Goal: Book appointment/travel/reservation

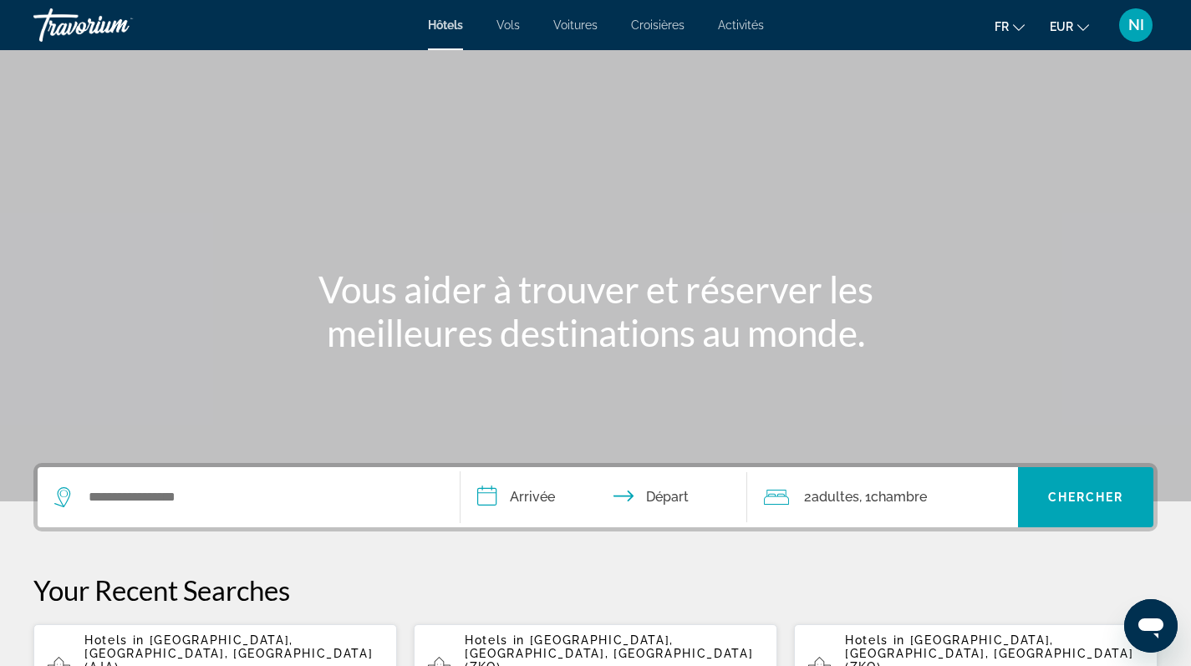
click at [579, 23] on span "Voitures" at bounding box center [575, 24] width 44 height 13
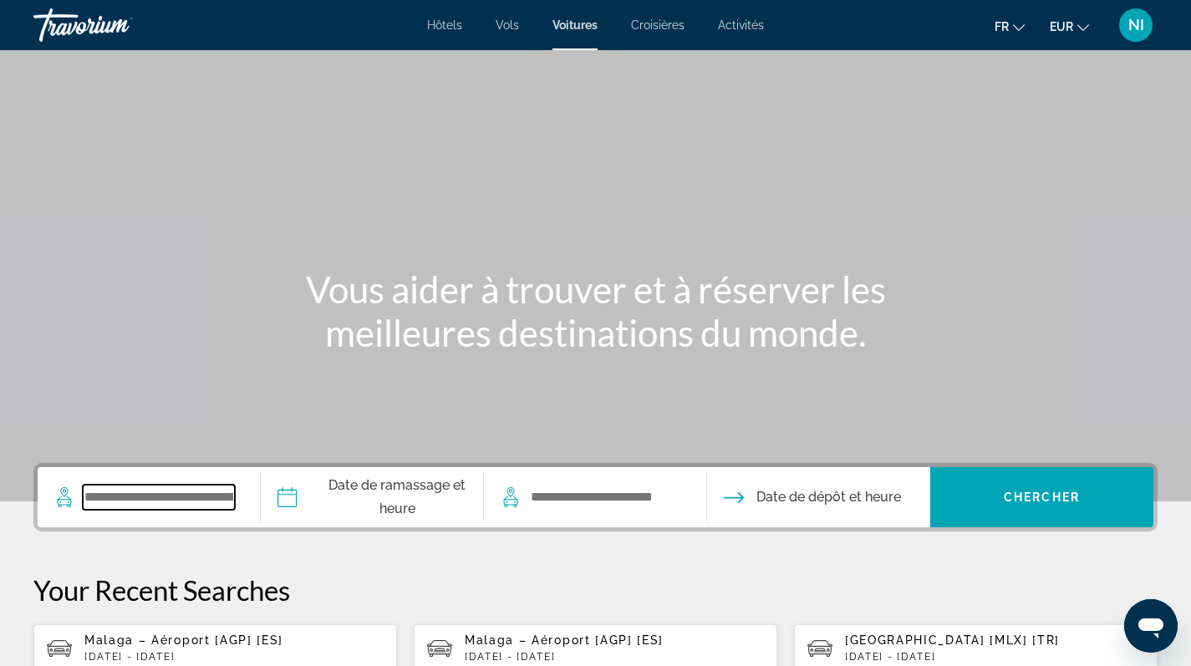
click at [214, 496] on input "Search widget" at bounding box center [159, 497] width 152 height 25
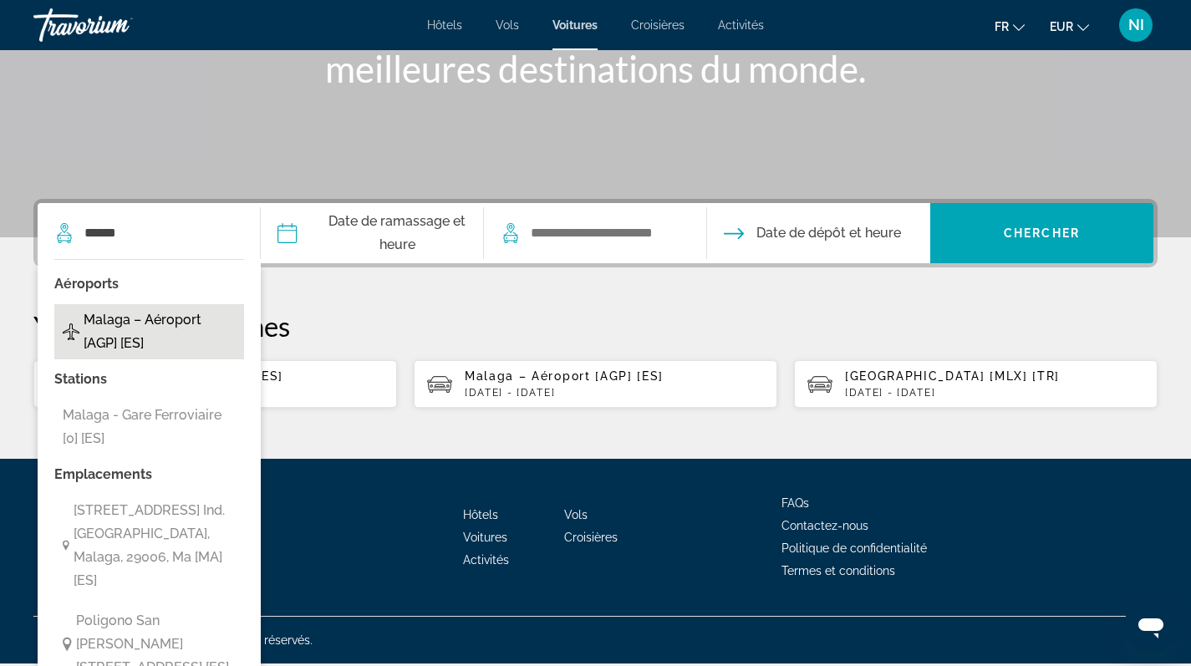
click at [133, 321] on span "Malaga – Aéroport [AGP] [ES]" at bounding box center [160, 331] width 152 height 47
type input "**********"
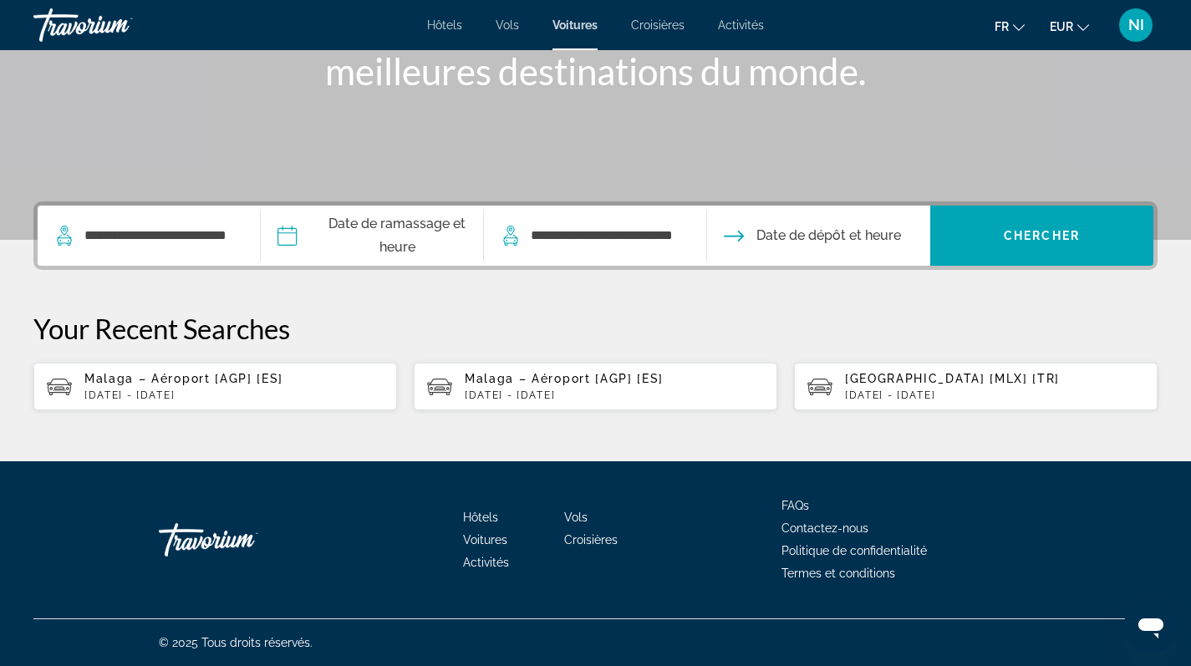
click at [355, 244] on input "Pickup date" at bounding box center [372, 238] width 230 height 65
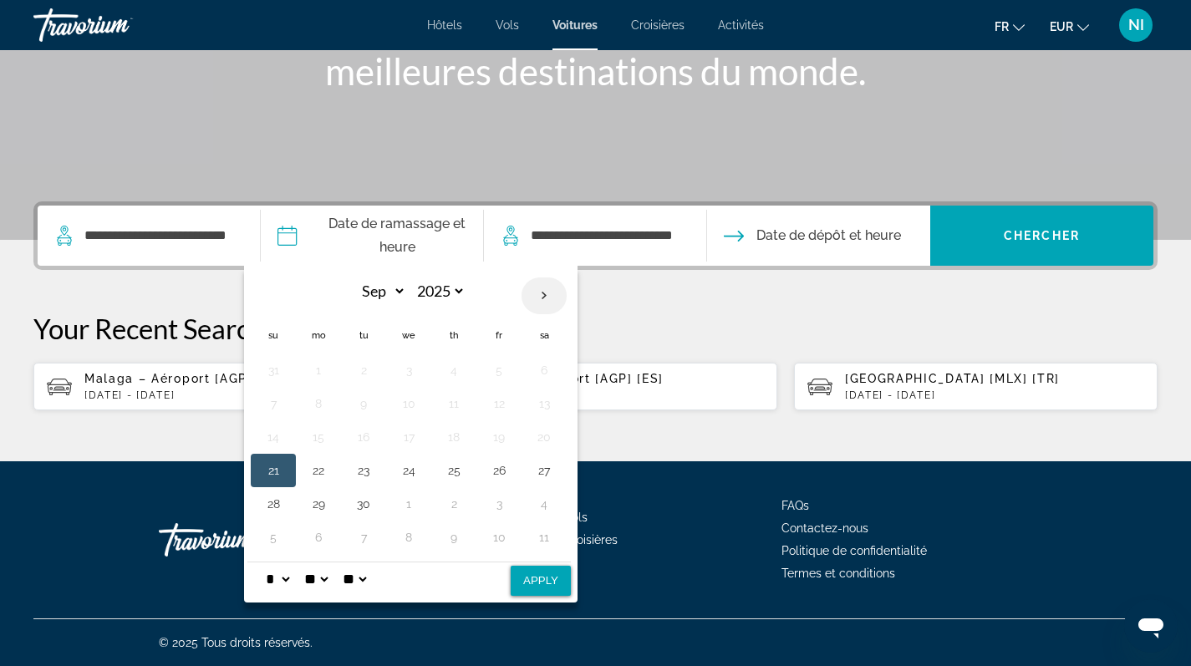
click at [561, 292] on th "Next month" at bounding box center [543, 295] width 45 height 37
select select "*"
click at [282, 502] on button "26" at bounding box center [273, 503] width 27 height 23
click at [559, 572] on button "Apply" at bounding box center [541, 581] width 60 height 30
type input "**********"
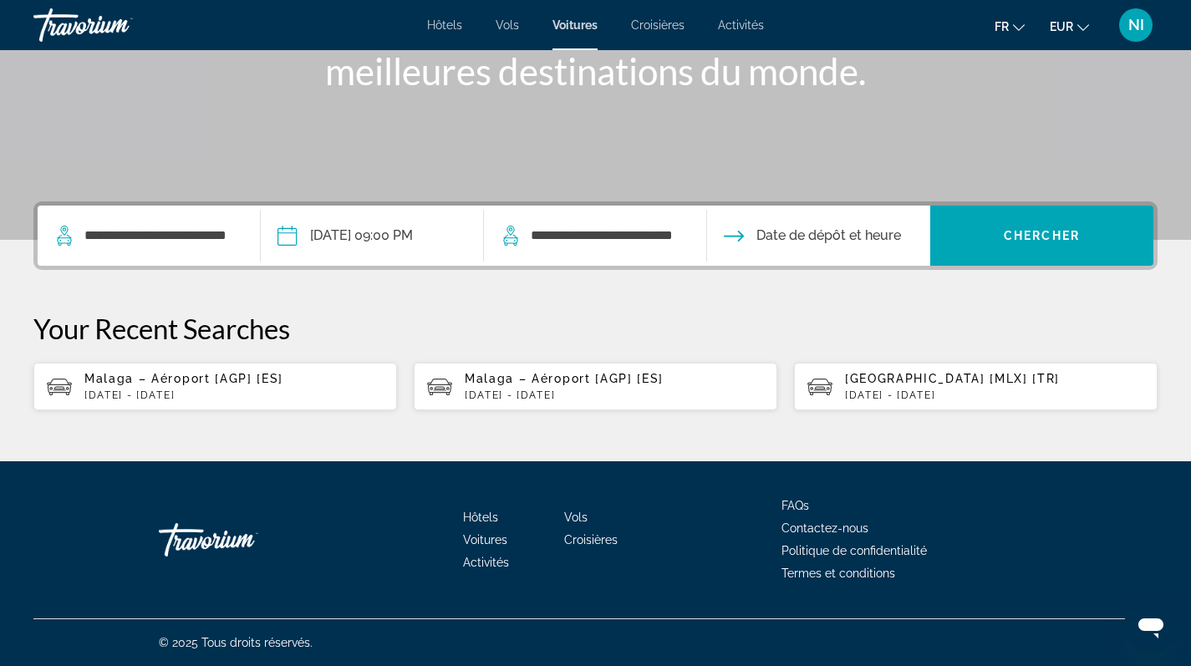
click at [623, 247] on div "**********" at bounding box center [595, 236] width 189 height 60
click at [622, 234] on input "**********" at bounding box center [605, 235] width 152 height 25
click at [791, 248] on input "Drop-off date" at bounding box center [818, 238] width 230 height 65
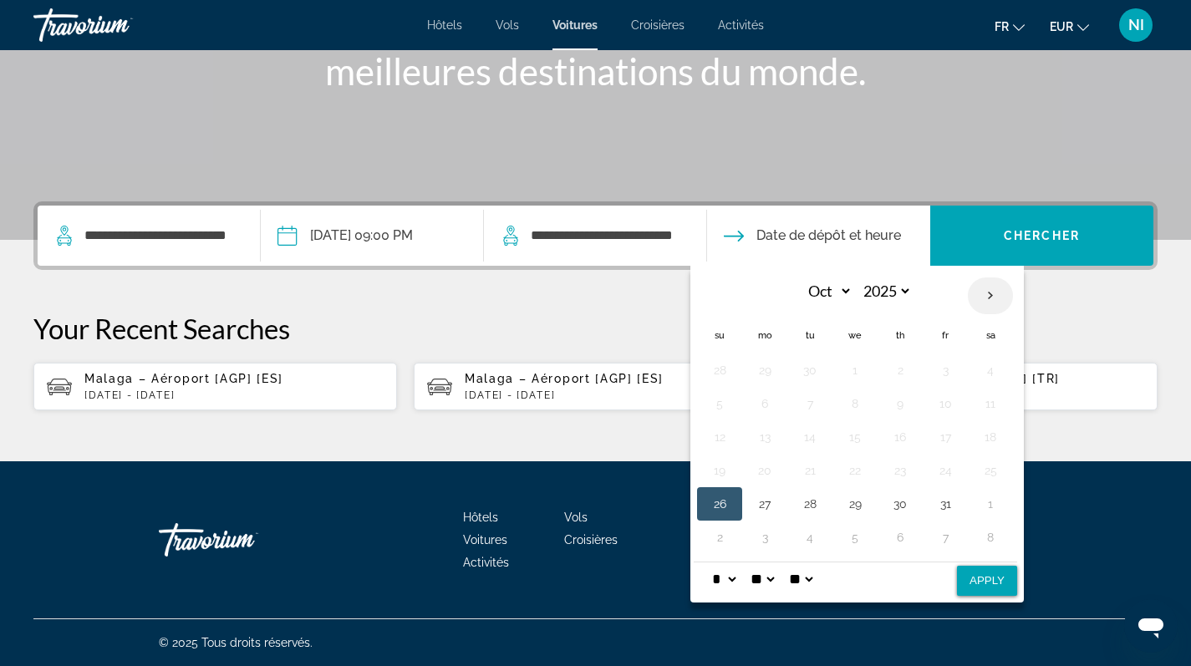
click at [1007, 290] on th "Next month" at bounding box center [990, 295] width 45 height 37
select select "**"
click at [733, 402] on button "2" at bounding box center [719, 403] width 27 height 23
select select "*"
click at [733, 402] on button "2" at bounding box center [719, 403] width 27 height 23
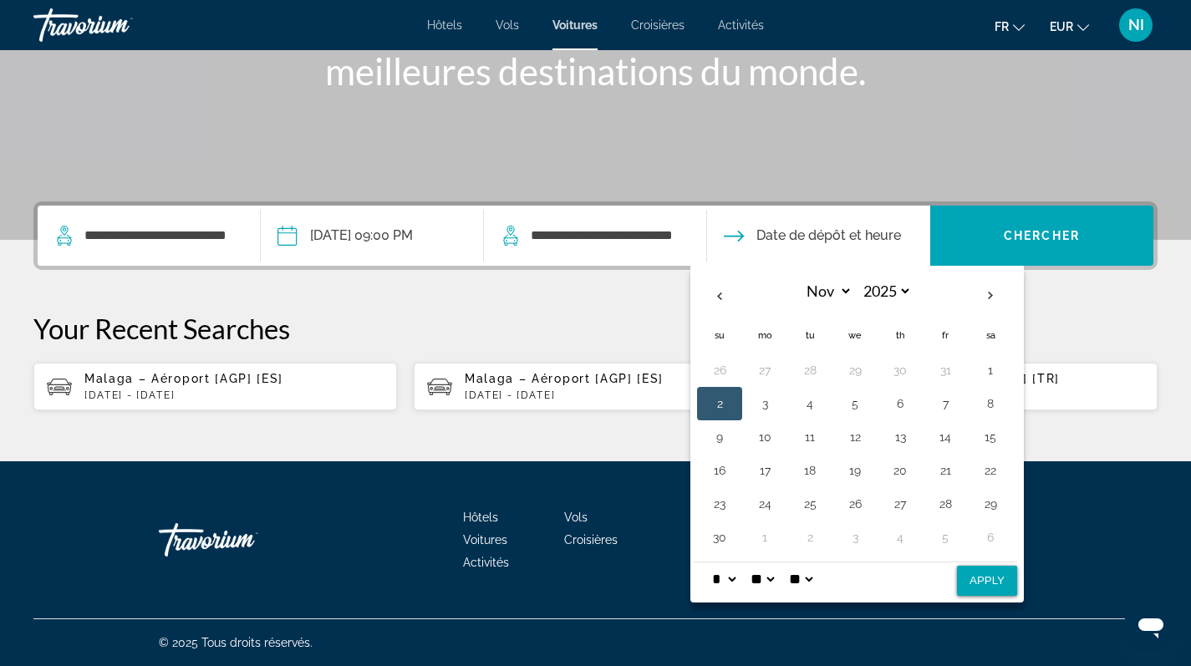
click at [1009, 572] on button "Apply" at bounding box center [987, 581] width 60 height 30
type input "**********"
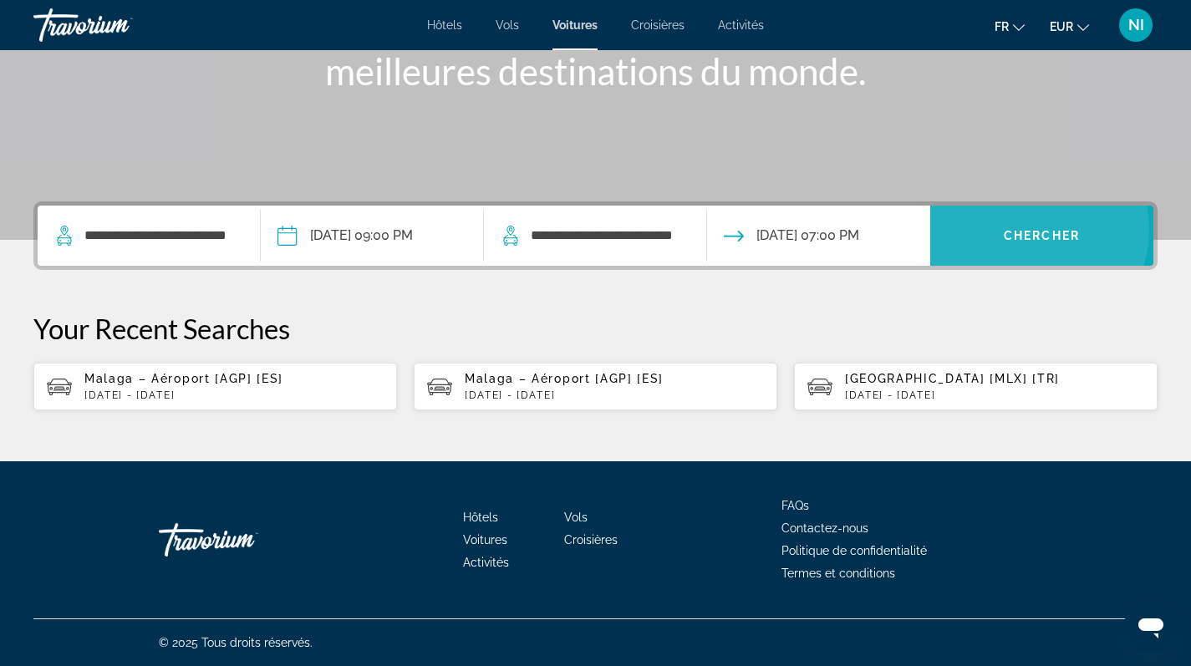
click at [1034, 229] on span "Chercher" at bounding box center [1042, 235] width 76 height 13
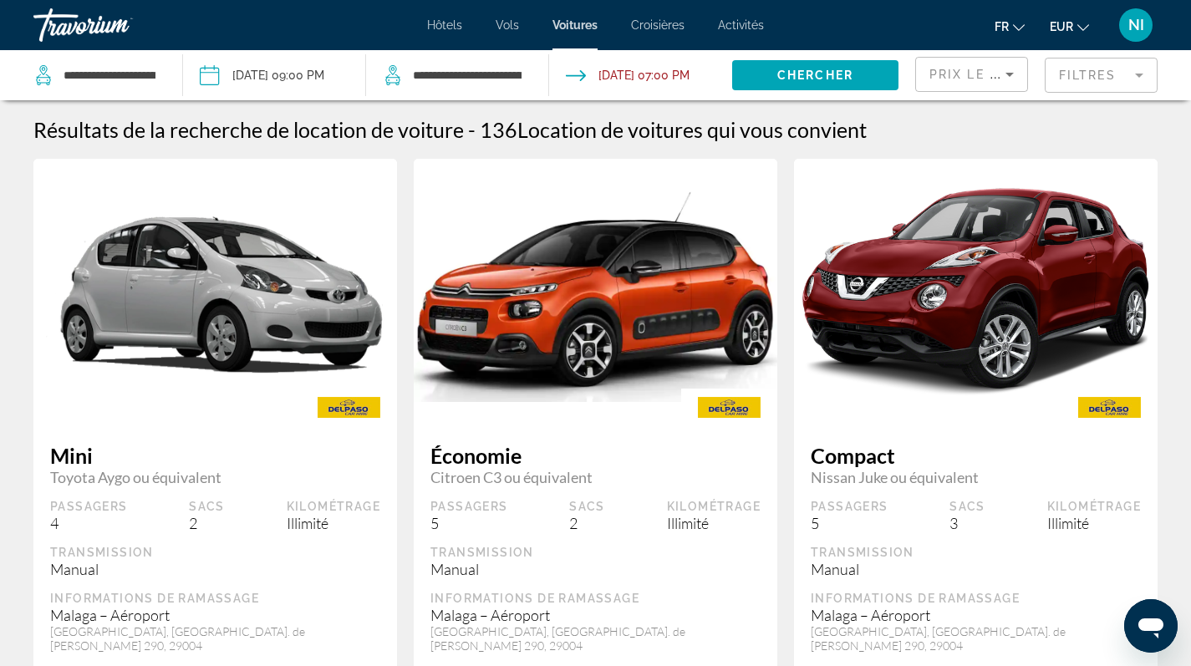
scroll to position [329, 0]
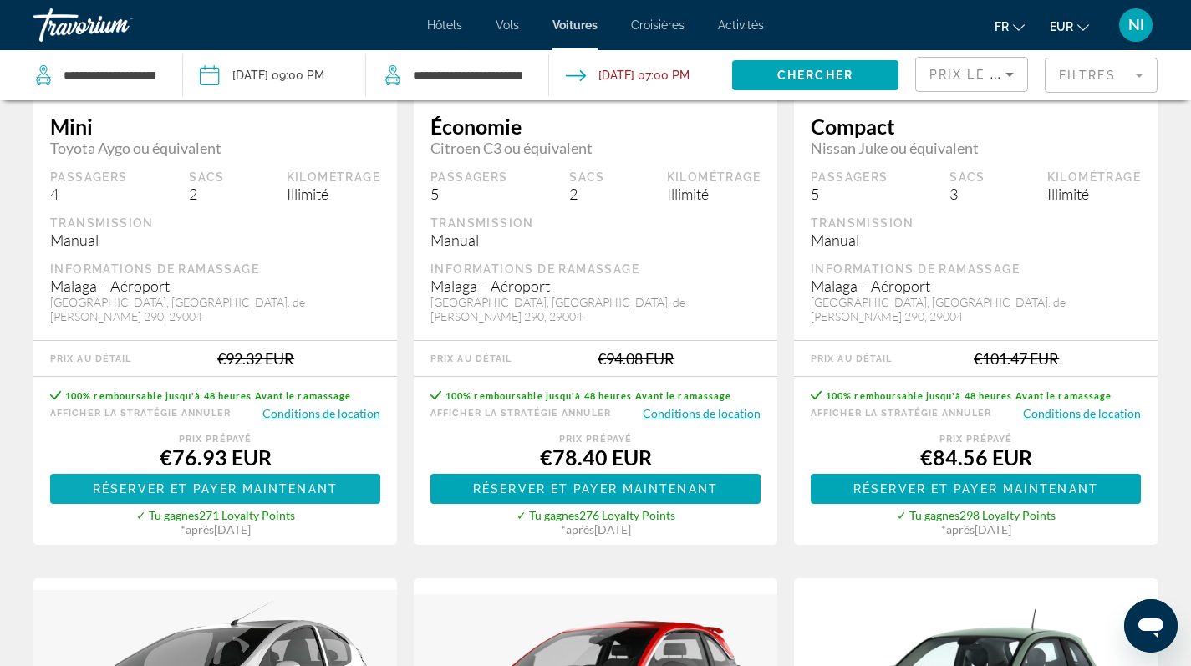
click at [335, 482] on span "Réserver et payer maintenant" at bounding box center [215, 488] width 245 height 13
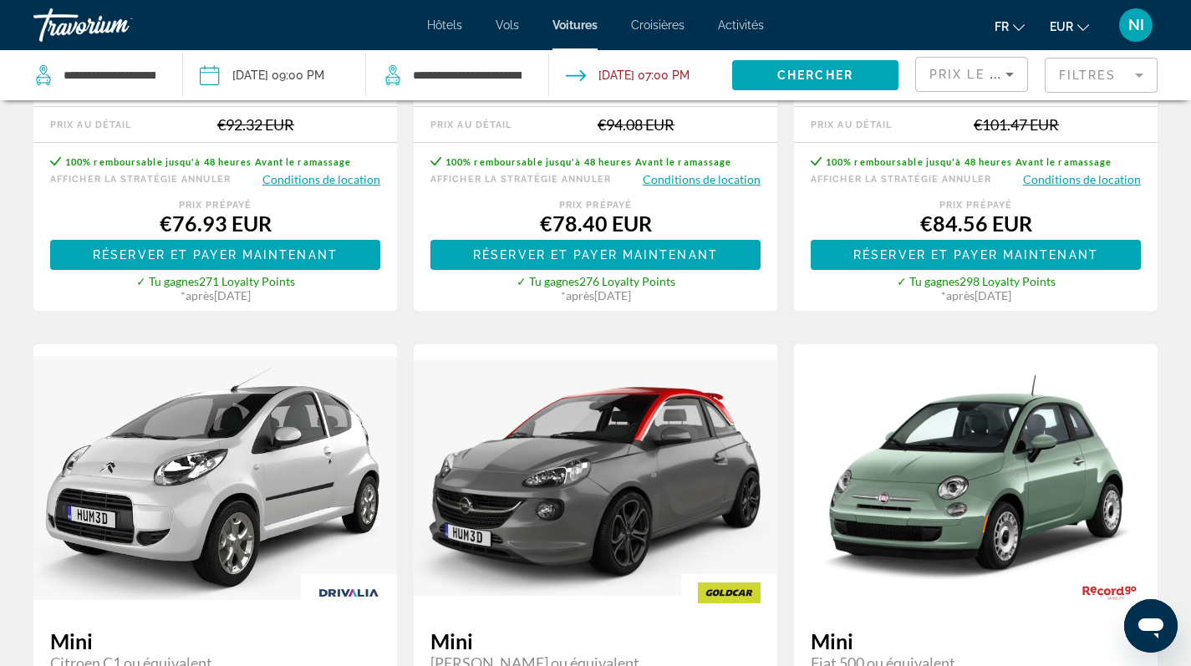
scroll to position [502, 0]
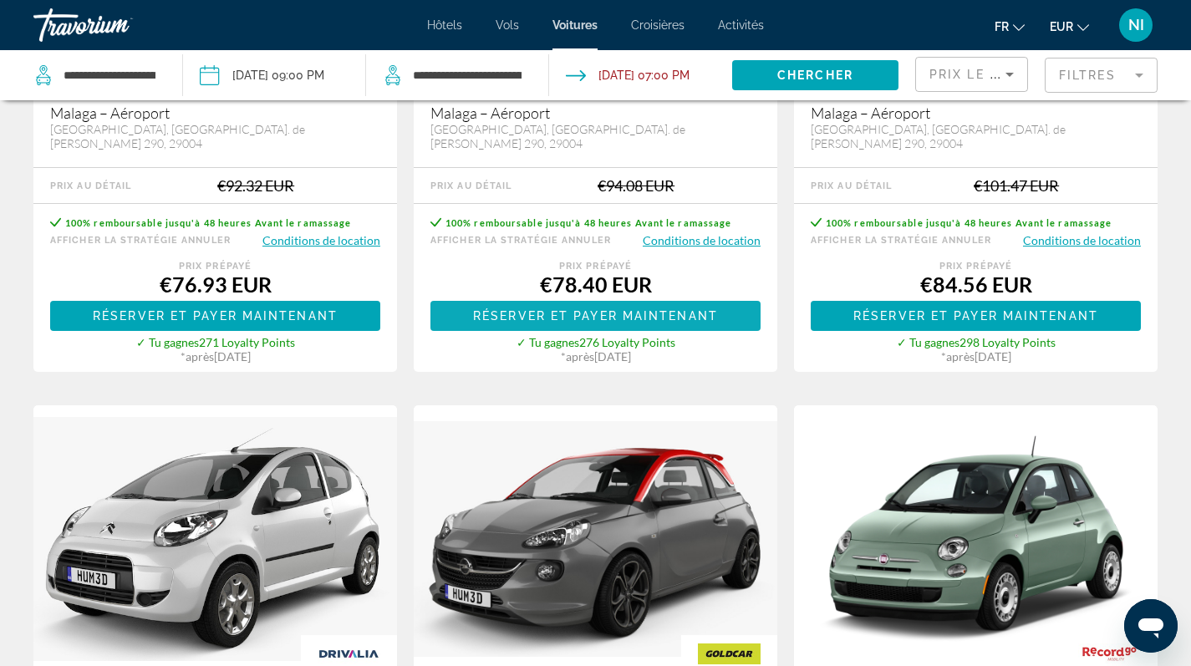
click at [527, 309] on span "Réserver et payer maintenant" at bounding box center [595, 315] width 245 height 13
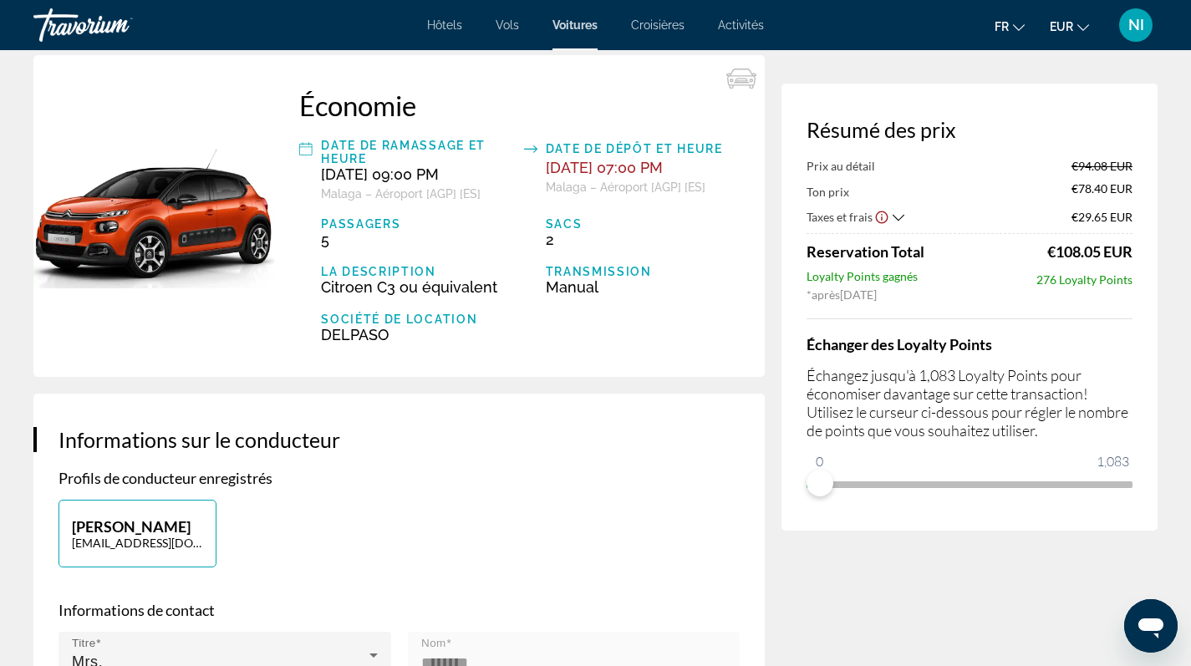
scroll to position [36, 0]
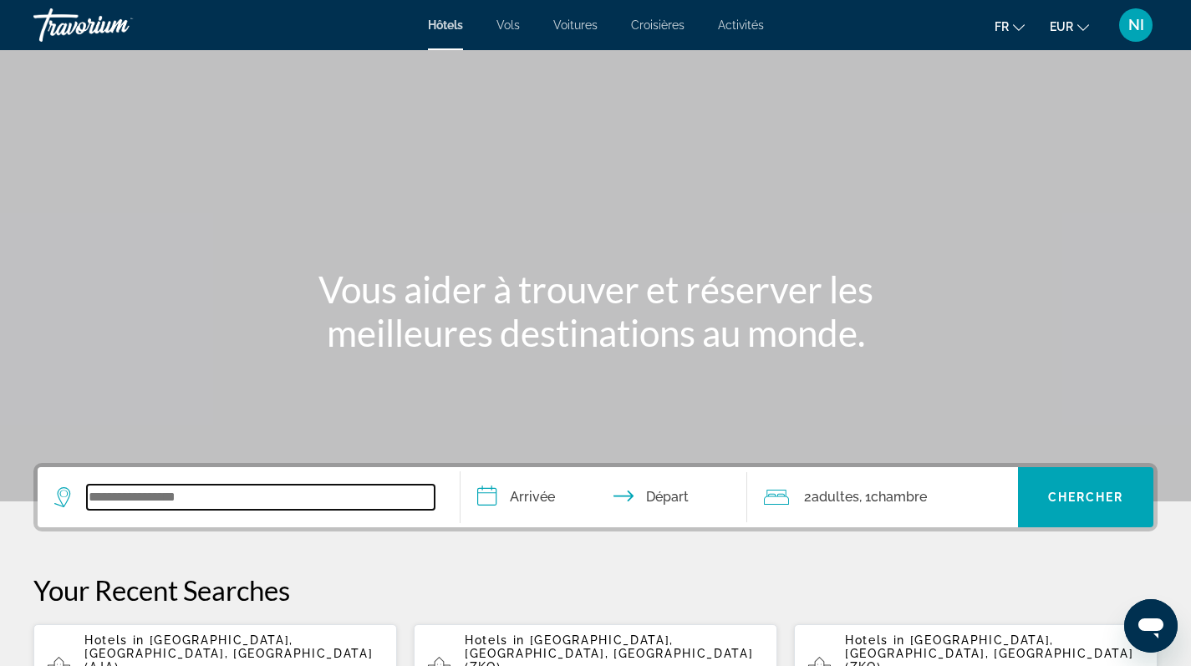
click at [197, 503] on input "Search widget" at bounding box center [261, 497] width 348 height 25
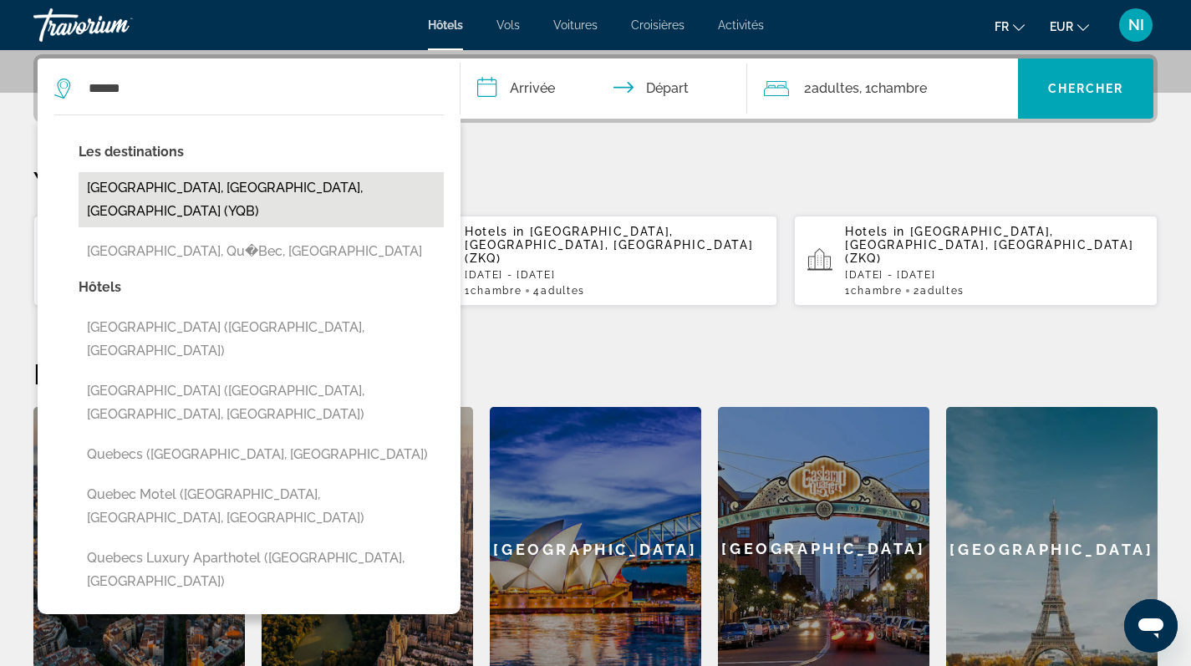
drag, startPoint x: 109, startPoint y: 138, endPoint x: 172, endPoint y: 186, distance: 78.7
click at [172, 186] on button "Quebec, QC, Canada (YQB)" at bounding box center [261, 199] width 365 height 55
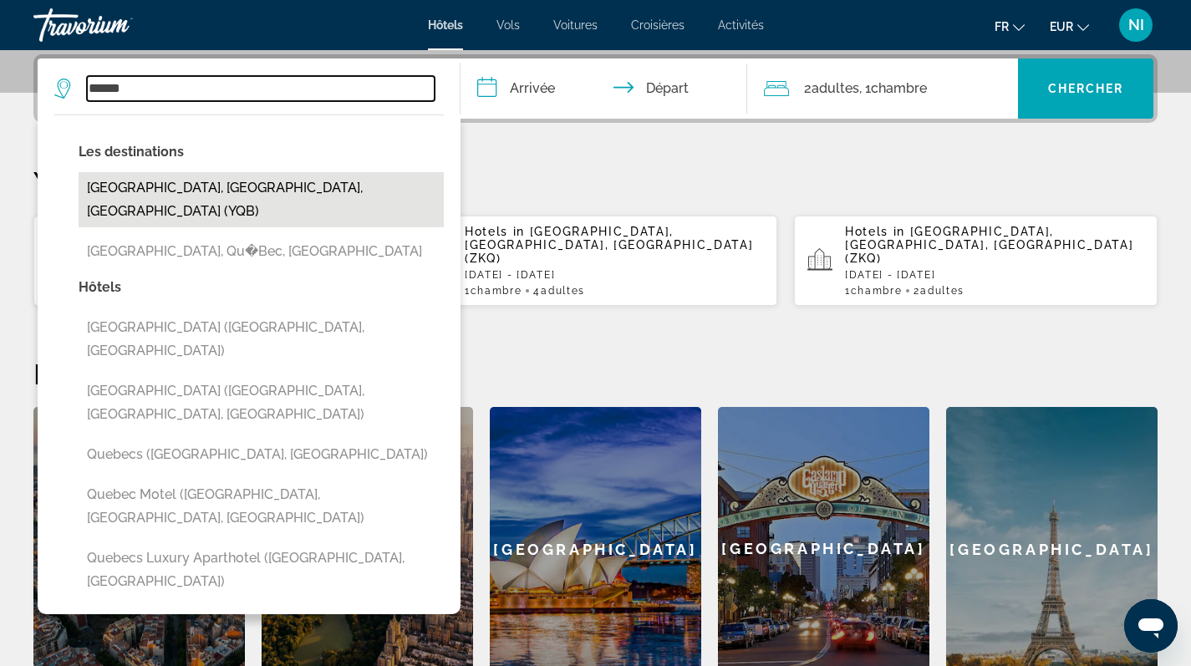
type input "**********"
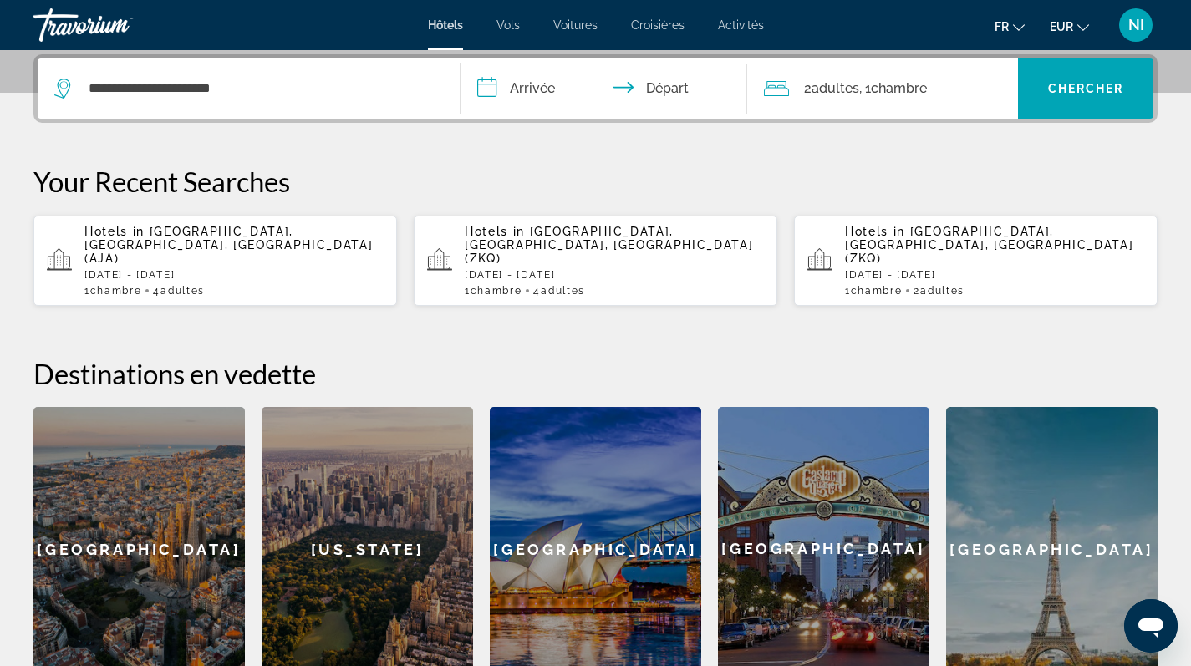
click at [520, 90] on input "**********" at bounding box center [607, 90] width 294 height 65
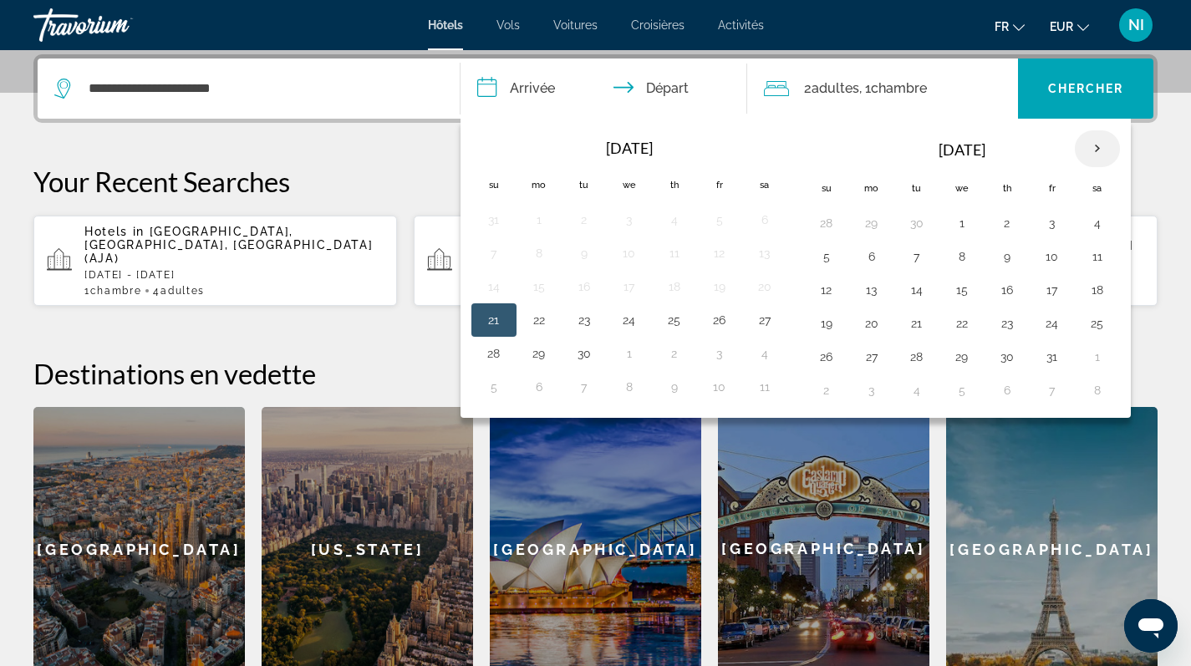
click at [1089, 145] on th "Next month" at bounding box center [1097, 148] width 45 height 37
click at [1097, 292] on button "14" at bounding box center [1097, 289] width 27 height 23
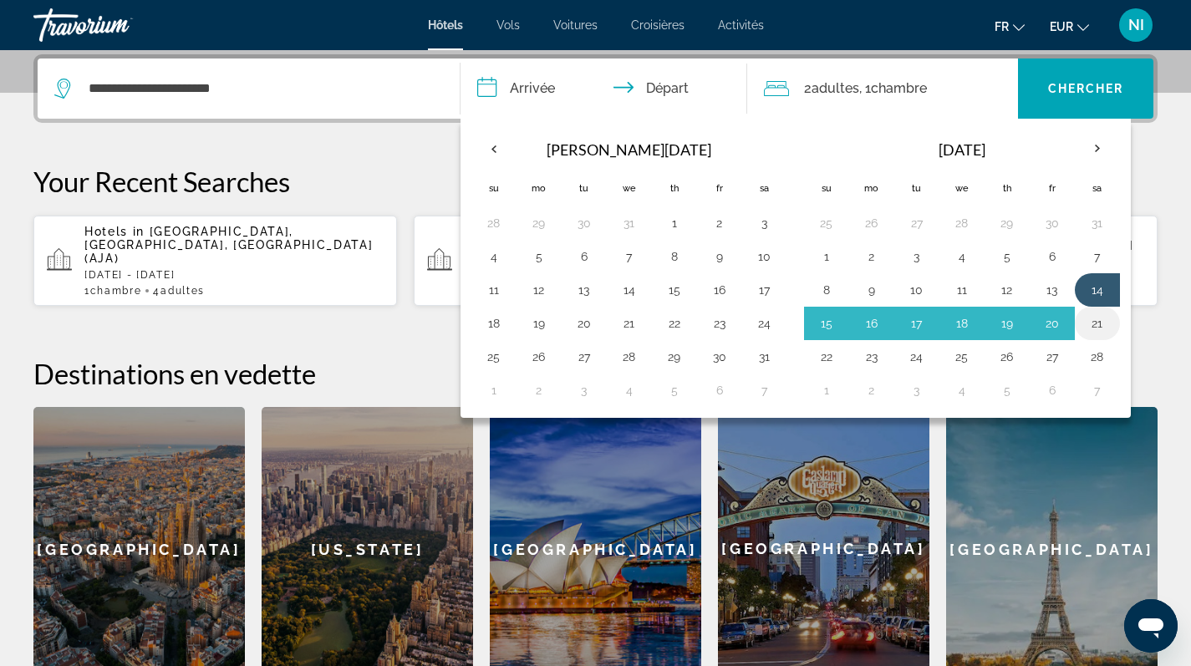
click at [1095, 318] on button "21" at bounding box center [1097, 323] width 27 height 23
type input "**********"
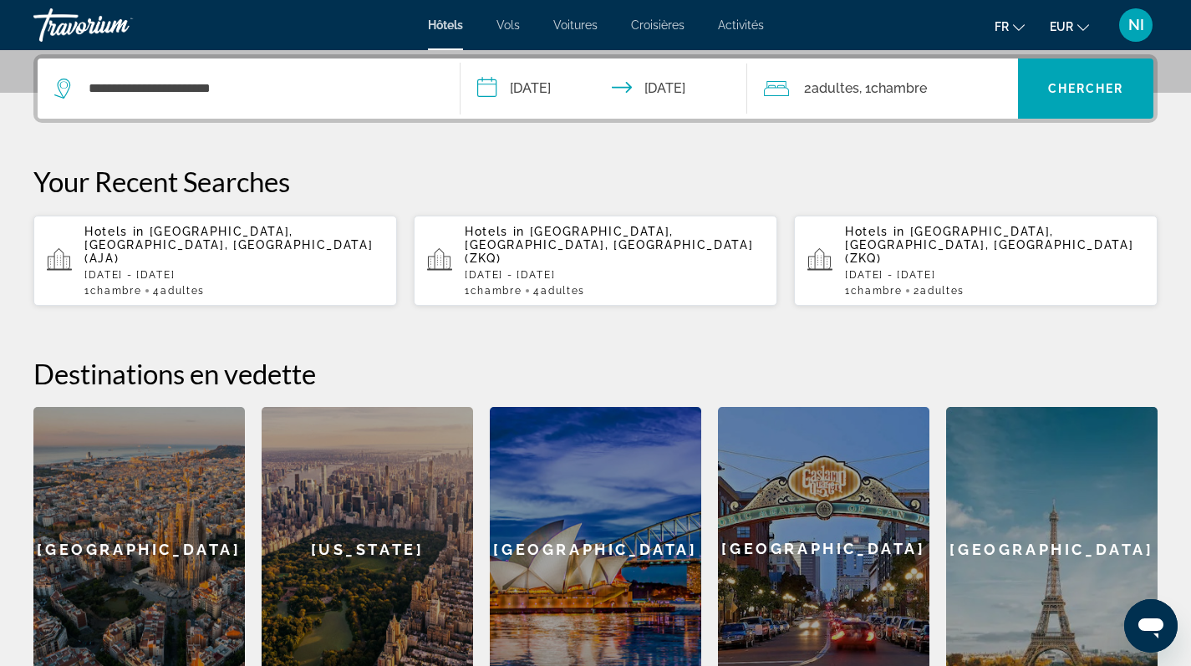
click at [963, 104] on div "2 Adulte Adultes , 1 Chambre pièces" at bounding box center [891, 88] width 254 height 60
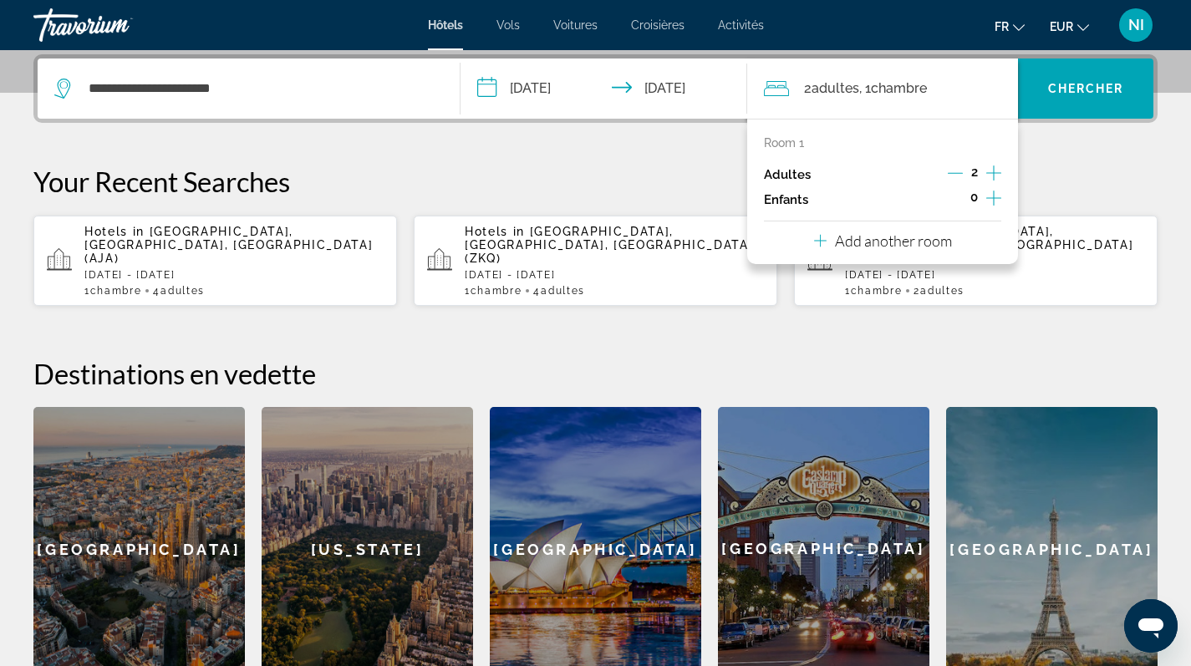
click at [993, 170] on icon "Increment adults" at bounding box center [993, 173] width 15 height 20
click at [1063, 85] on span "Chercher" at bounding box center [1086, 88] width 76 height 13
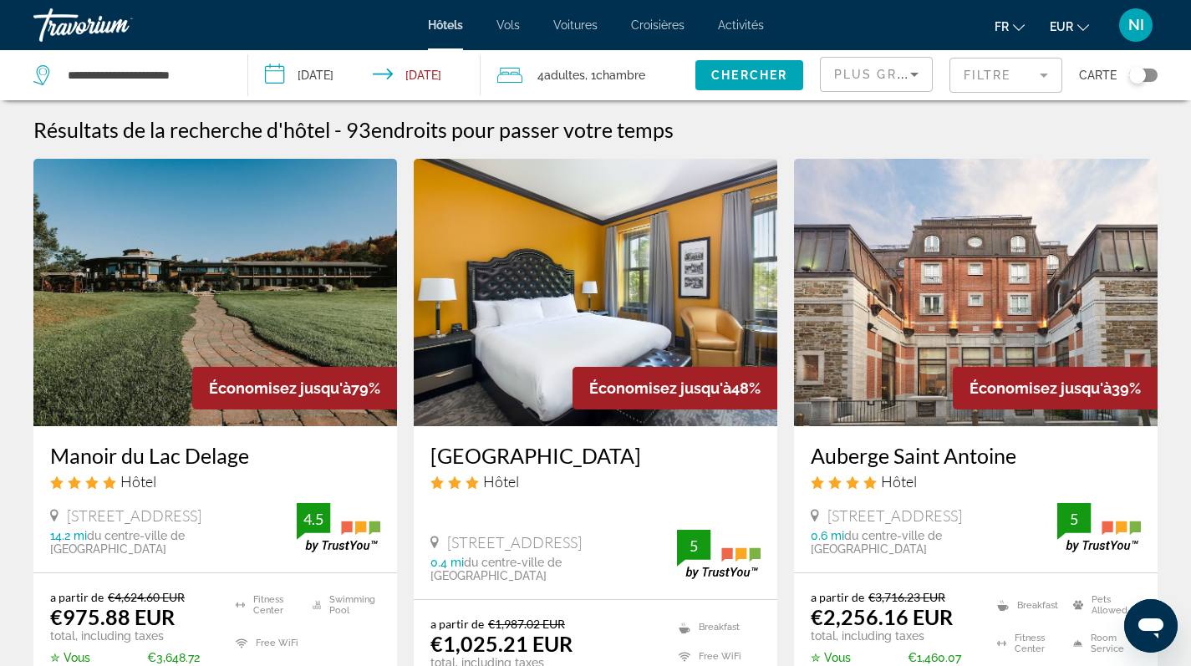
click at [1141, 74] on div "Toggle map" at bounding box center [1137, 75] width 17 height 17
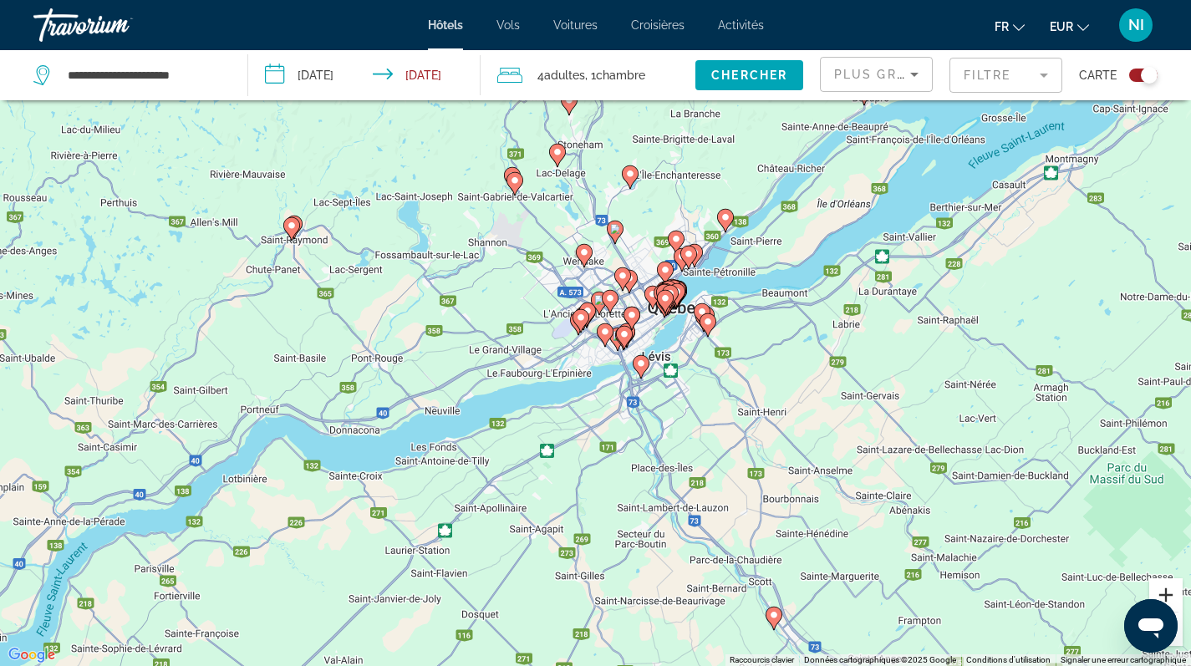
click at [1160, 589] on button "Zoom avant" at bounding box center [1165, 594] width 33 height 33
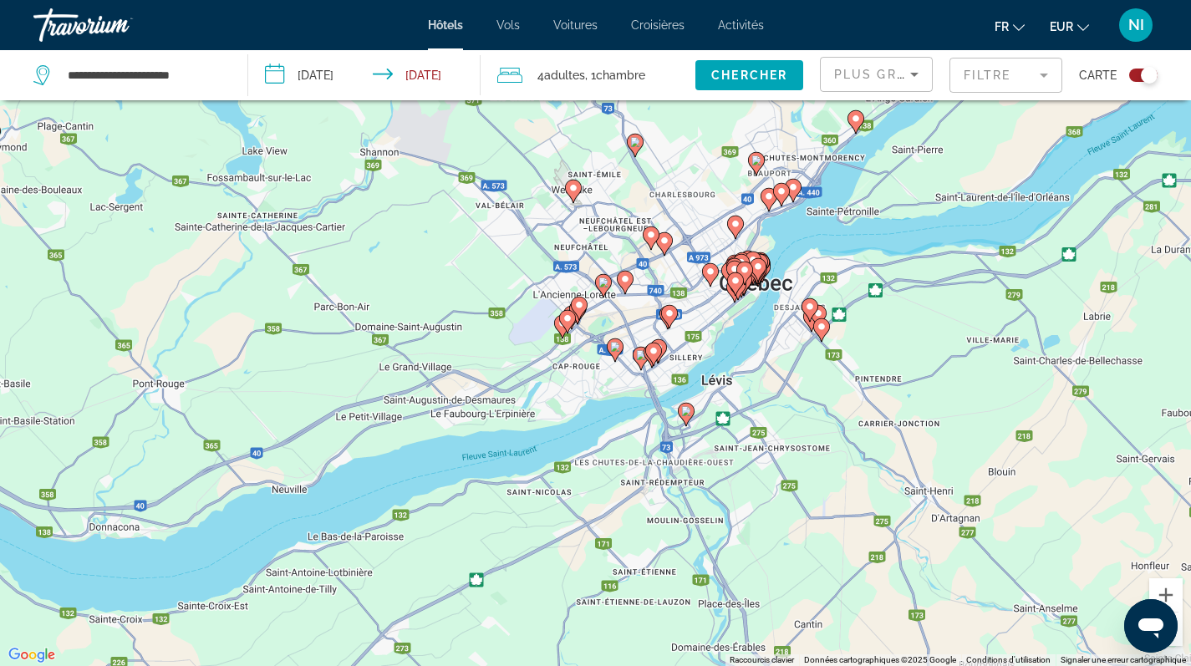
click at [1146, 72] on div "Toggle map" at bounding box center [1149, 75] width 17 height 17
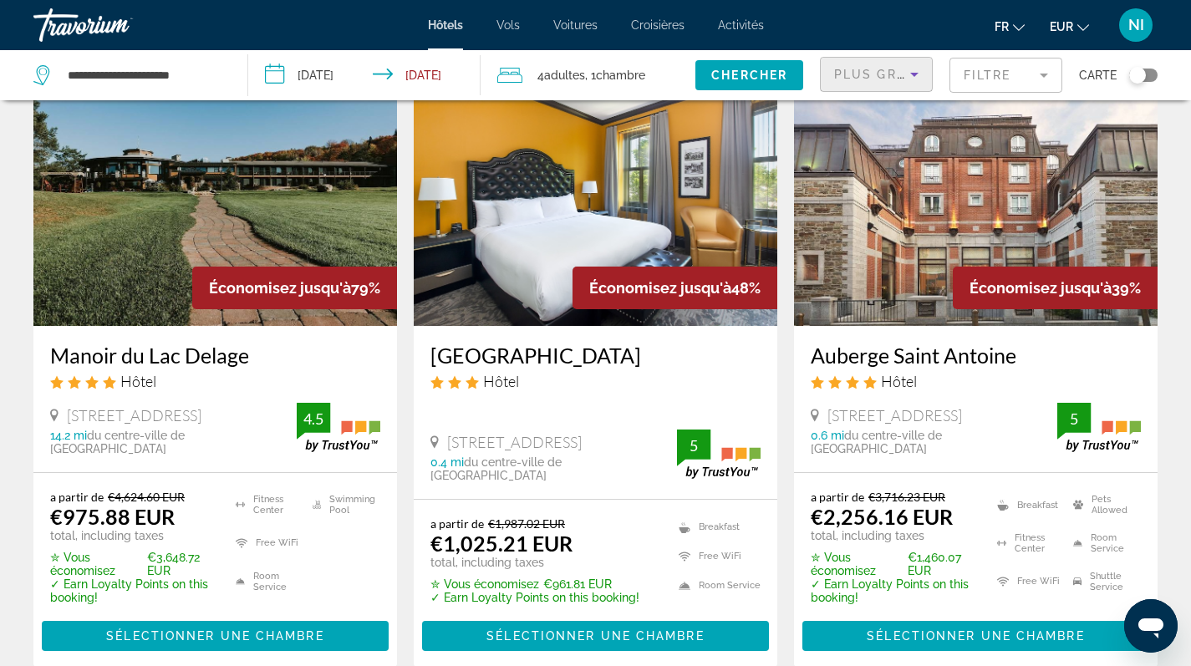
click at [915, 78] on icon "Sort by" at bounding box center [914, 74] width 20 height 20
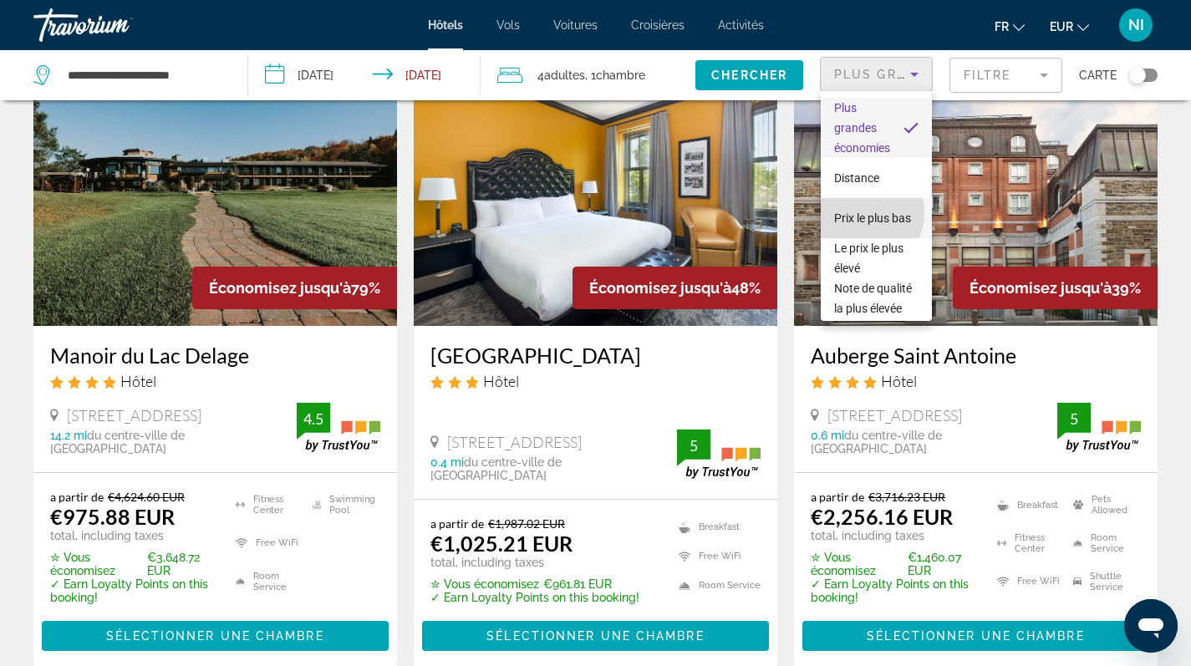
click at [858, 212] on span "Prix le plus bas" at bounding box center [872, 217] width 77 height 13
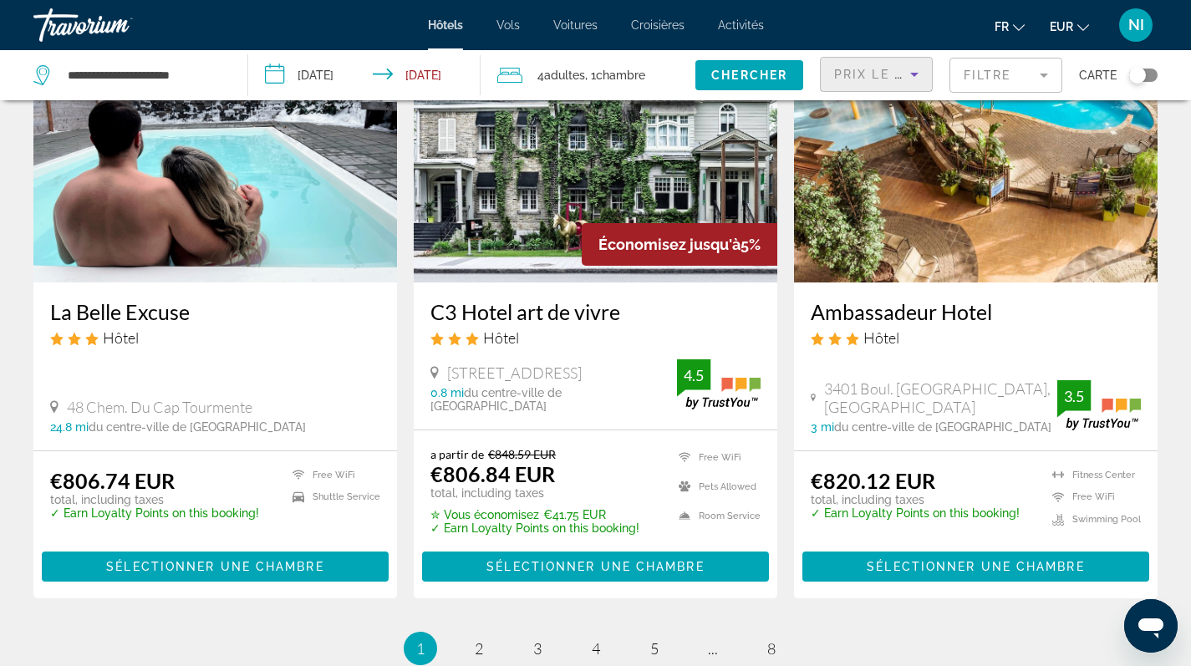
scroll to position [2188, 0]
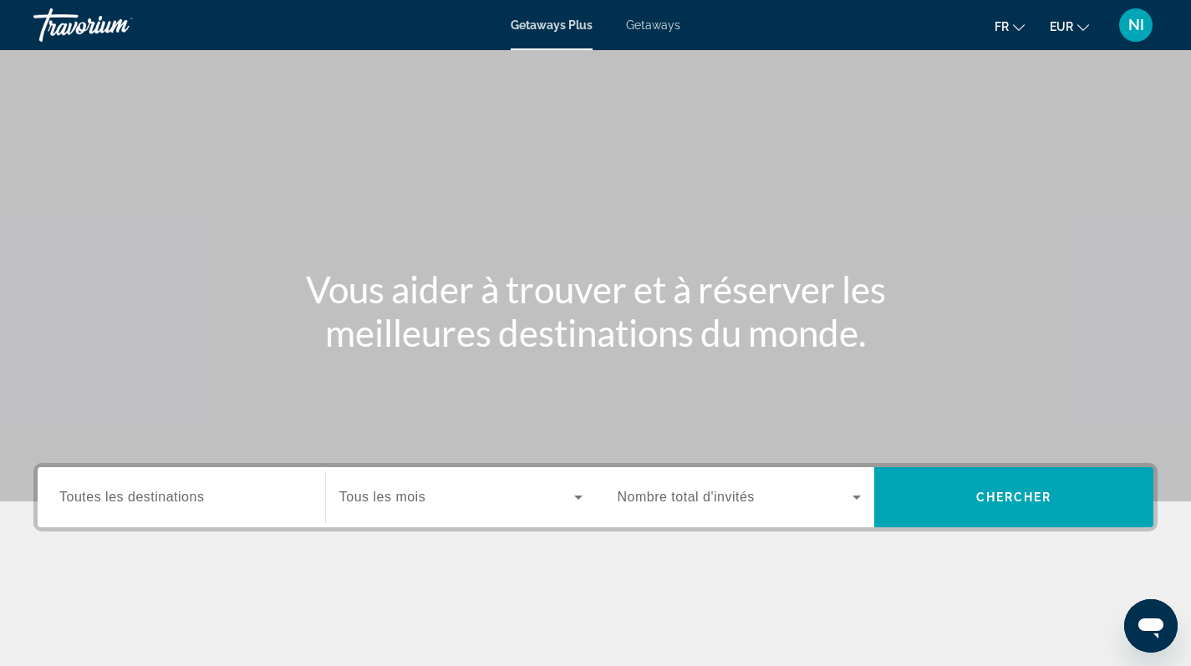
click at [642, 24] on span "Getaways" at bounding box center [653, 24] width 54 height 13
click at [203, 496] on span "Toutes les destinations" at bounding box center [131, 497] width 145 height 14
click at [203, 496] on input "Destination Toutes les destinations" at bounding box center [181, 498] width 244 height 20
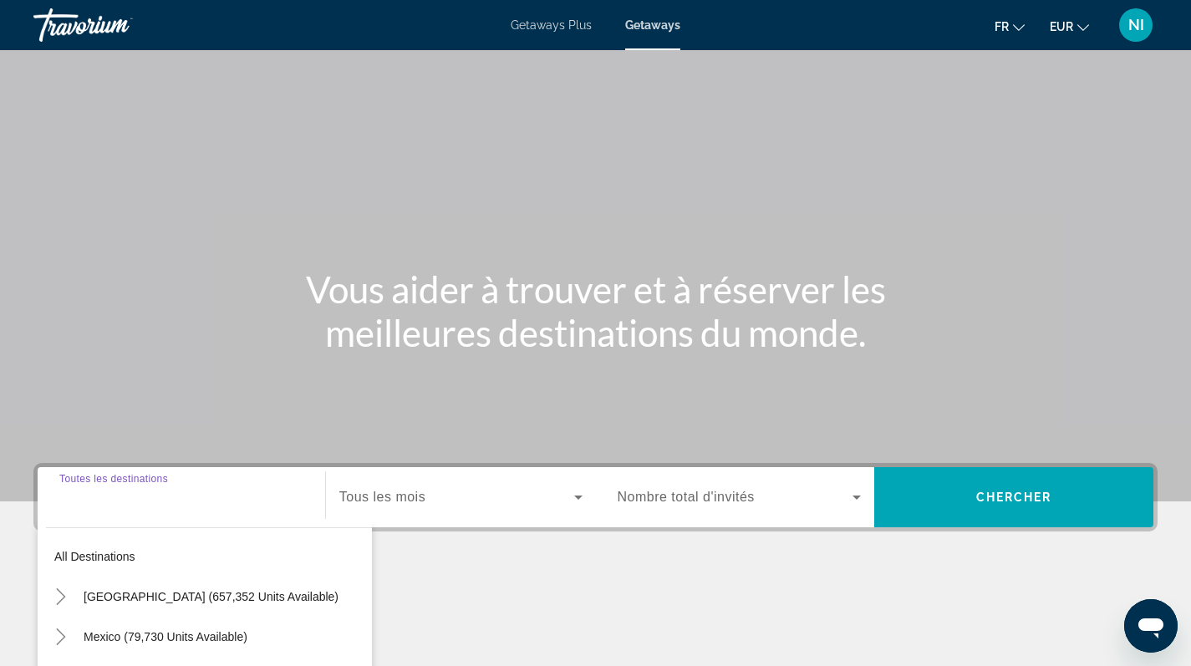
scroll to position [237, 0]
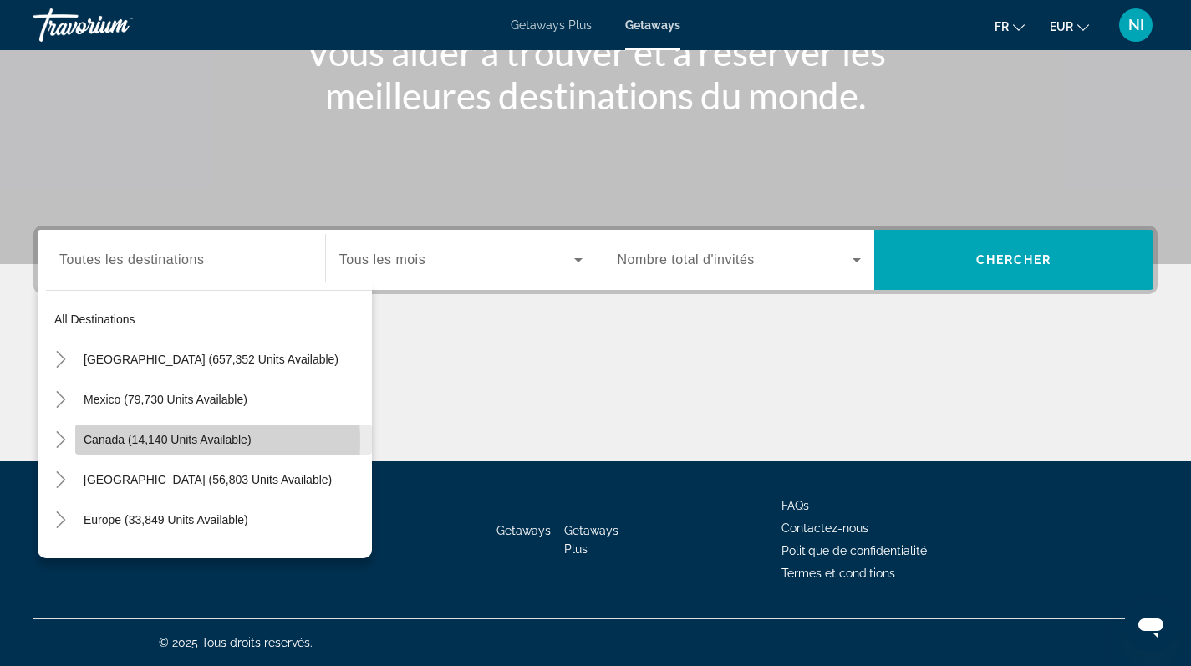
click at [157, 441] on span "Canada (14,140 units available)" at bounding box center [168, 439] width 168 height 13
type input "**********"
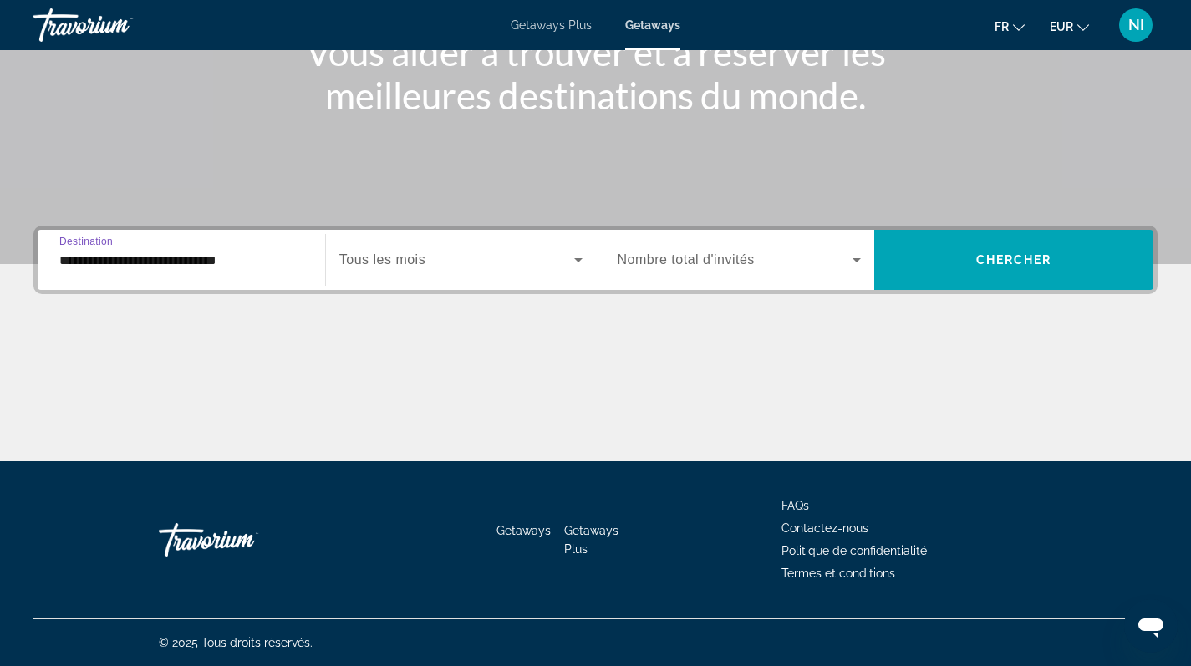
click at [574, 258] on icon "Search widget" at bounding box center [578, 260] width 20 height 20
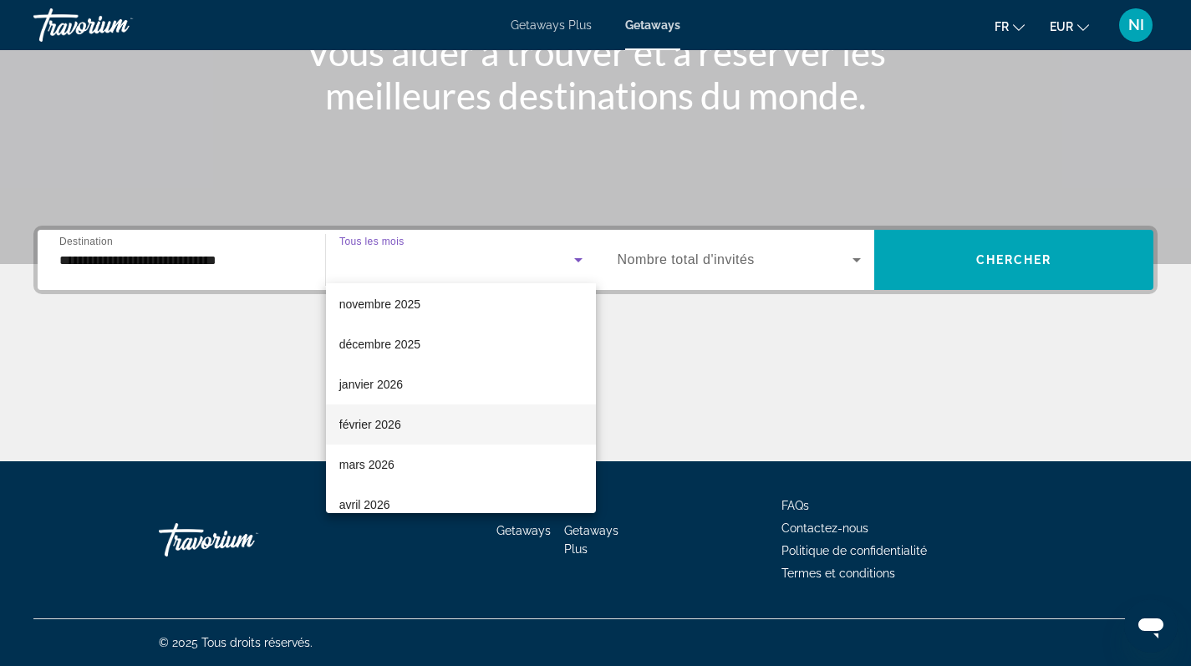
scroll to position [150, 0]
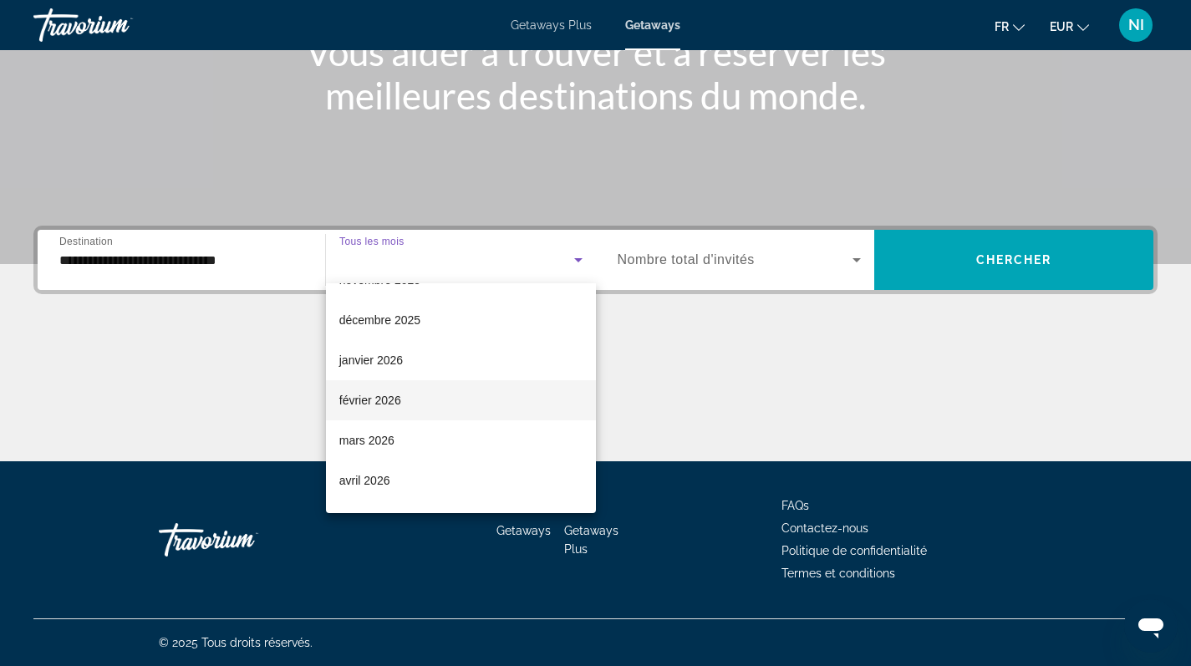
click at [381, 401] on span "février 2026" at bounding box center [370, 400] width 62 height 20
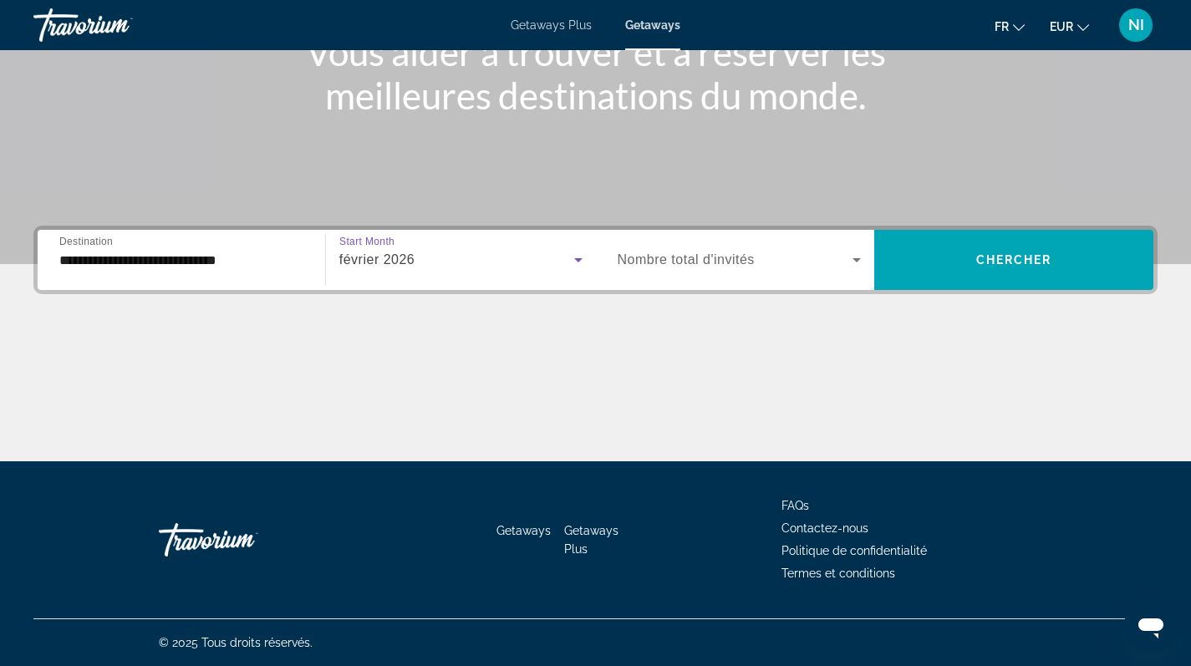
click at [855, 258] on icon "Search widget" at bounding box center [856, 260] width 20 height 20
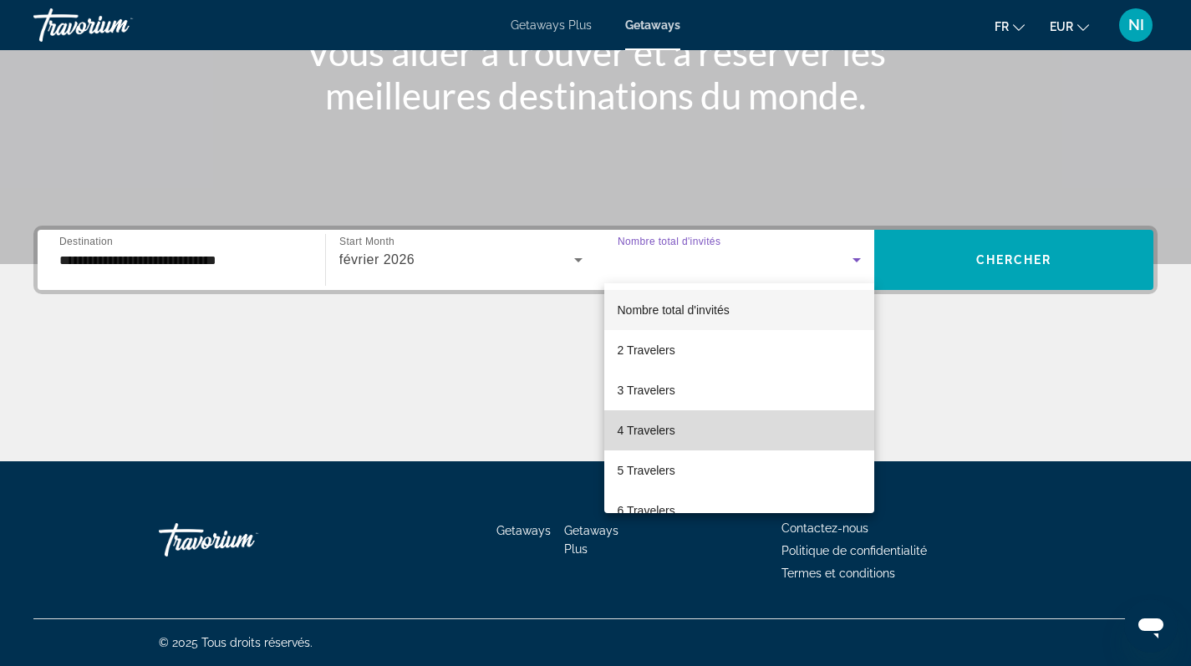
click at [780, 426] on mat-option "4 Travelers" at bounding box center [739, 430] width 271 height 40
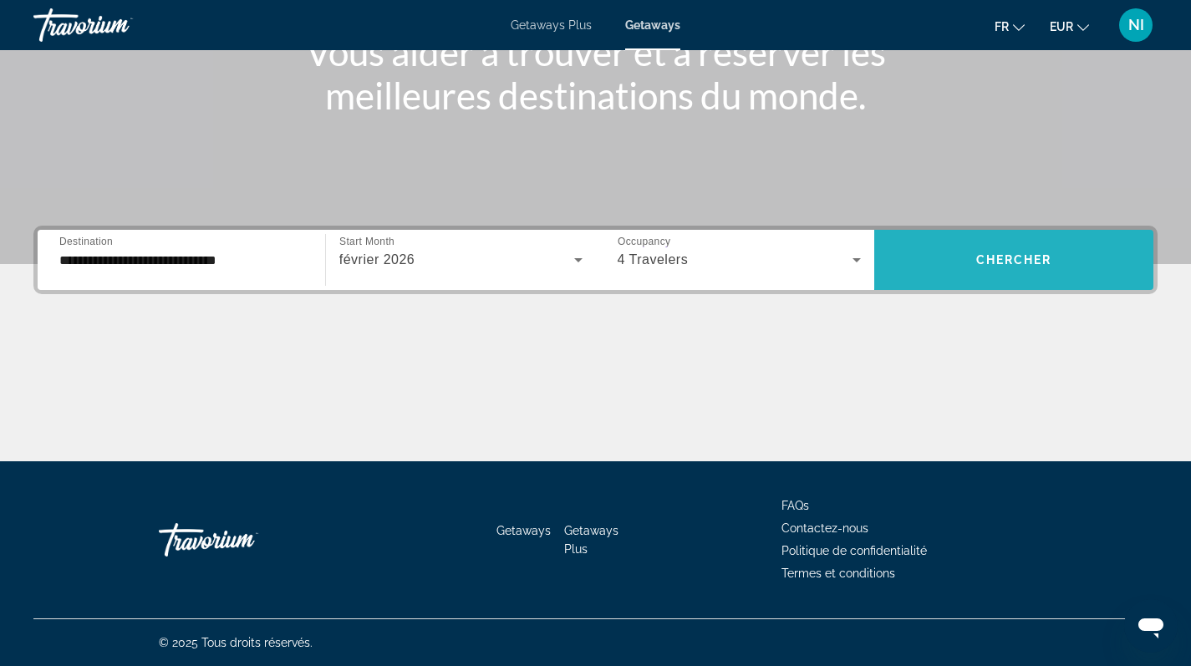
click at [1017, 257] on span "Chercher" at bounding box center [1014, 259] width 76 height 13
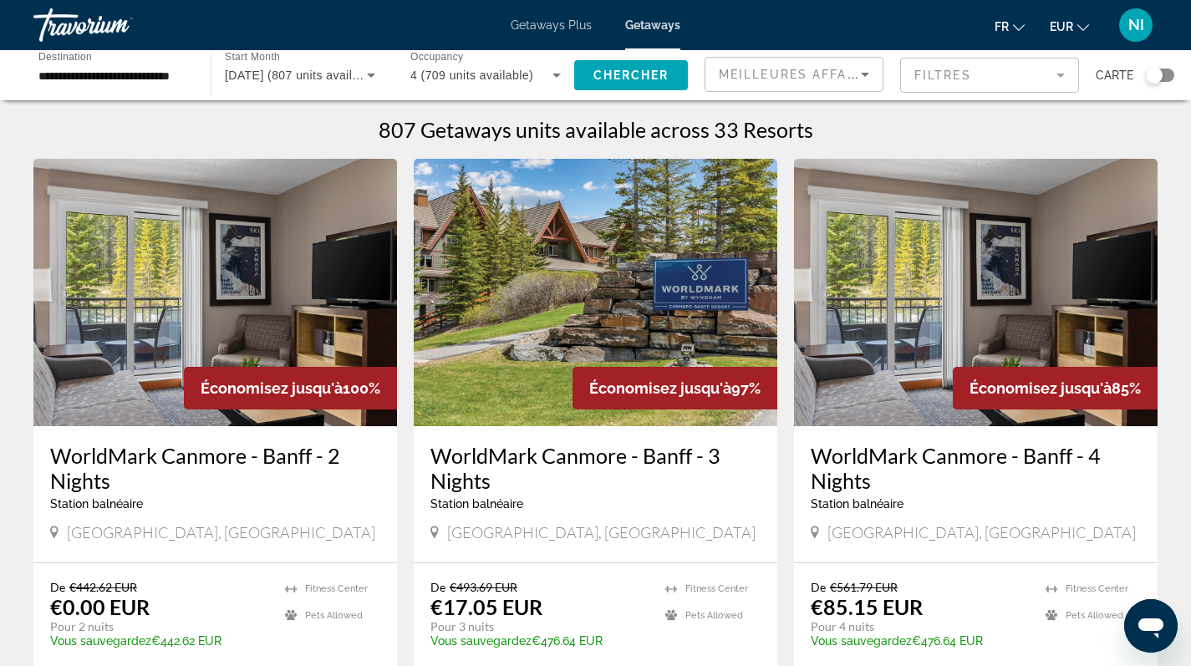
click at [1151, 77] on div "Search widget" at bounding box center [1154, 75] width 17 height 17
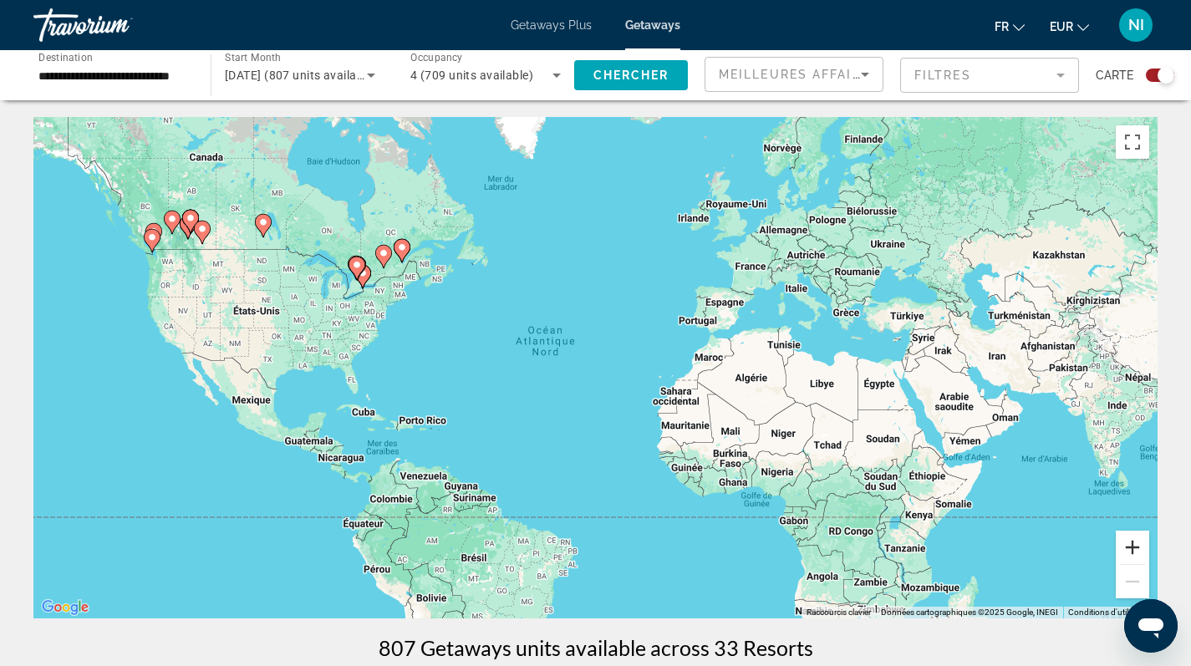
click at [1134, 546] on button "Zoom avant" at bounding box center [1132, 547] width 33 height 33
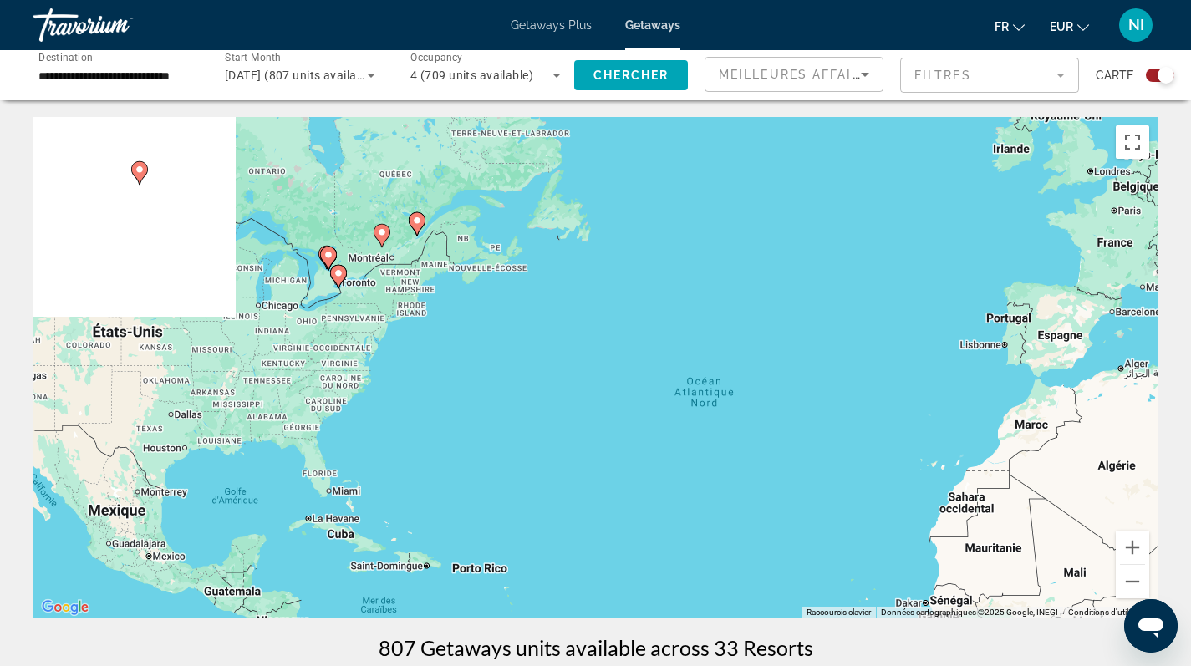
drag, startPoint x: 596, startPoint y: 429, endPoint x: 760, endPoint y: 473, distance: 170.5
click at [760, 473] on div "Pour activer le glissement avec le clavier, appuyez sur Alt+Entrée. Une fois ce…" at bounding box center [595, 367] width 1124 height 501
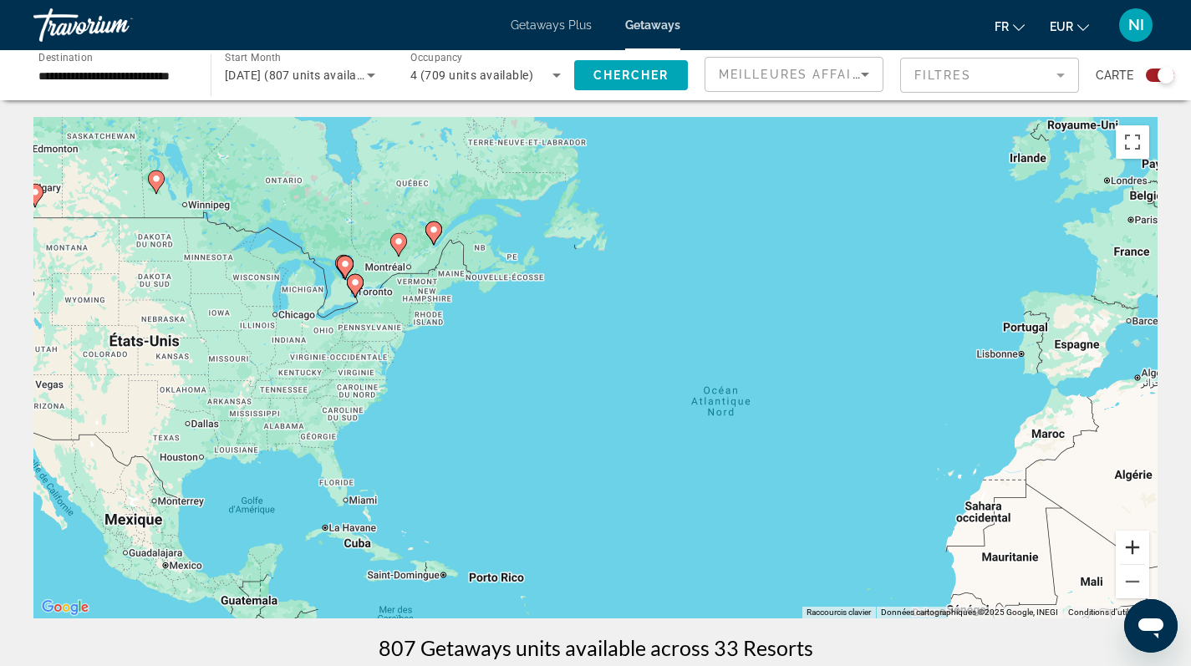
click at [1129, 541] on button "Zoom avant" at bounding box center [1132, 547] width 33 height 33
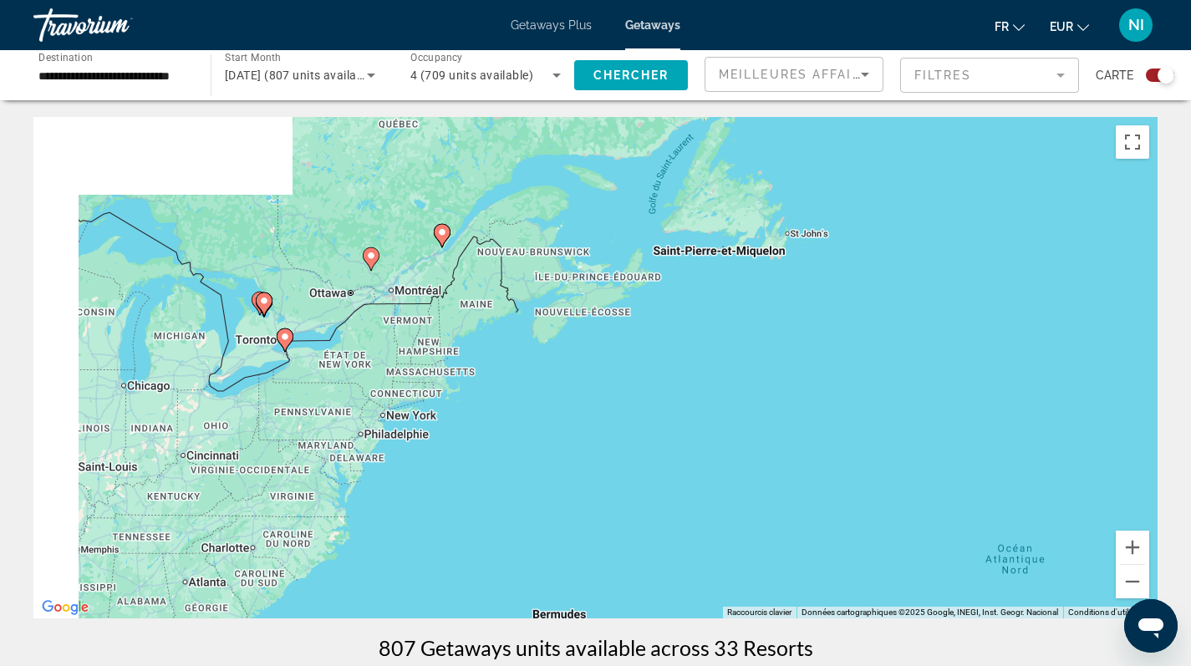
drag, startPoint x: 541, startPoint y: 346, endPoint x: 715, endPoint y: 475, distance: 216.3
click at [714, 474] on div "Pour activer le glissement avec le clavier, appuyez sur Alt+Entrée. Une fois ce…" at bounding box center [595, 367] width 1124 height 501
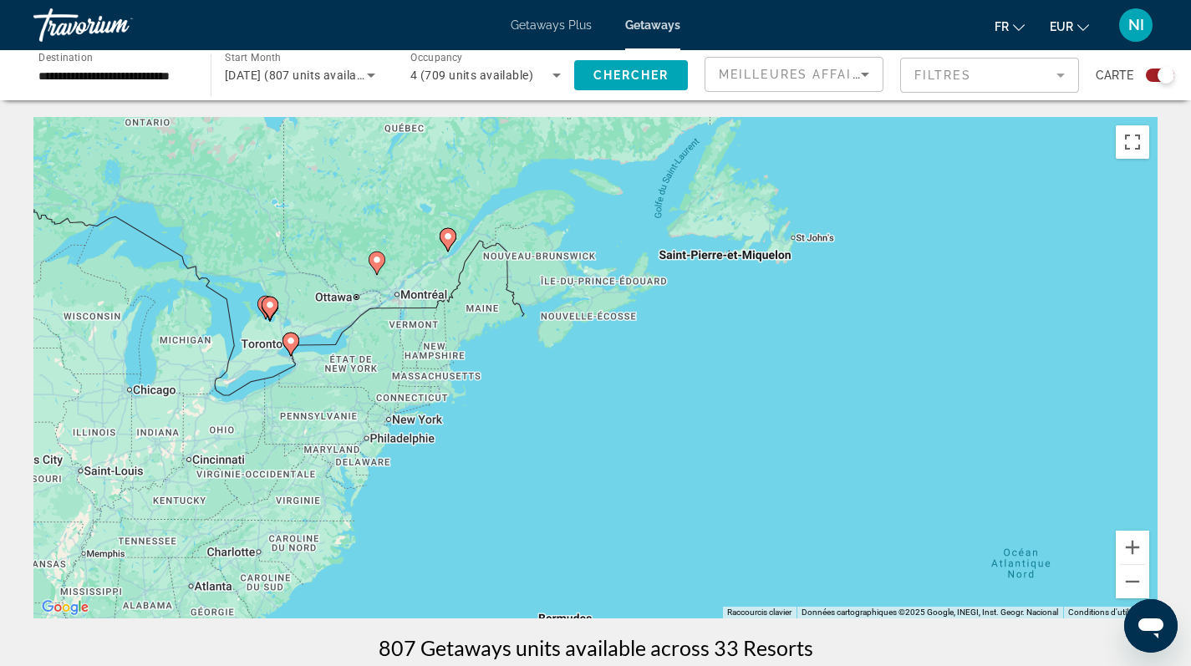
click at [446, 238] on image "Main content" at bounding box center [448, 236] width 10 height 10
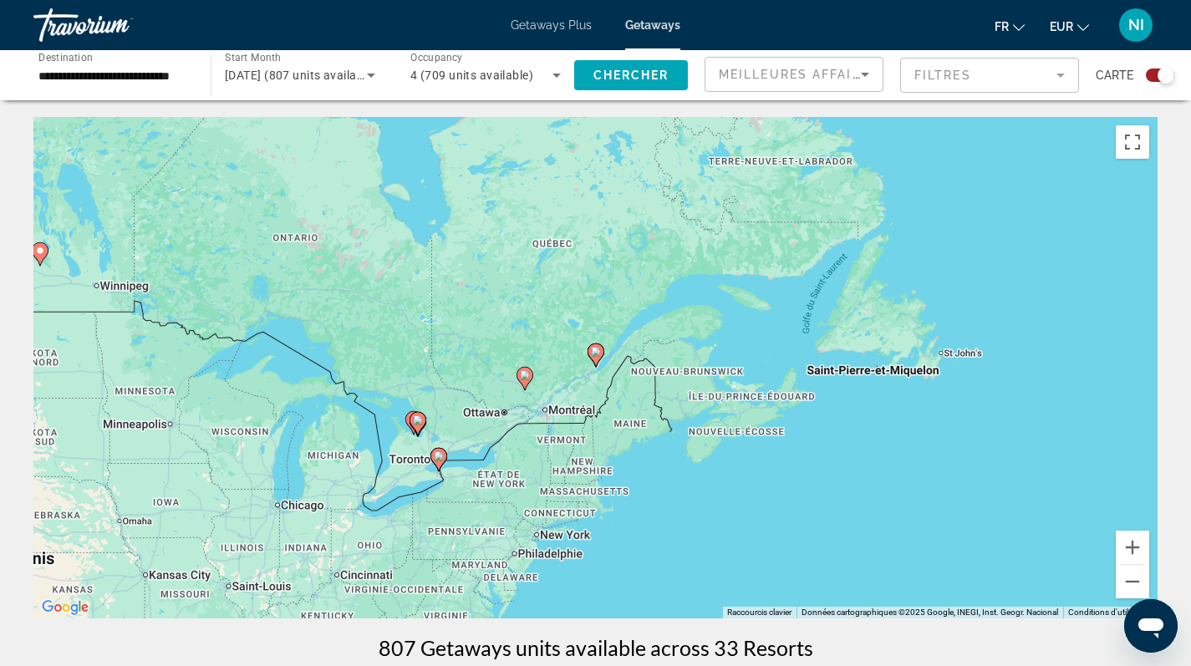
click at [597, 361] on icon "Main content" at bounding box center [594, 355] width 15 height 22
type input "**********"
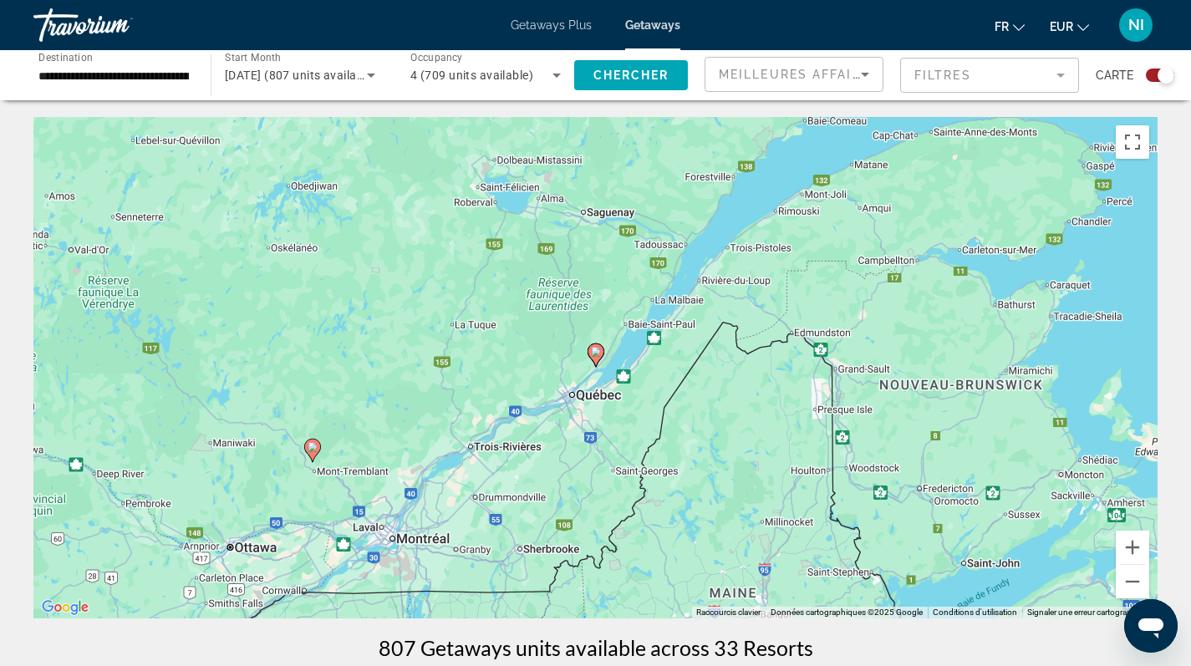
click at [310, 453] on icon "Main content" at bounding box center [311, 451] width 15 height 22
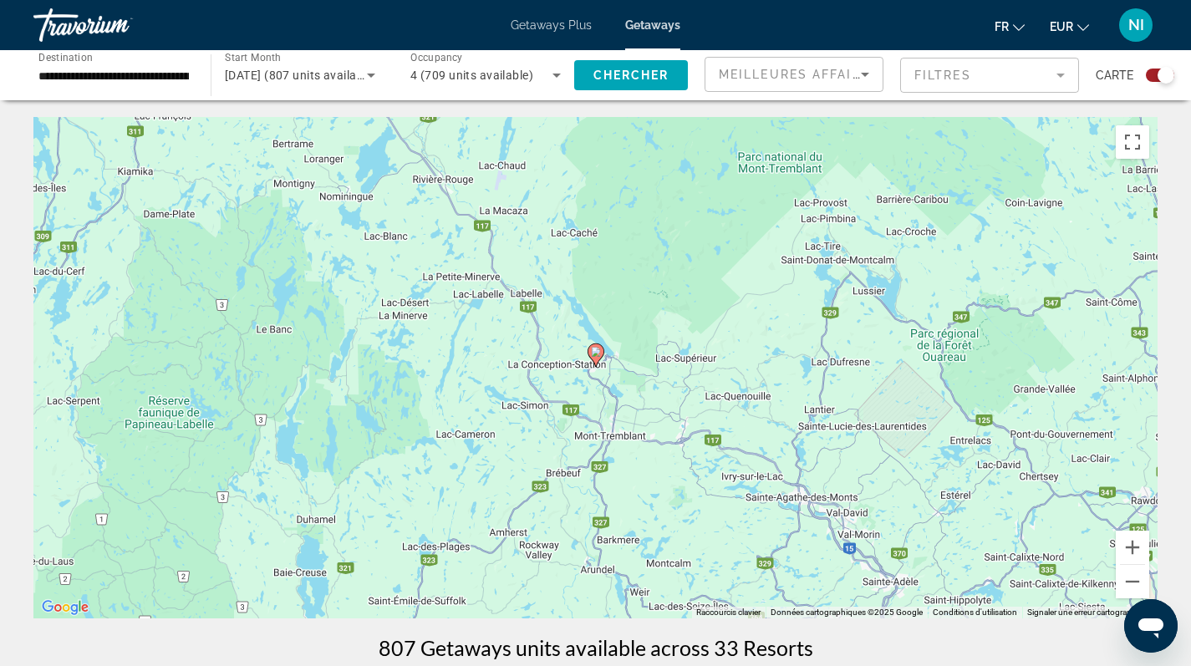
click at [597, 357] on icon "Main content" at bounding box center [594, 355] width 15 height 22
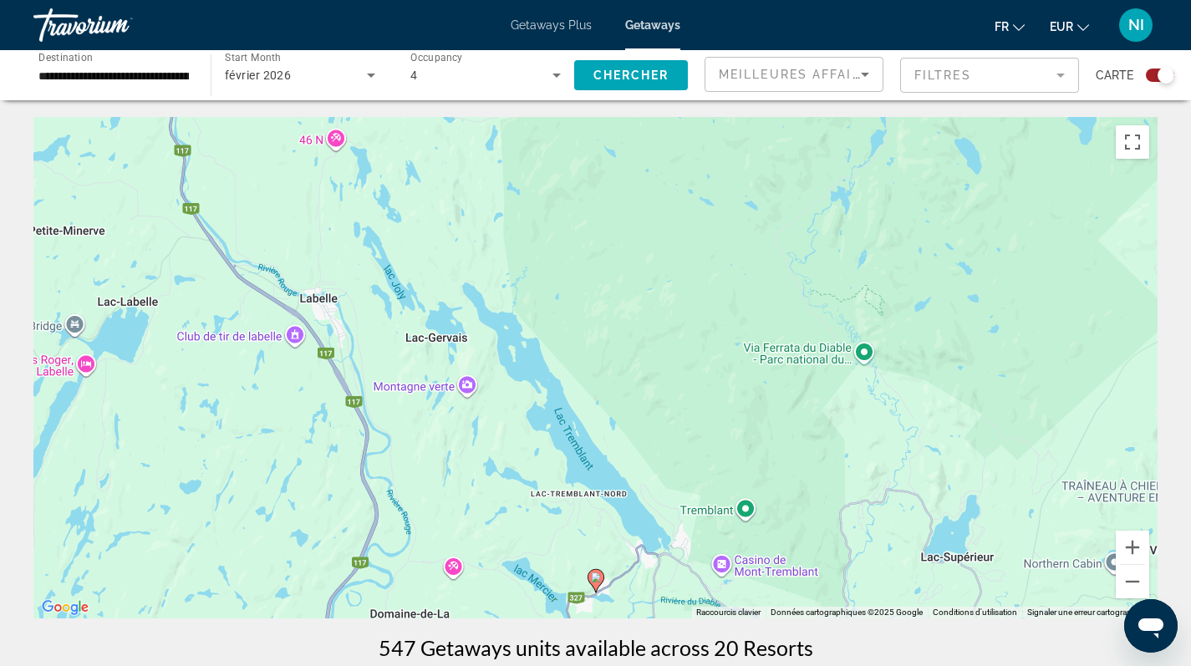
click at [597, 582] on icon "Main content" at bounding box center [594, 581] width 15 height 22
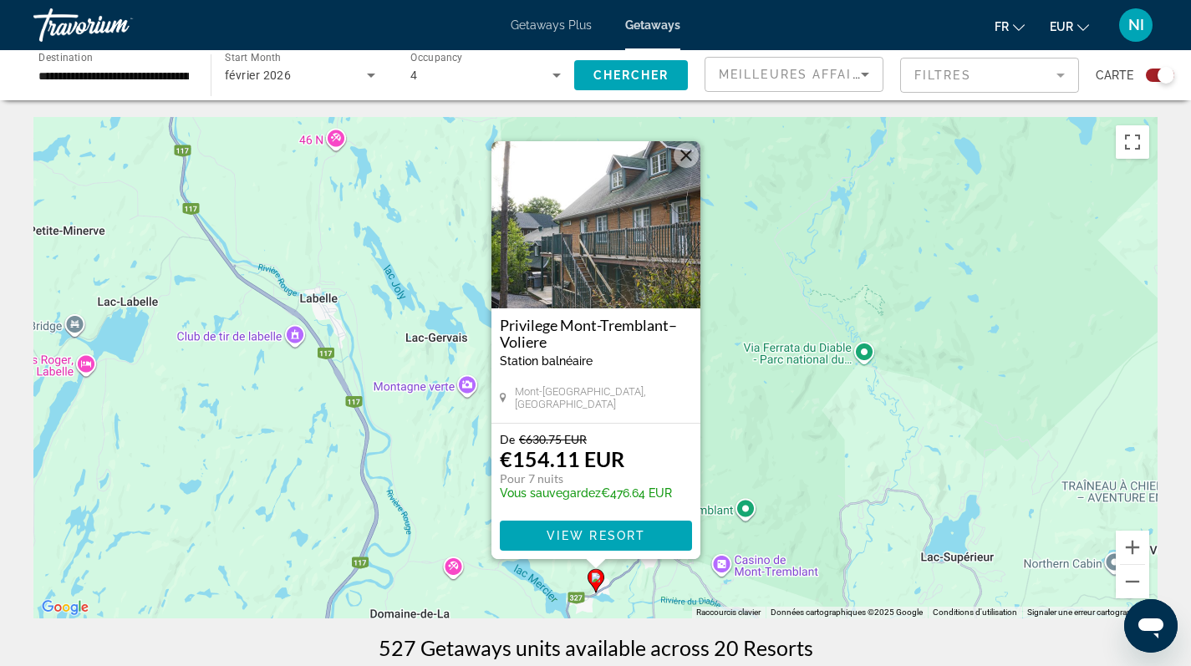
click at [867, 467] on div "Pour activer le glissement avec le clavier, appuyez sur Alt+Entrée. Une fois ce…" at bounding box center [595, 367] width 1124 height 501
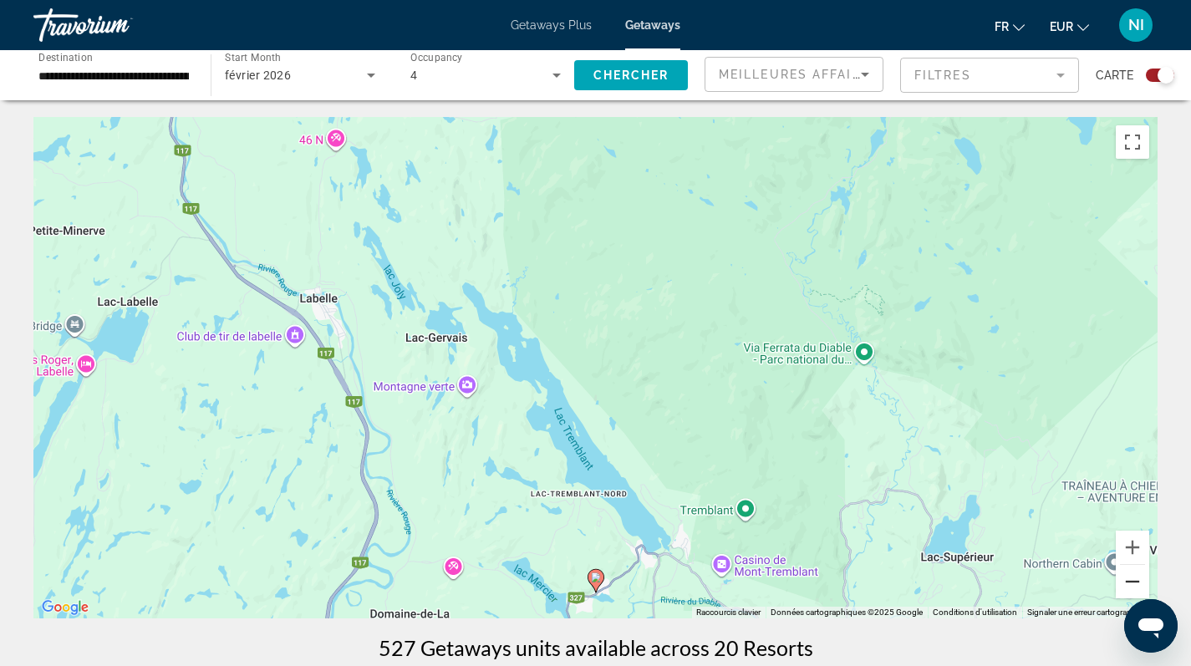
click at [1134, 580] on button "Zoom arrière" at bounding box center [1132, 581] width 33 height 33
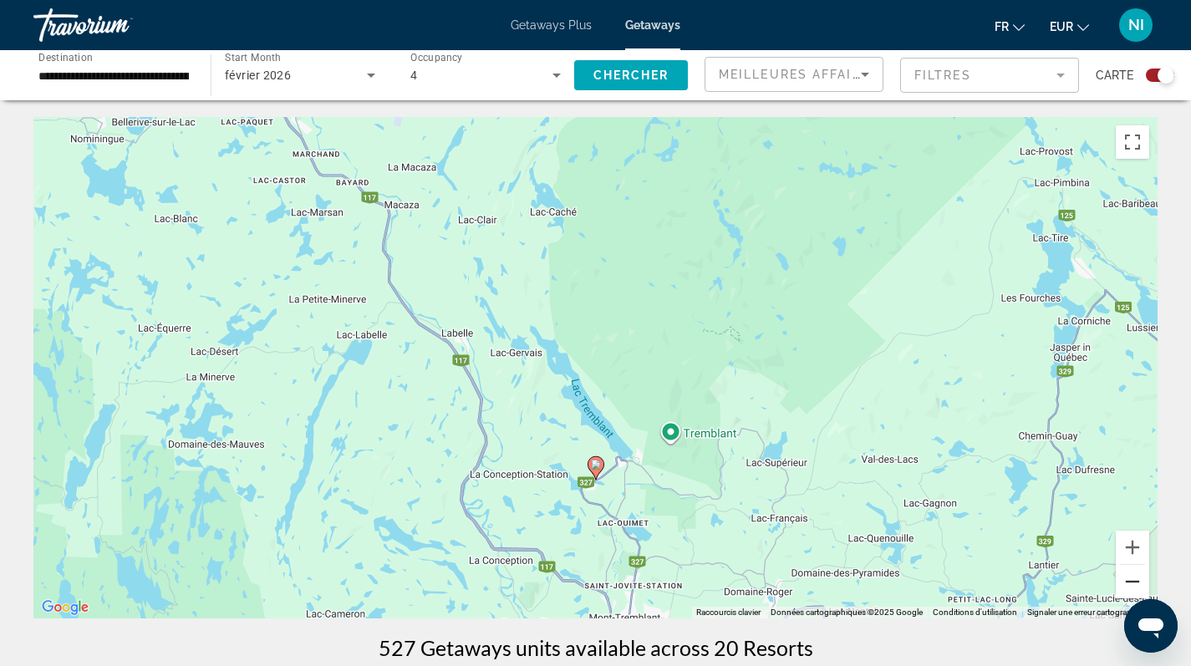
click at [1134, 580] on button "Zoom arrière" at bounding box center [1132, 581] width 33 height 33
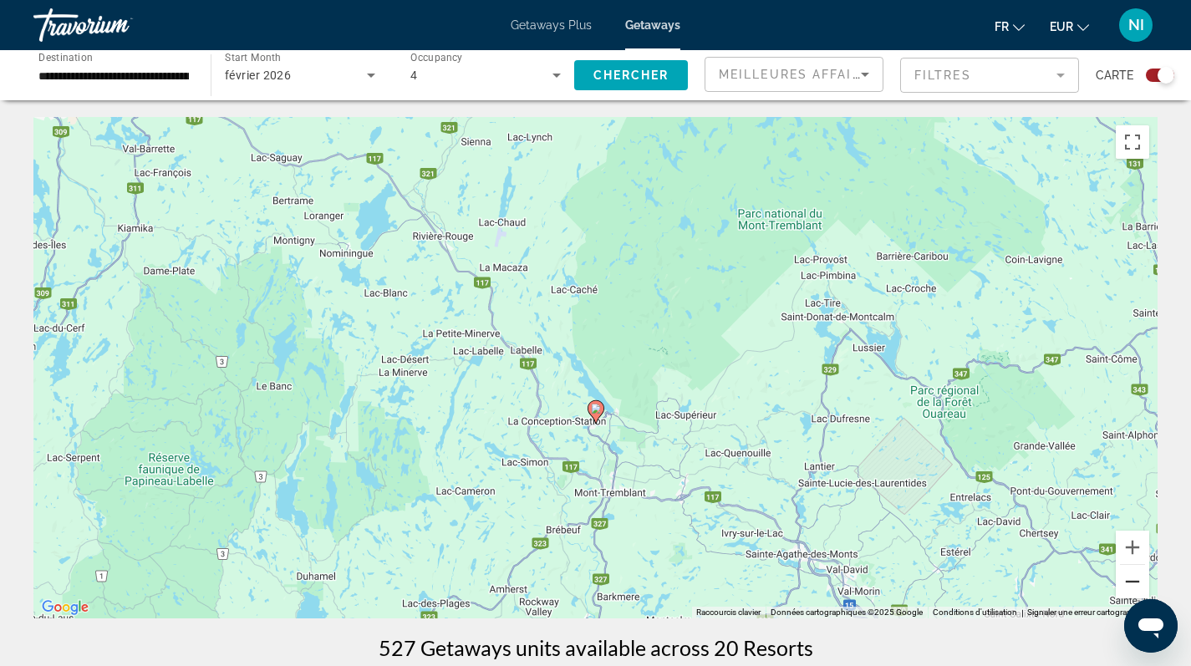
click at [1134, 580] on button "Zoom arrière" at bounding box center [1132, 581] width 33 height 33
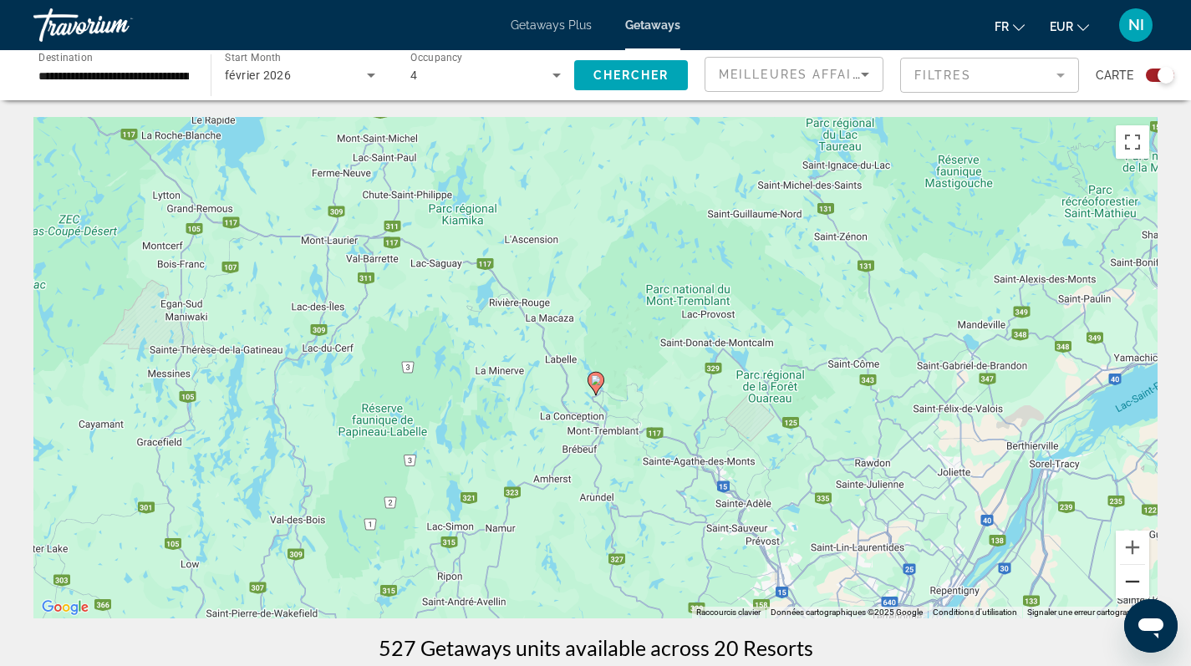
click at [1131, 578] on button "Zoom arrière" at bounding box center [1132, 581] width 33 height 33
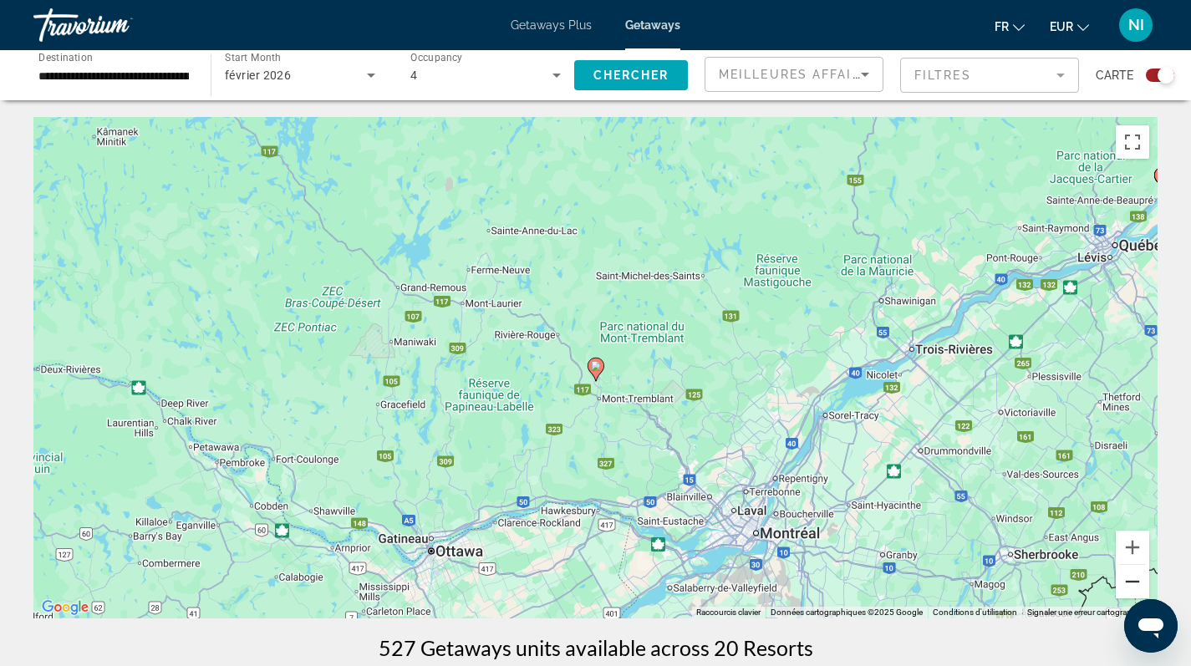
click at [1131, 578] on button "Zoom arrière" at bounding box center [1132, 581] width 33 height 33
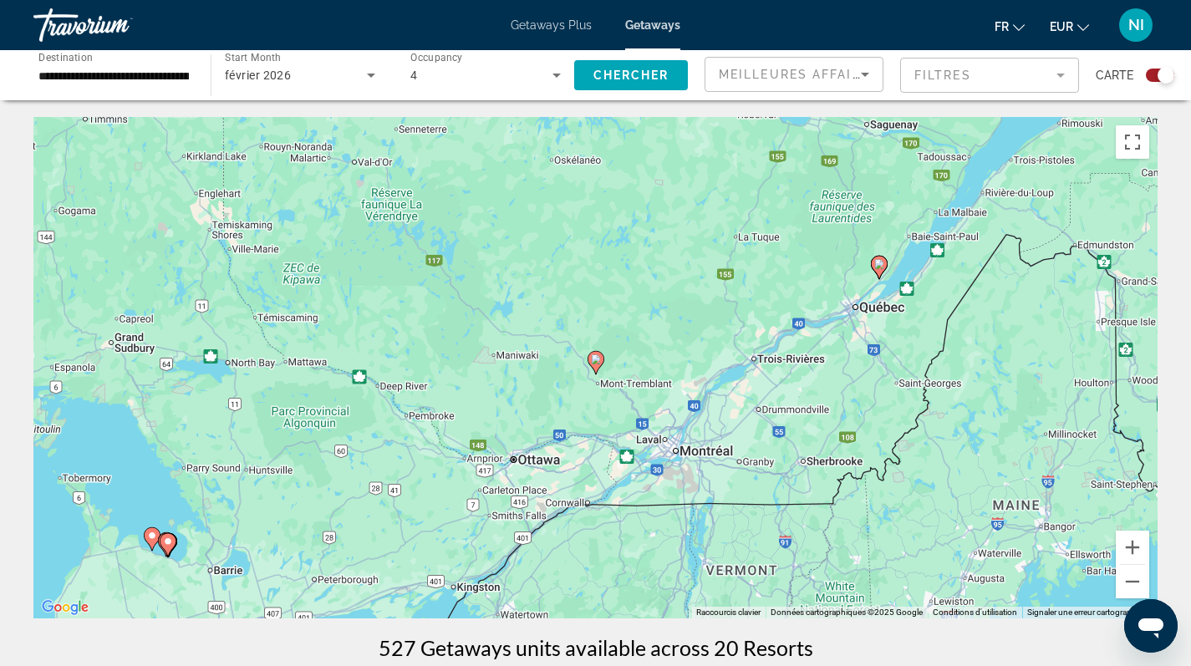
click at [153, 541] on icon "Main content" at bounding box center [151, 539] width 15 height 22
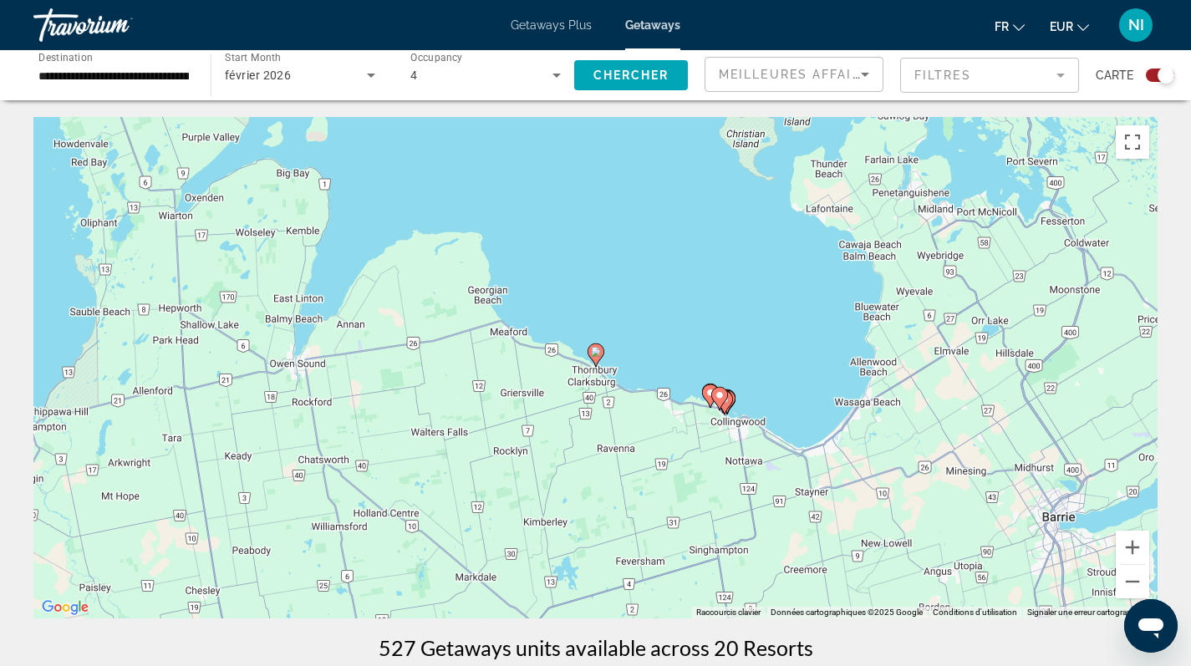
click at [597, 358] on icon "Main content" at bounding box center [594, 355] width 15 height 22
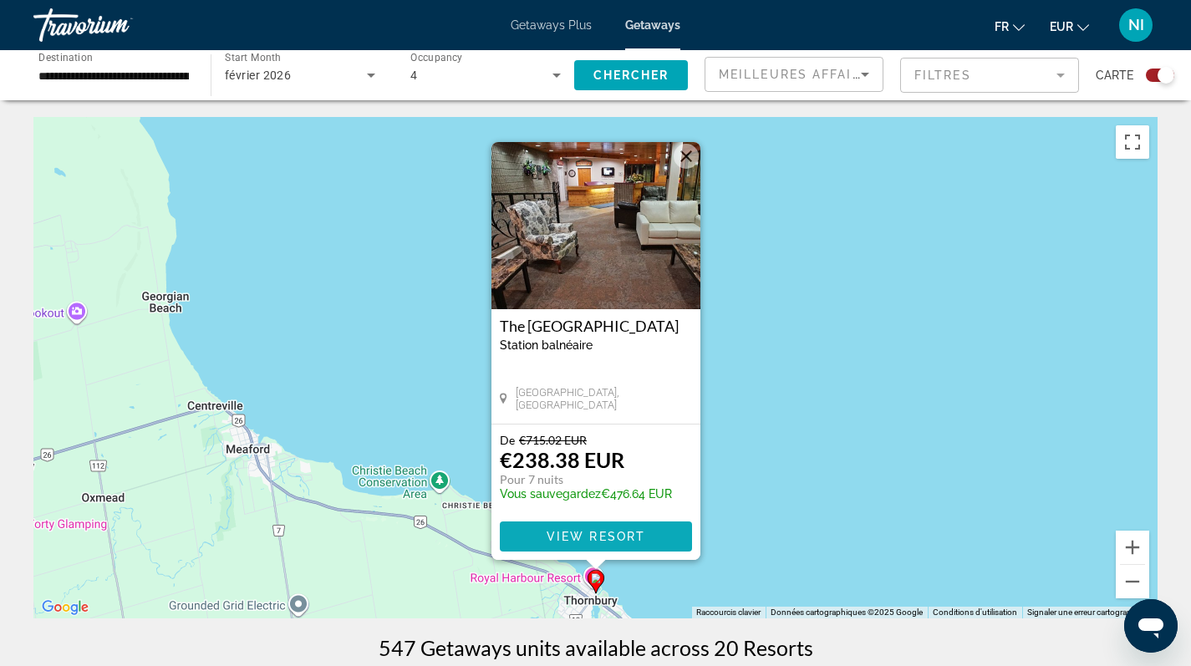
click at [582, 533] on span "View Resort" at bounding box center [595, 536] width 99 height 13
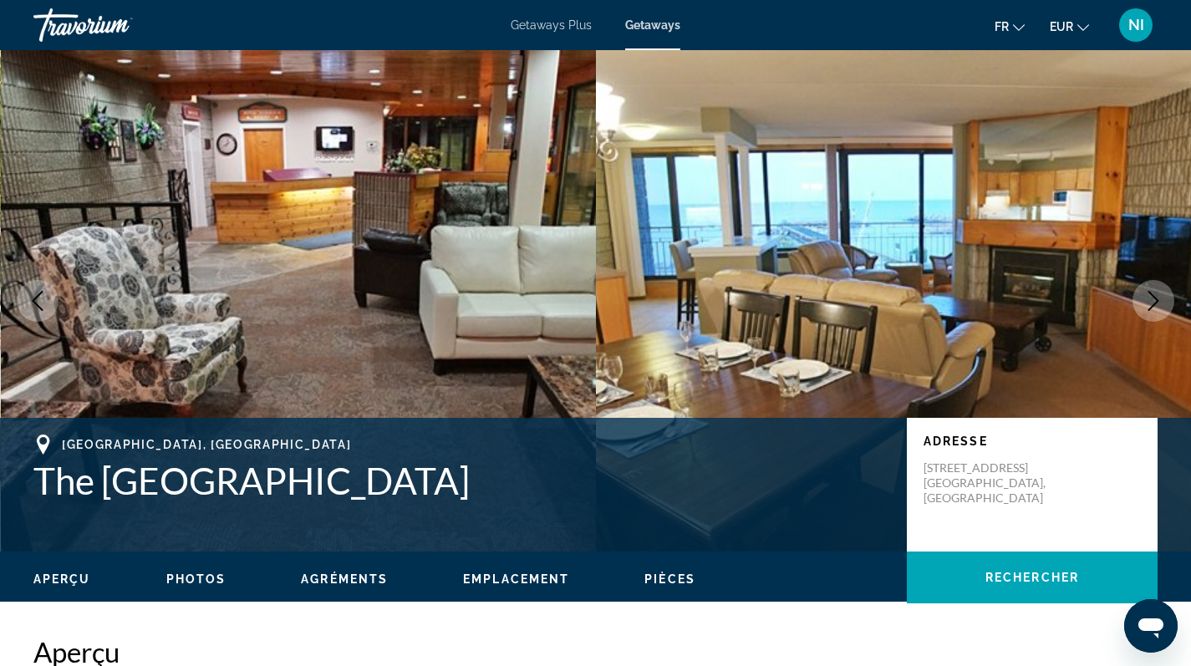
click at [193, 584] on span "Photos" at bounding box center [196, 578] width 60 height 13
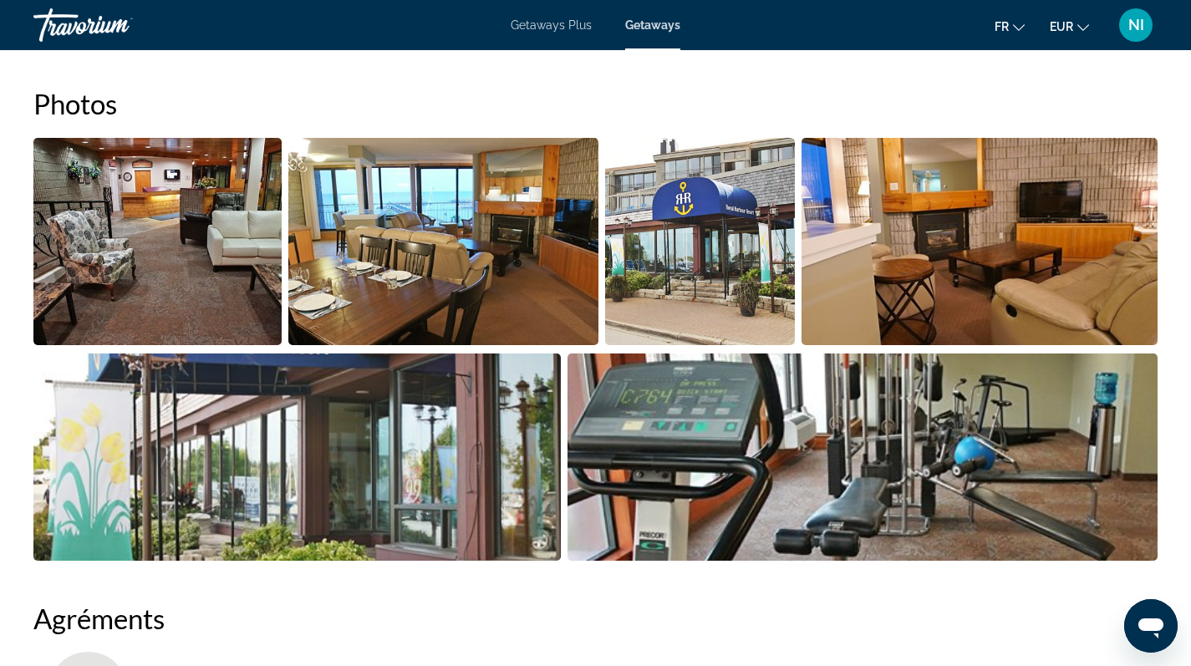
click at [197, 271] on img "Open full-screen image slider" at bounding box center [157, 241] width 248 height 207
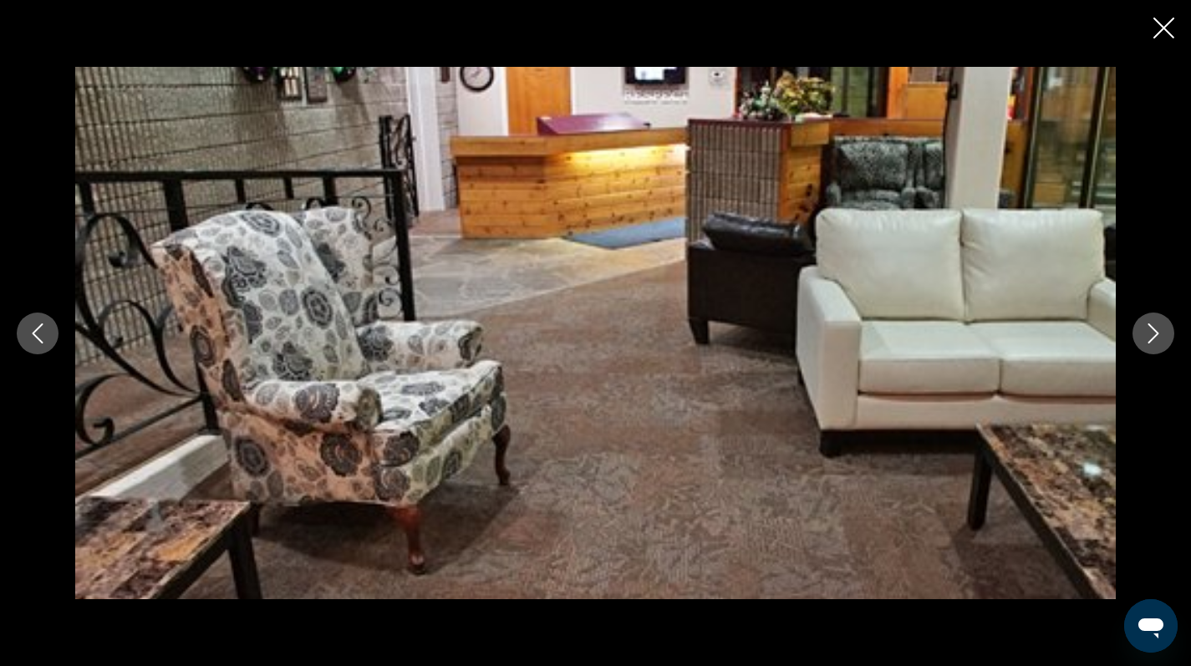
click at [1151, 329] on icon "Next image" at bounding box center [1153, 333] width 20 height 20
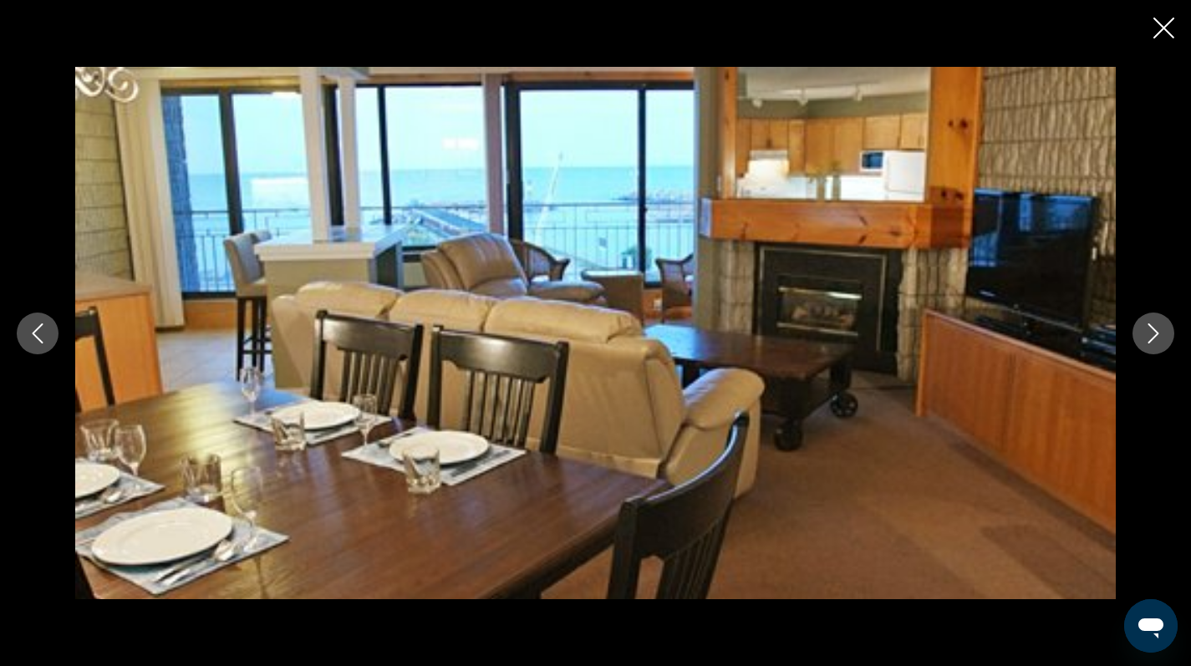
click at [1151, 329] on icon "Next image" at bounding box center [1153, 333] width 20 height 20
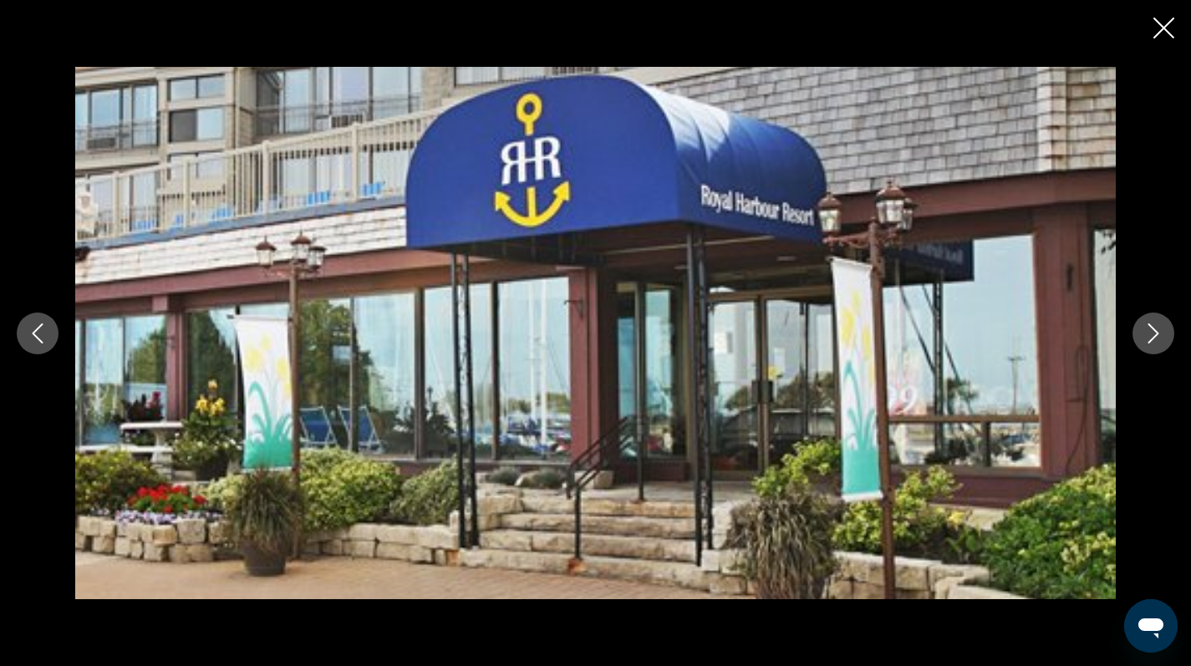
click at [1151, 329] on icon "Next image" at bounding box center [1153, 333] width 20 height 20
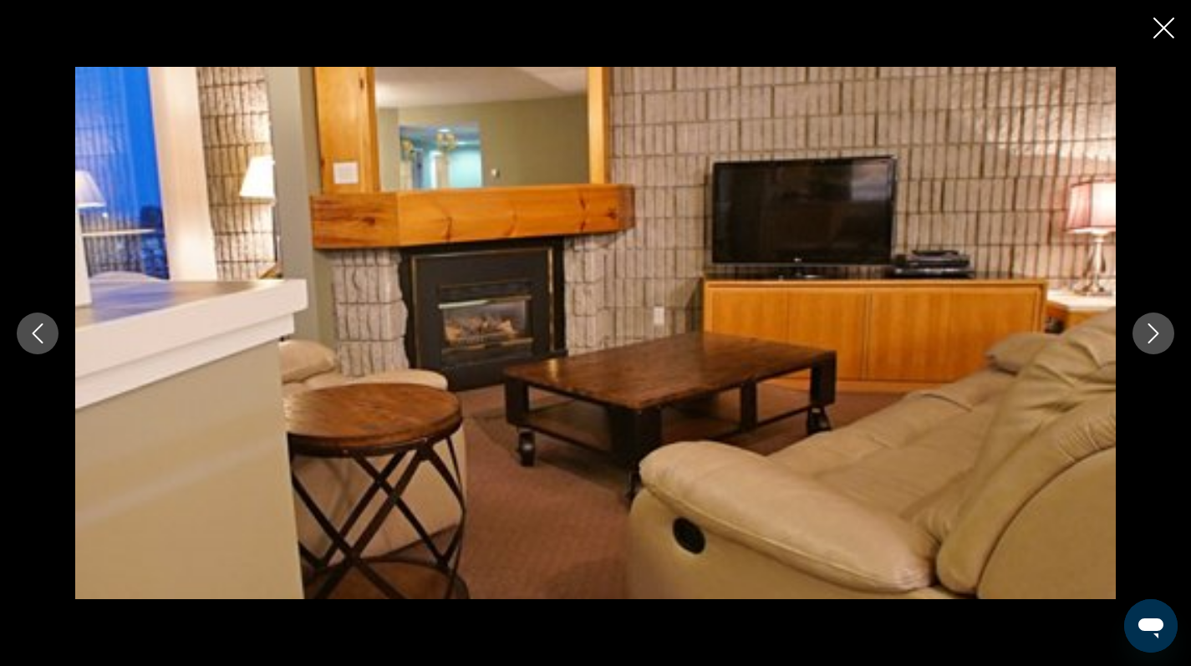
click at [1151, 329] on icon "Next image" at bounding box center [1153, 333] width 20 height 20
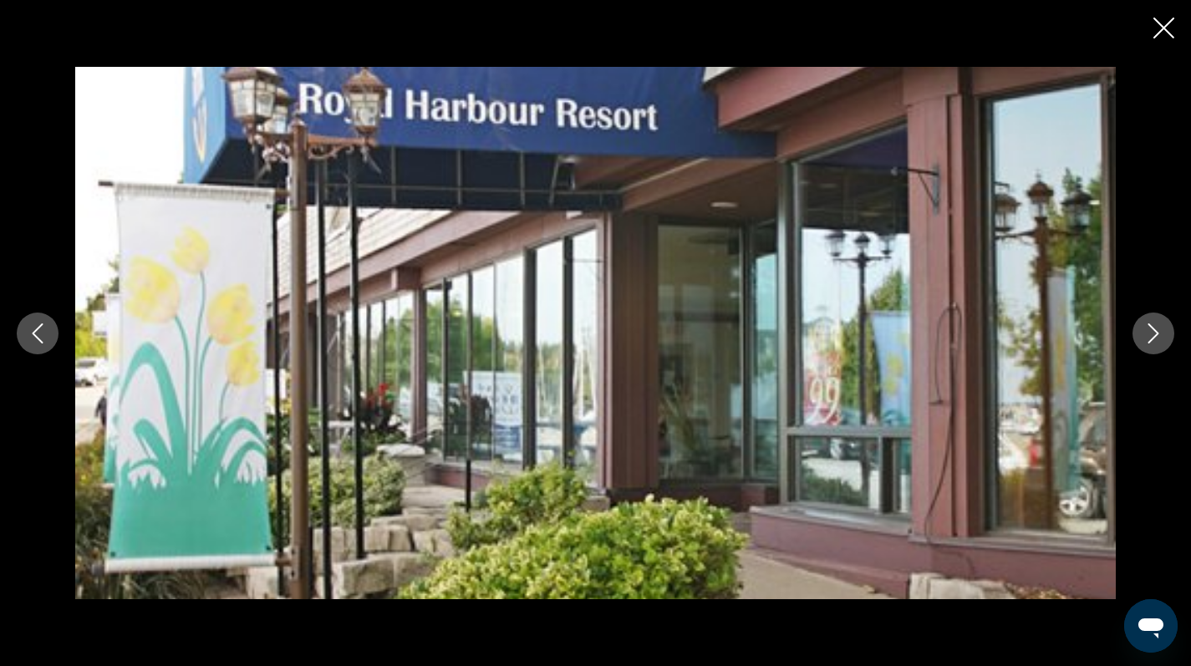
click at [1151, 329] on icon "Next image" at bounding box center [1153, 333] width 20 height 20
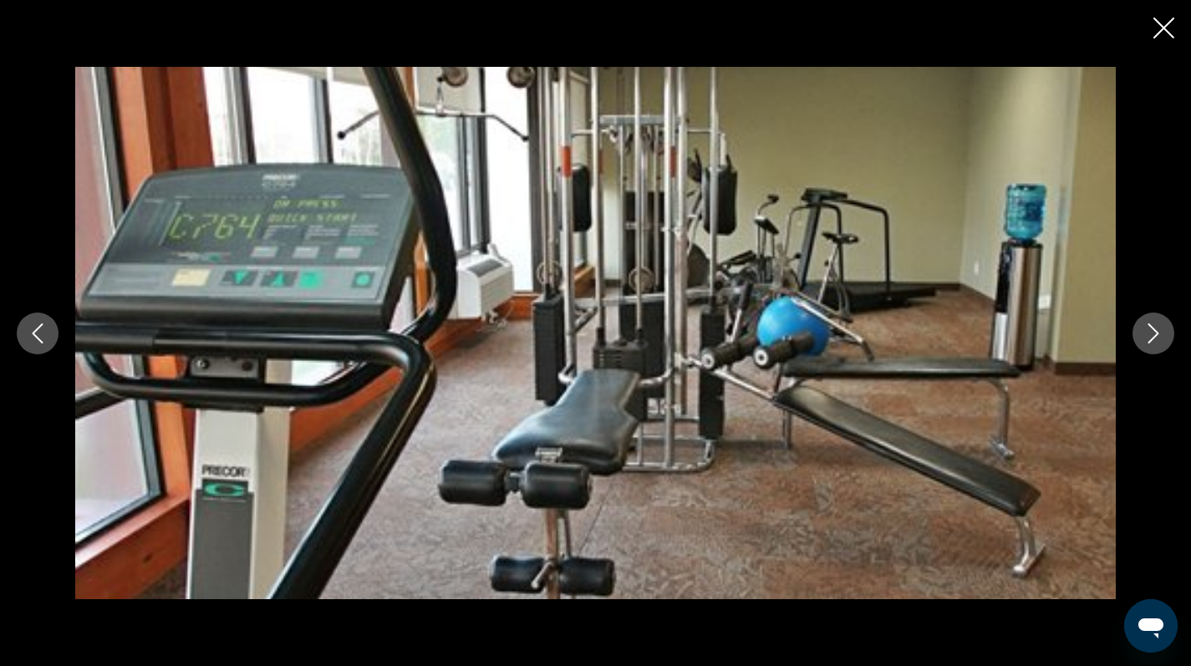
click at [1151, 329] on icon "Next image" at bounding box center [1153, 333] width 20 height 20
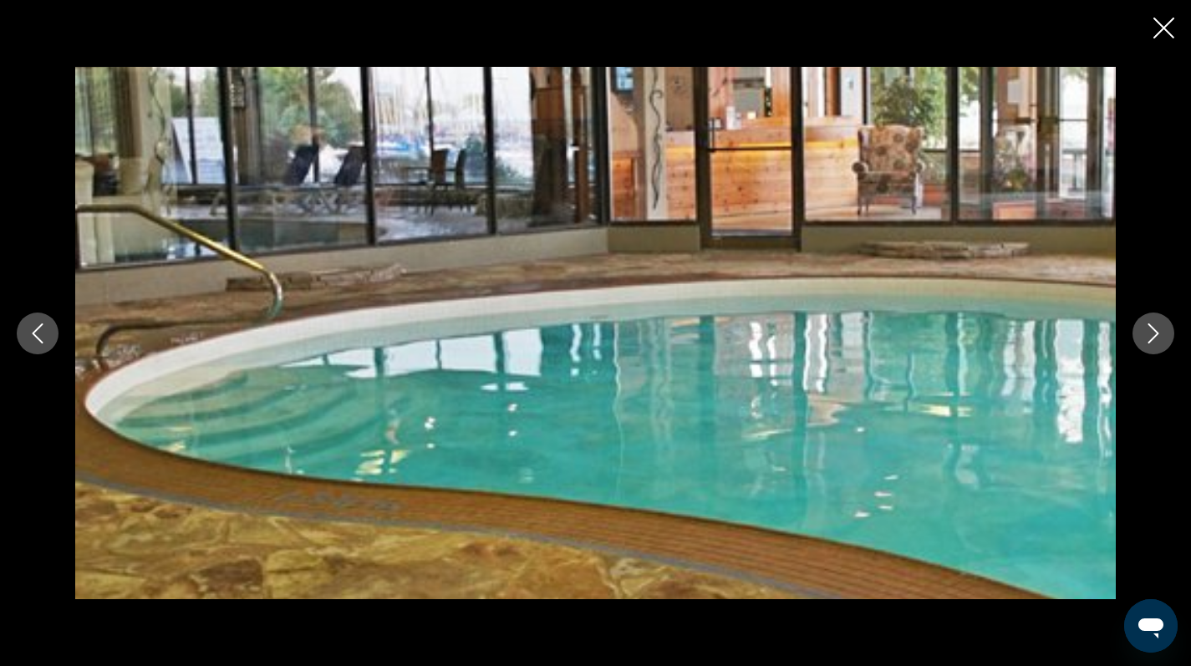
click at [1151, 329] on icon "Next image" at bounding box center [1153, 333] width 20 height 20
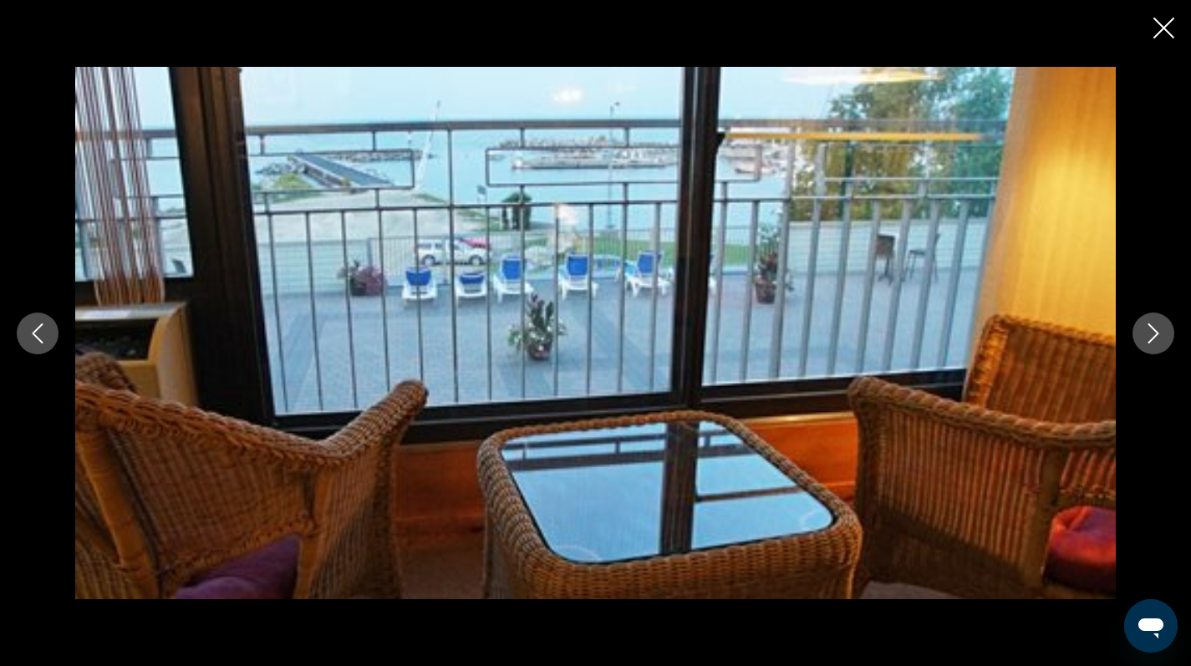
click at [1151, 329] on icon "Next image" at bounding box center [1153, 333] width 20 height 20
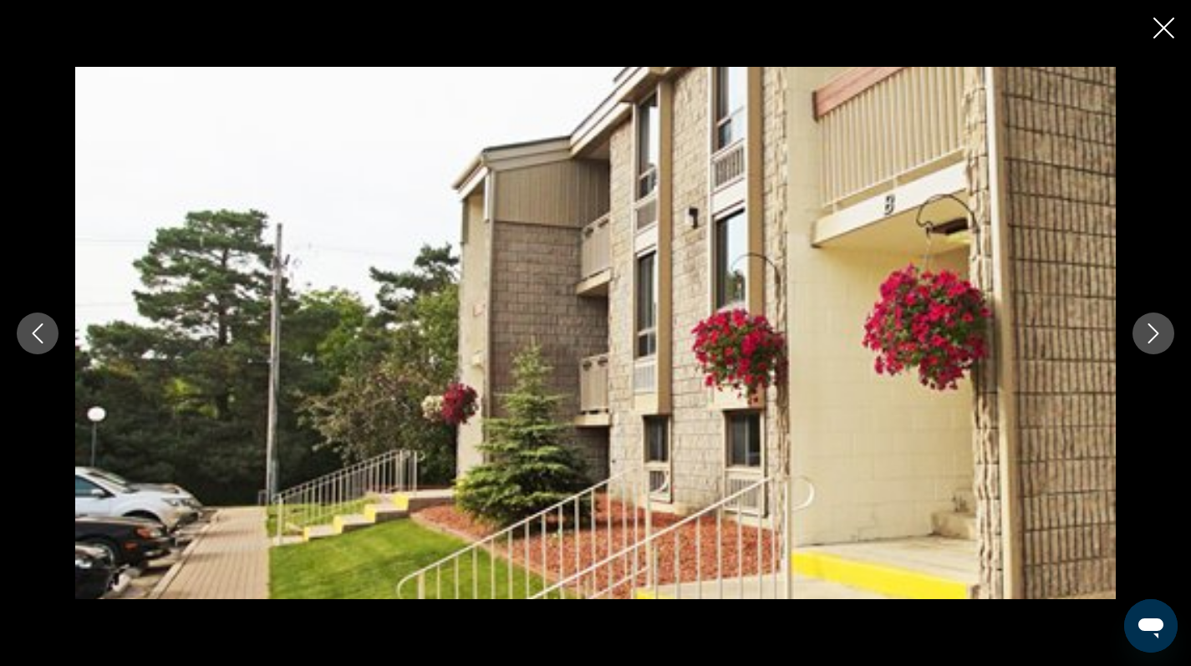
click at [1151, 329] on icon "Next image" at bounding box center [1153, 333] width 20 height 20
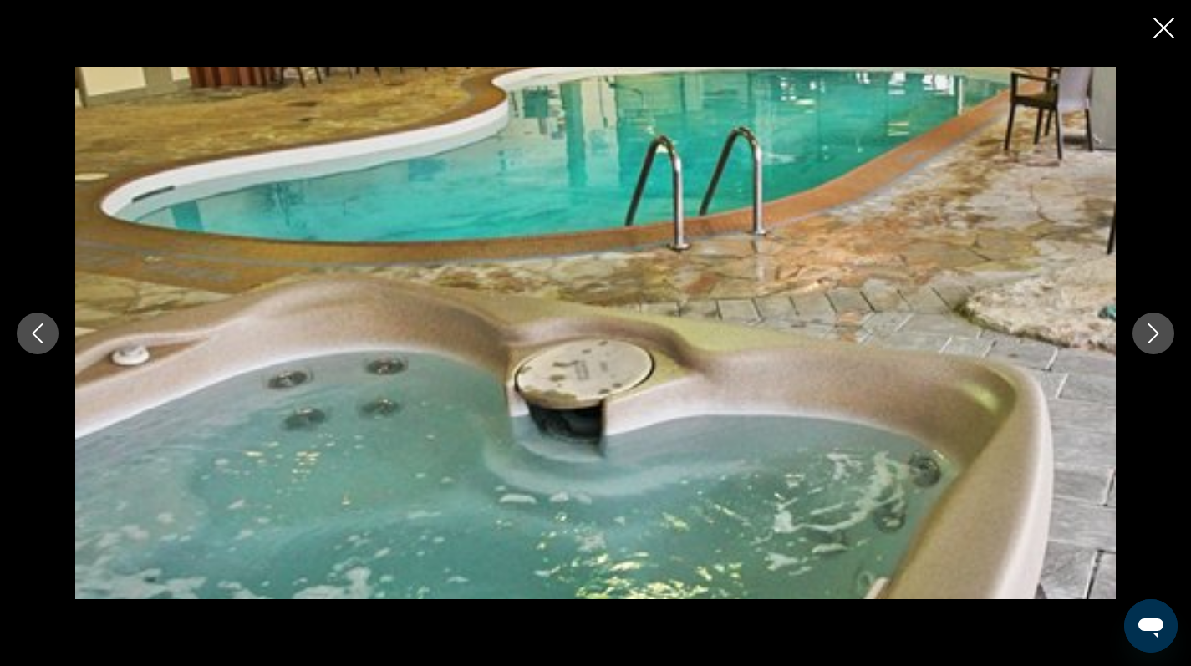
click at [1151, 329] on icon "Next image" at bounding box center [1153, 333] width 20 height 20
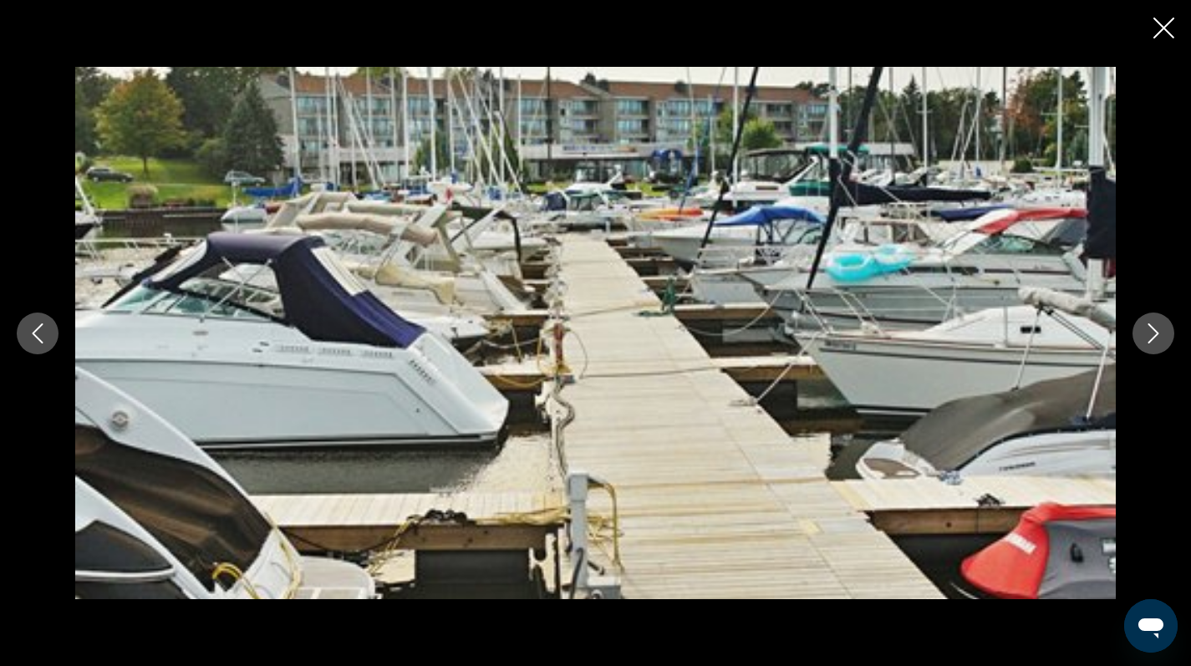
click at [1151, 329] on icon "Next image" at bounding box center [1153, 333] width 20 height 20
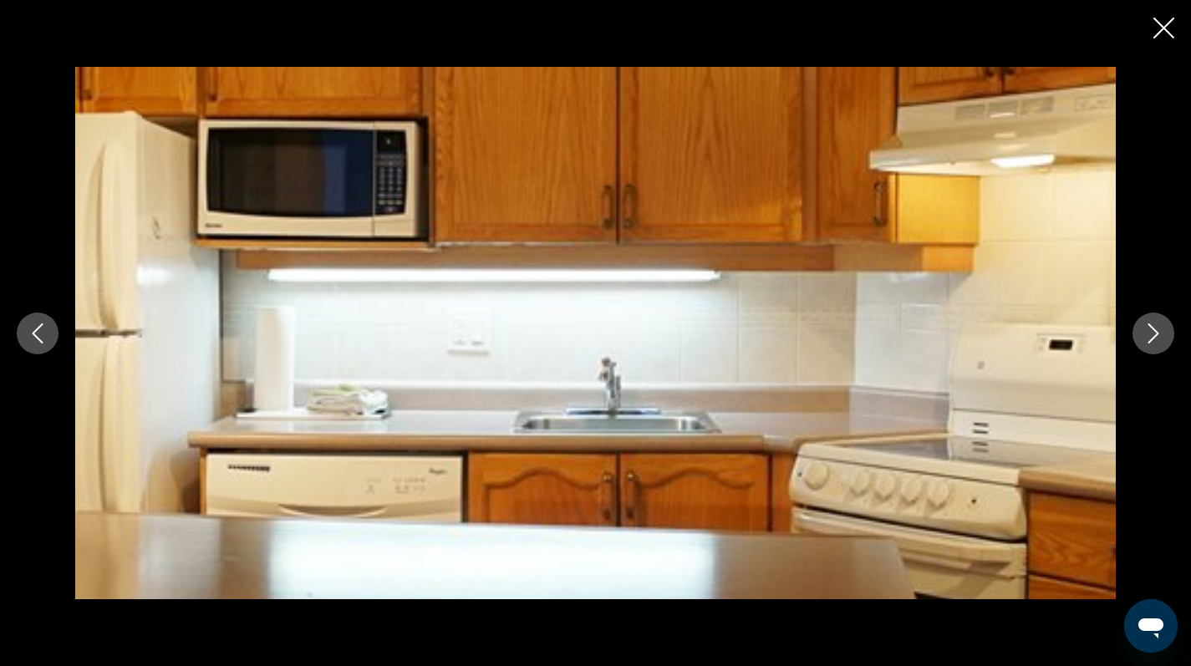
click at [1151, 329] on icon "Next image" at bounding box center [1153, 333] width 20 height 20
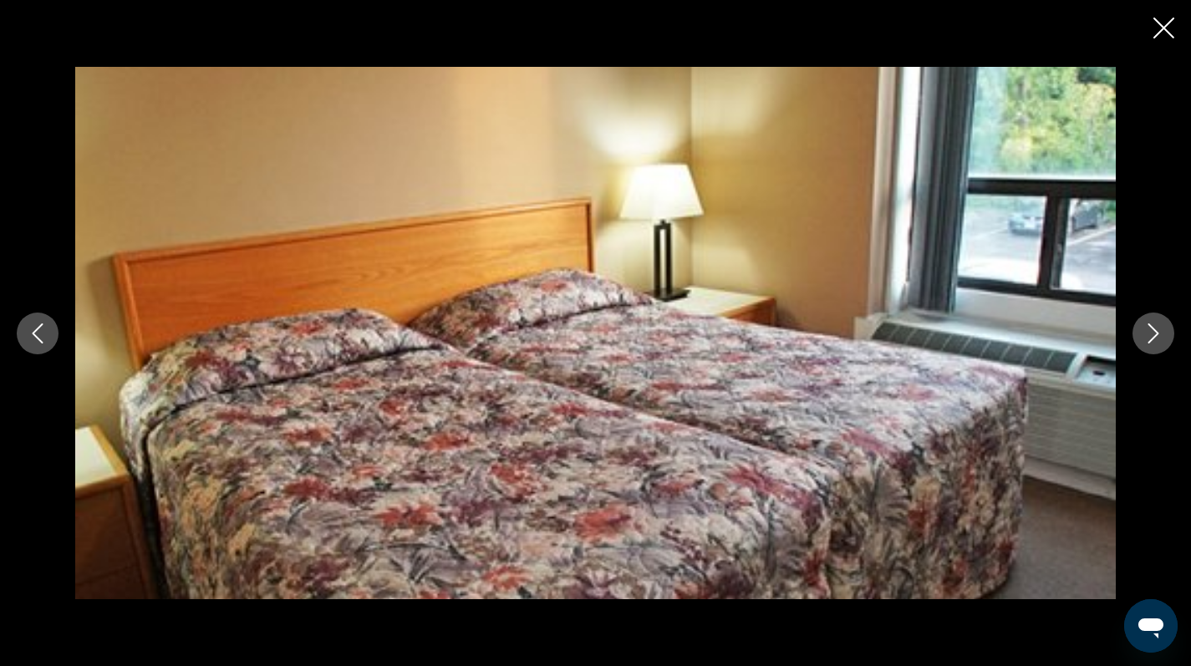
click at [1151, 329] on icon "Next image" at bounding box center [1153, 333] width 20 height 20
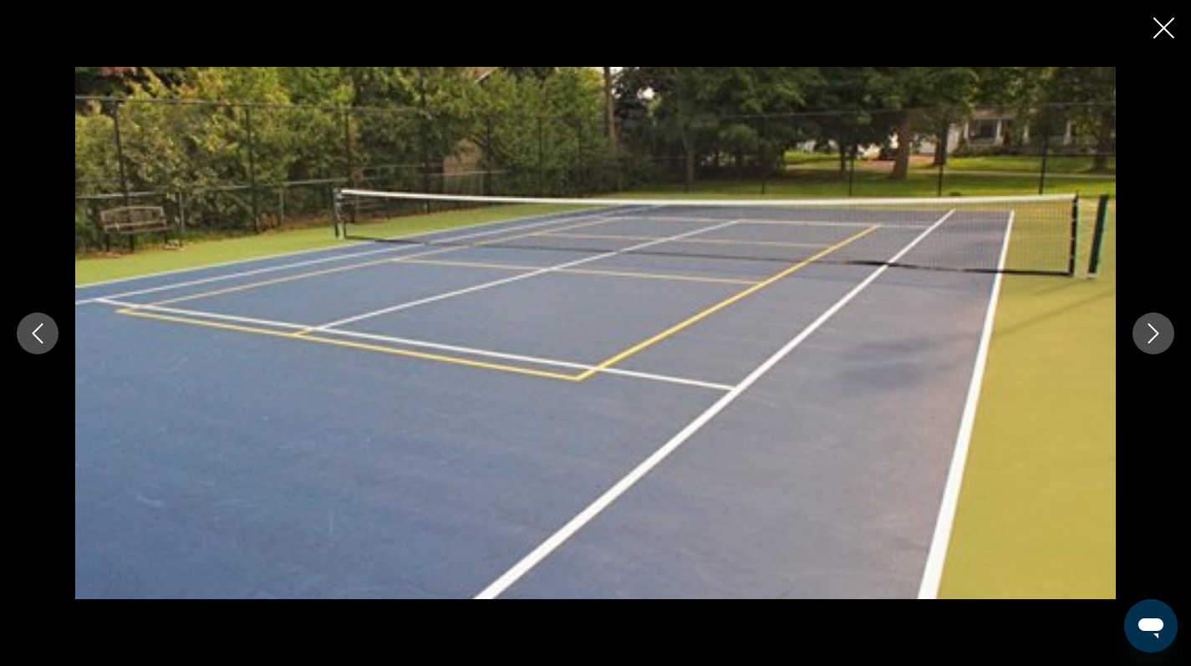
click at [1151, 329] on icon "Next image" at bounding box center [1153, 333] width 20 height 20
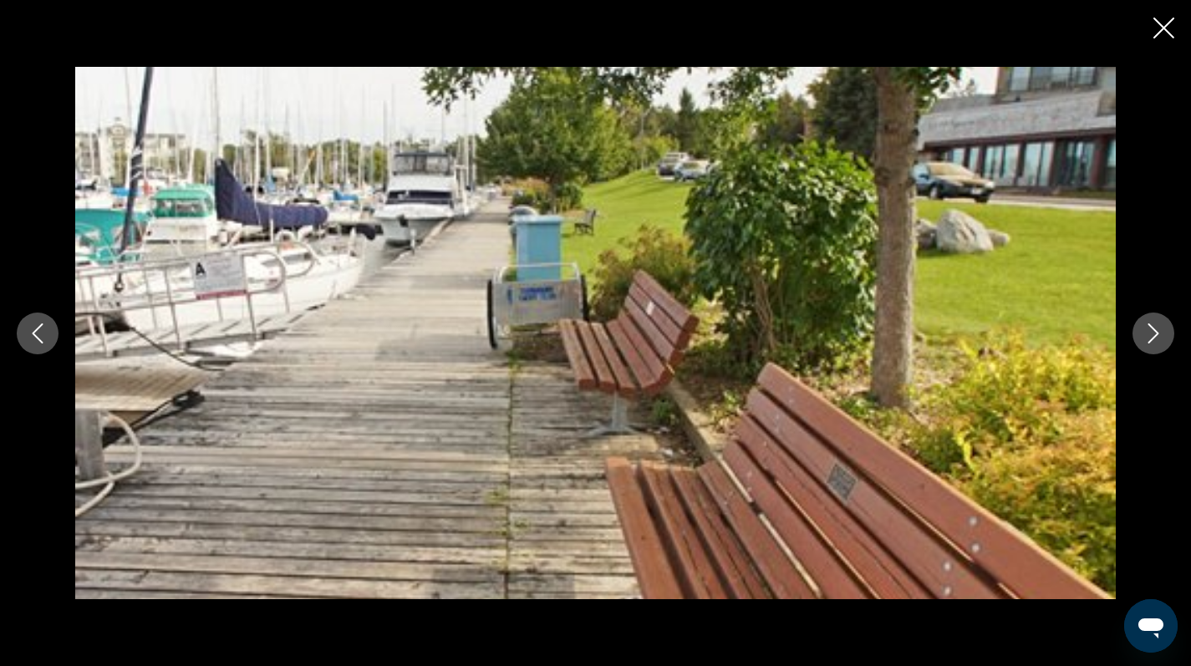
click at [1151, 329] on icon "Next image" at bounding box center [1153, 333] width 20 height 20
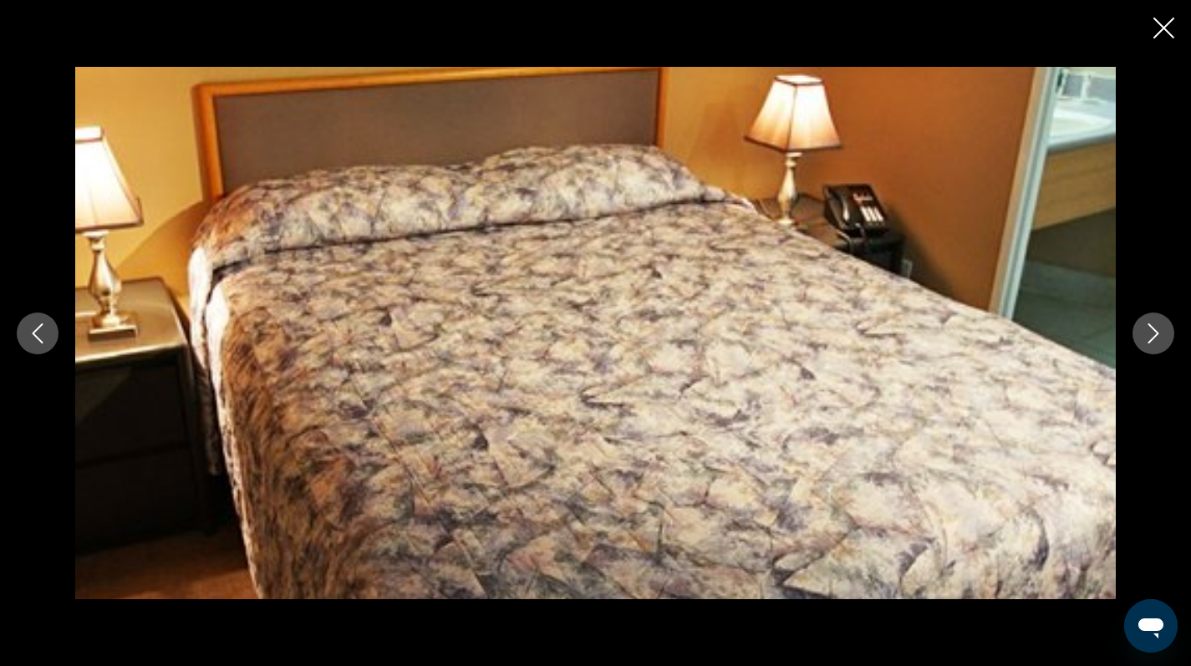
click at [1151, 329] on icon "Next image" at bounding box center [1153, 333] width 20 height 20
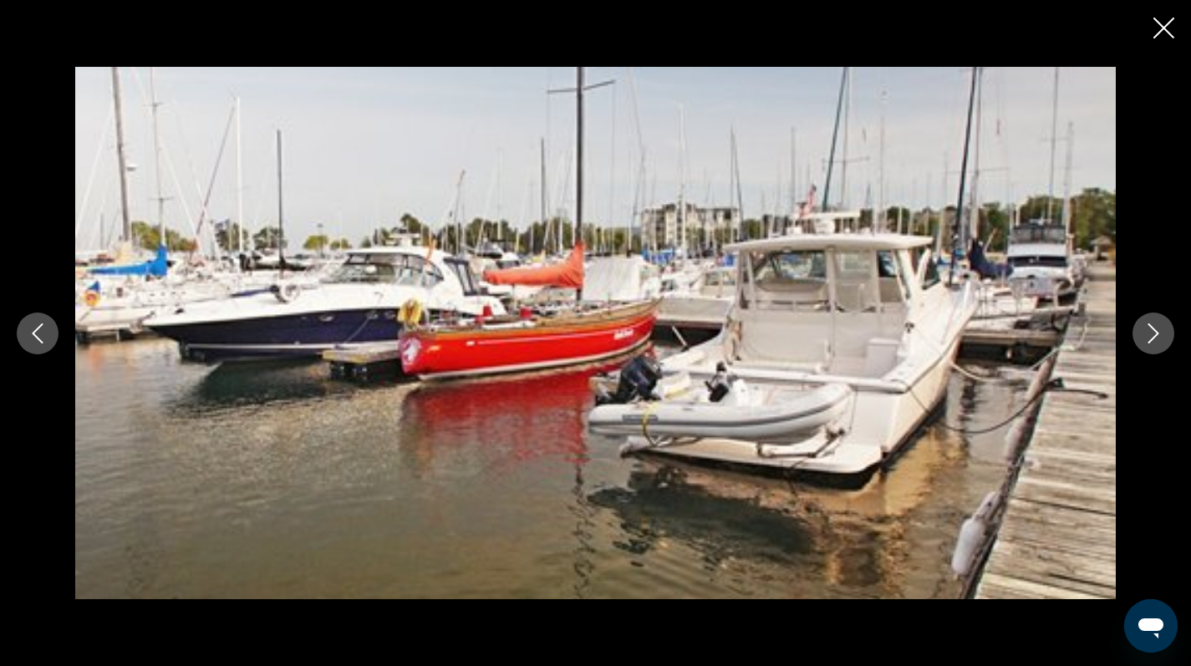
click at [1151, 329] on icon "Next image" at bounding box center [1153, 333] width 20 height 20
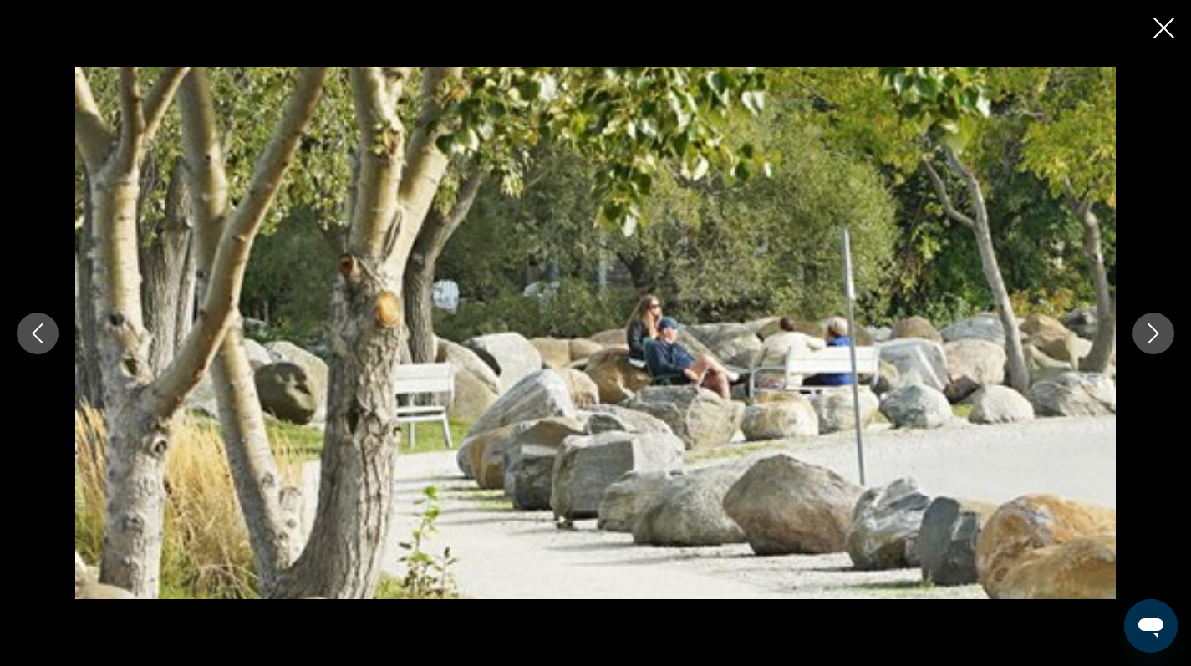
click at [1151, 329] on icon "Next image" at bounding box center [1153, 333] width 20 height 20
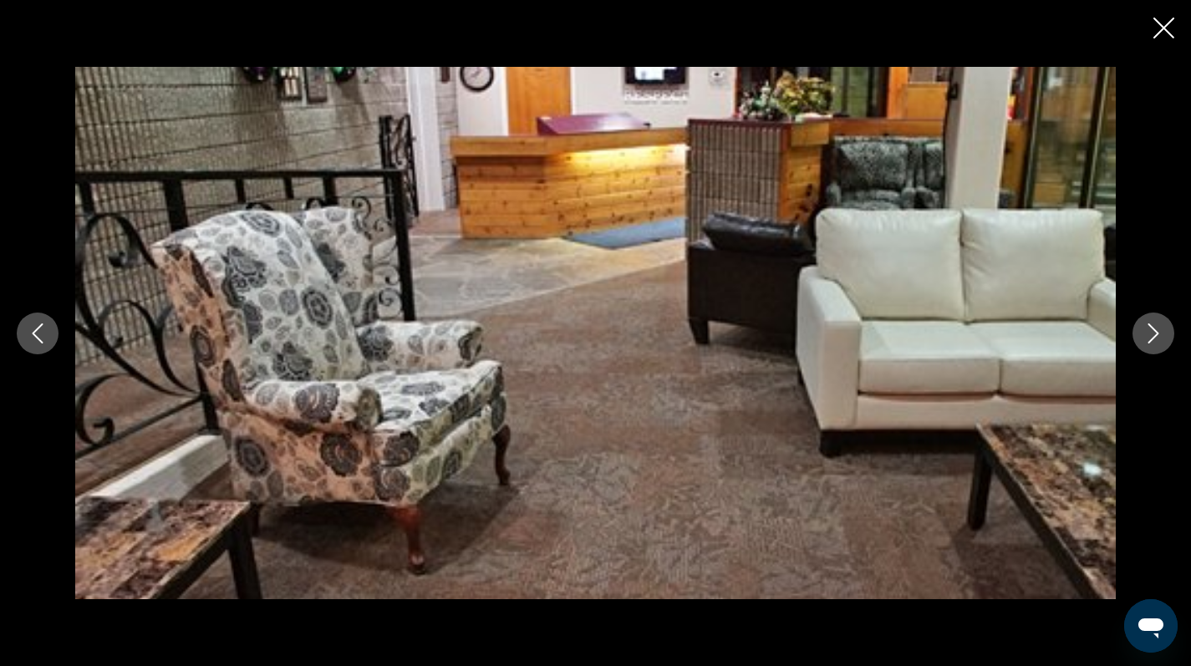
click at [1165, 29] on icon "Close slideshow" at bounding box center [1163, 28] width 21 height 21
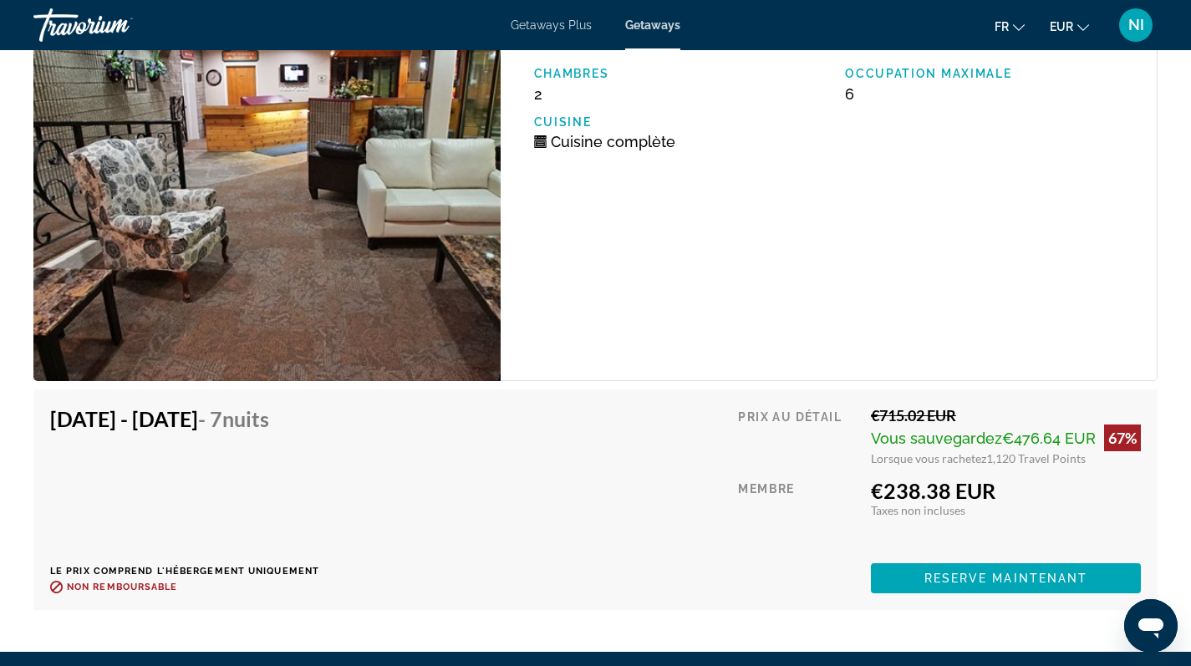
scroll to position [2887, 0]
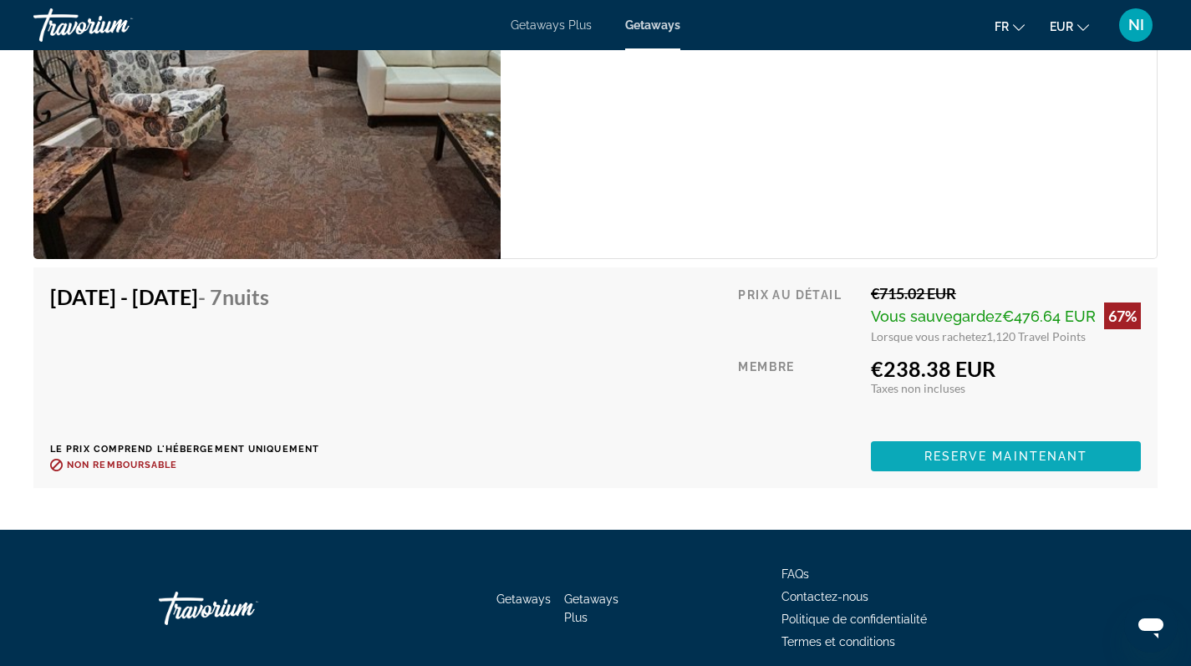
click at [995, 463] on span "Reserve maintenant" at bounding box center [1006, 456] width 164 height 13
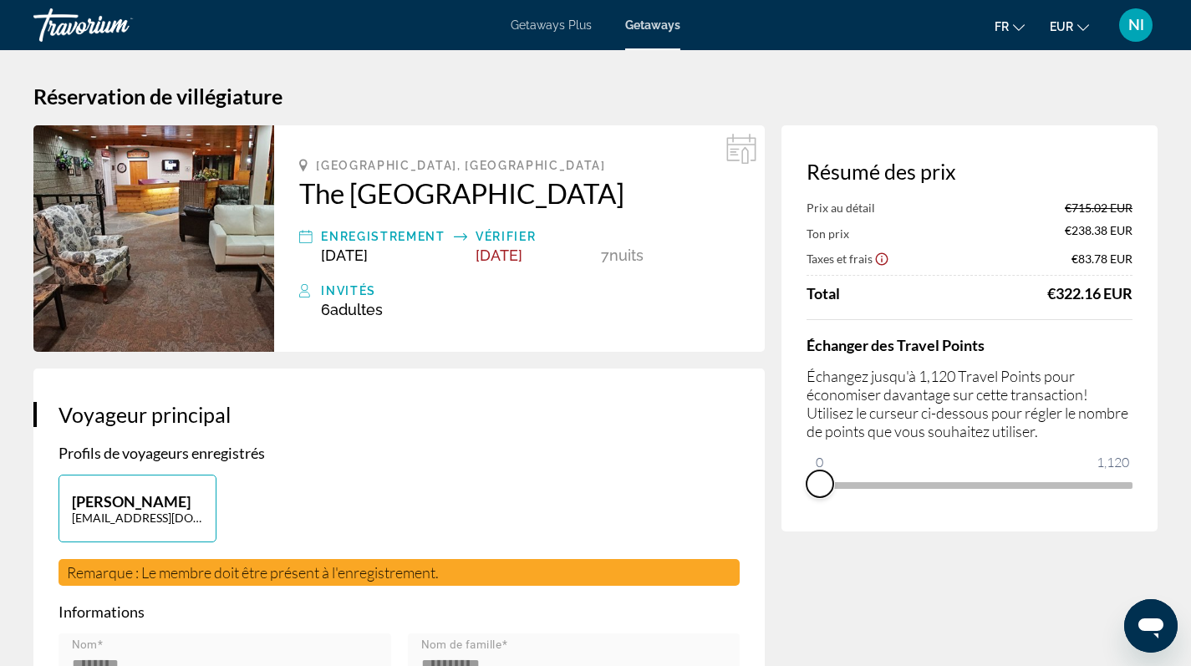
drag, startPoint x: 1121, startPoint y: 501, endPoint x: 790, endPoint y: 526, distance: 331.0
click at [790, 526] on div "Résumé des prix Prix au détail €715.02 EUR Ton prix €238.38 EUR Taxes et frais …" at bounding box center [969, 328] width 376 height 406
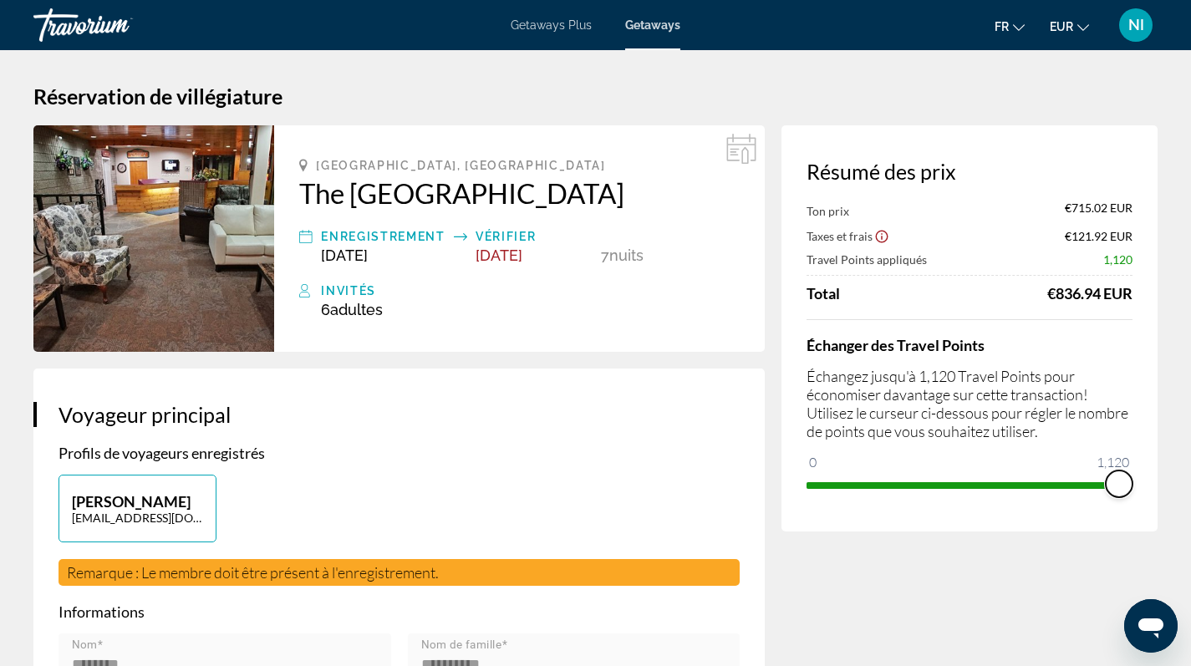
drag, startPoint x: 807, startPoint y: 465, endPoint x: 1193, endPoint y: 465, distance: 386.1
click at [1191, 465] on html "Passer au contenu principal Getaways Plus Getaways fr English Español Français …" at bounding box center [595, 333] width 1191 height 666
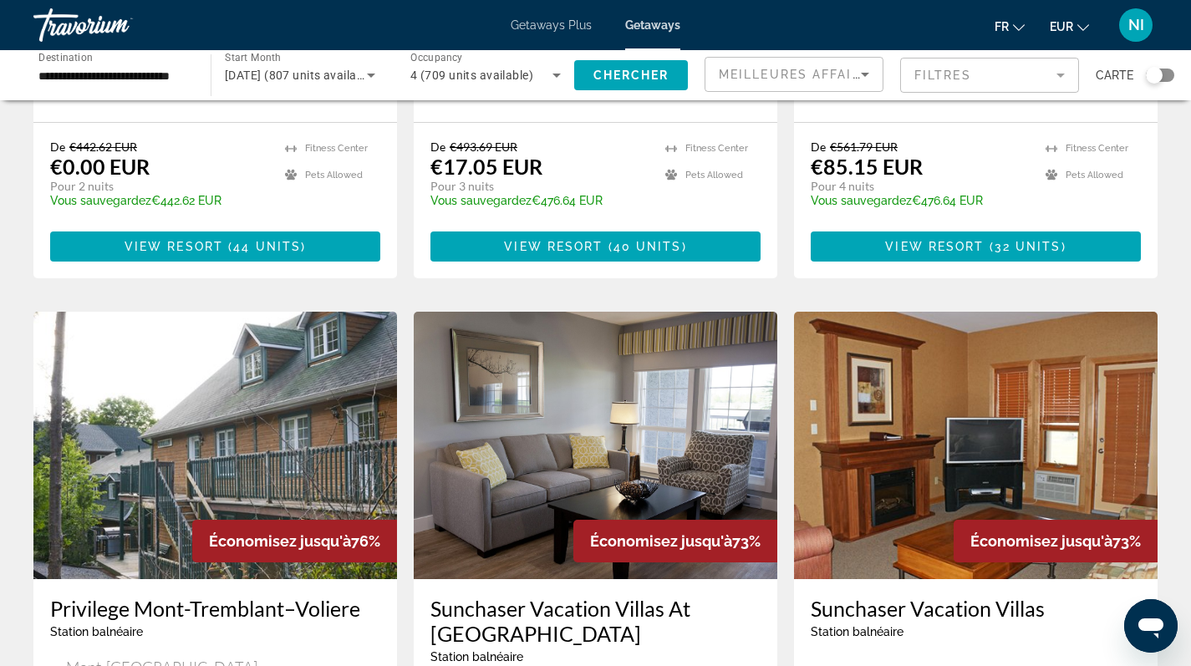
scroll to position [126, 0]
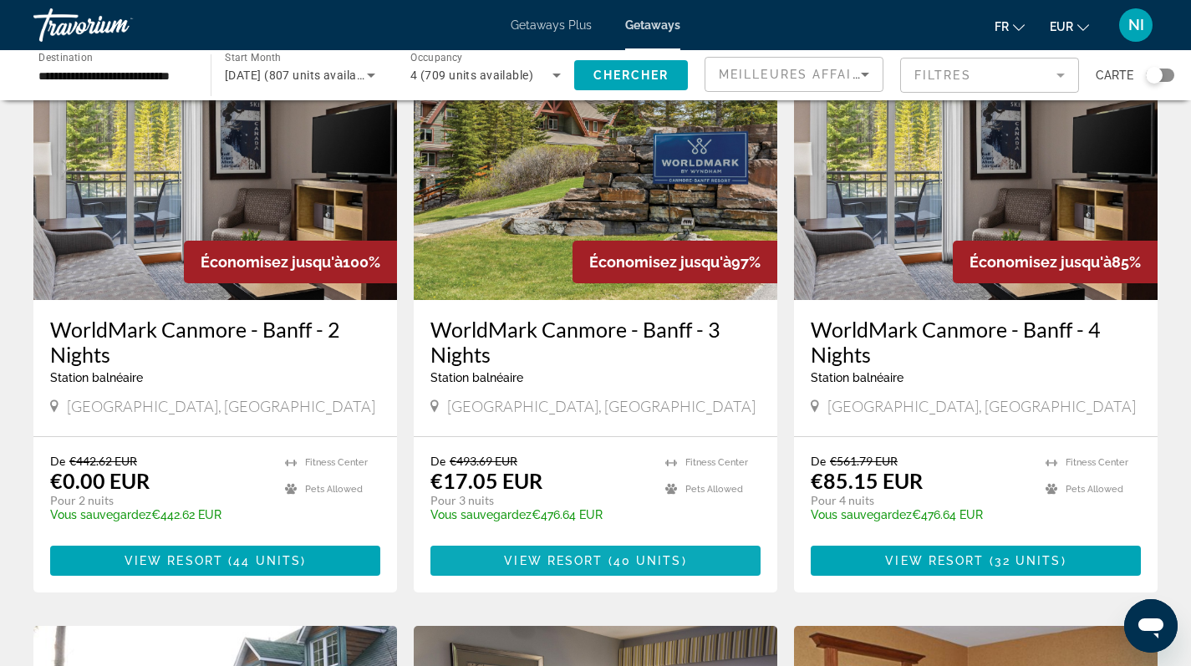
click at [567, 555] on span "View Resort" at bounding box center [553, 560] width 99 height 13
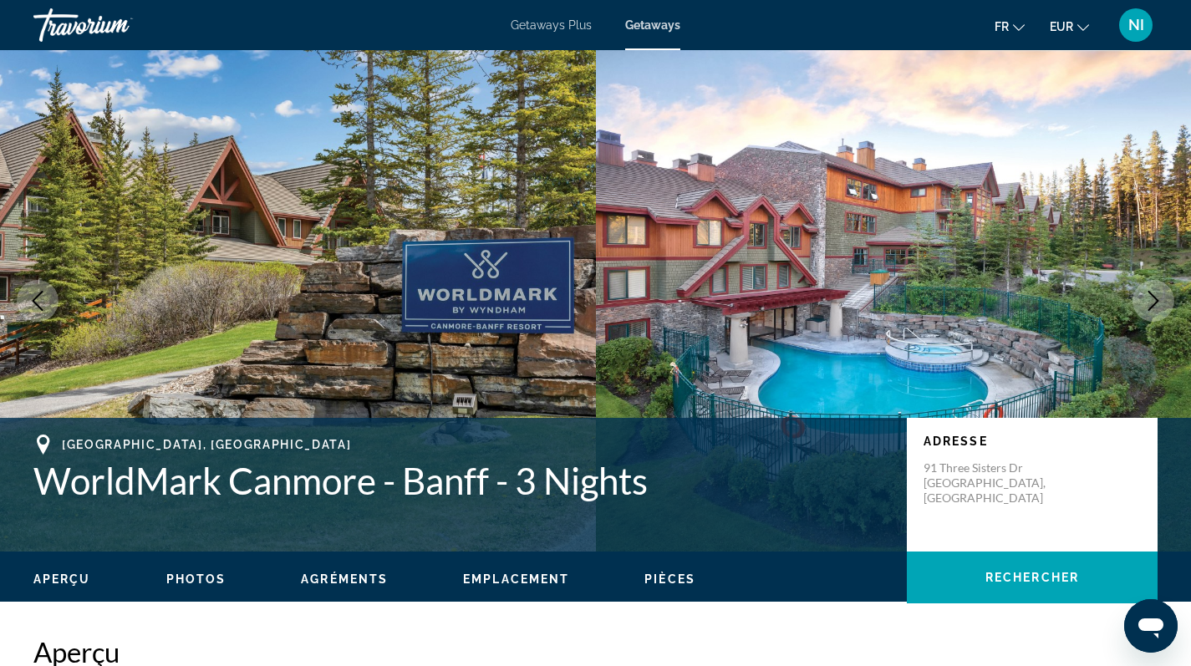
click at [192, 582] on span "Photos" at bounding box center [196, 578] width 60 height 13
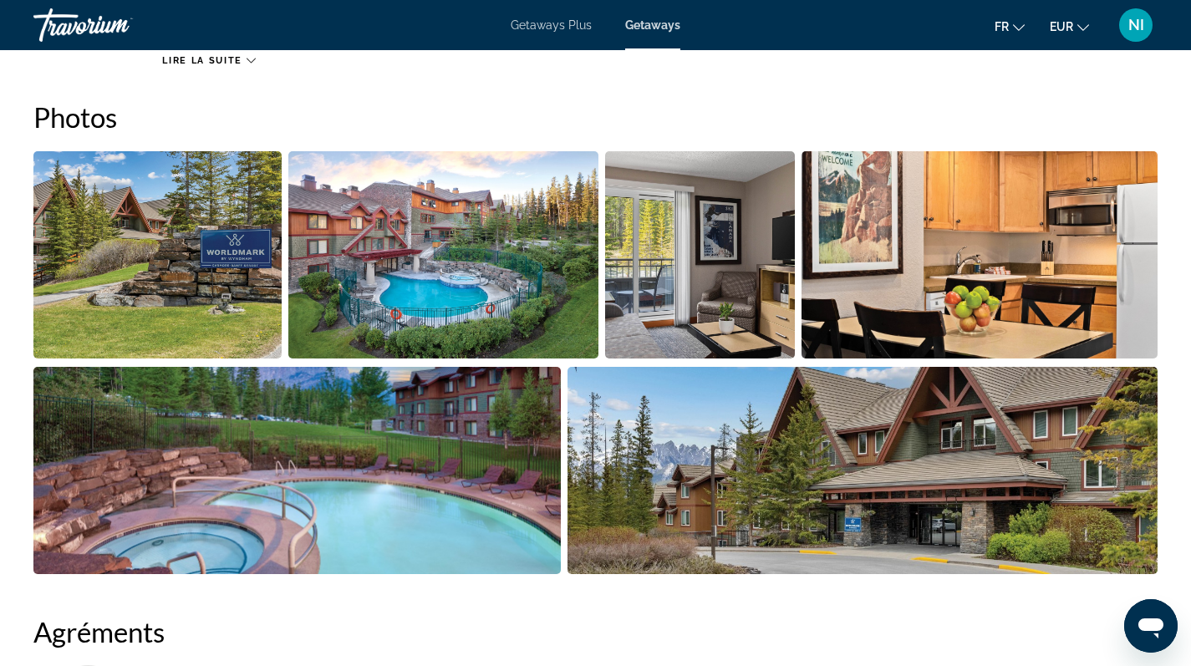
click at [180, 318] on img "Open full-screen image slider" at bounding box center [157, 254] width 248 height 207
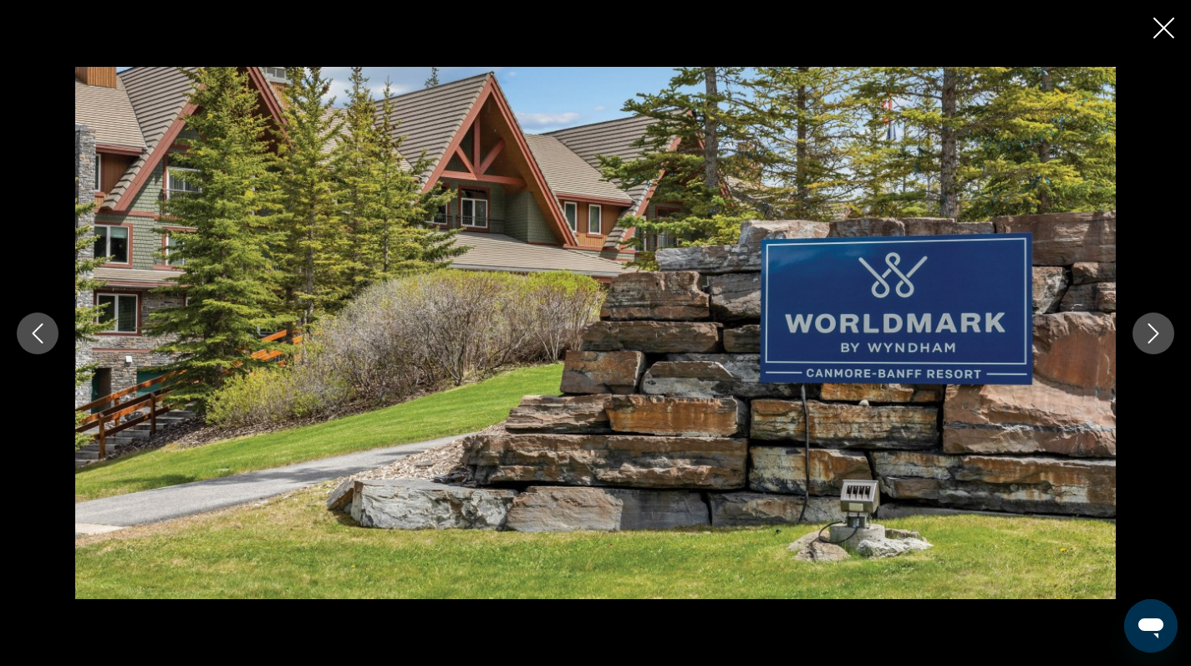
click at [1156, 336] on icon "Next image" at bounding box center [1153, 333] width 20 height 20
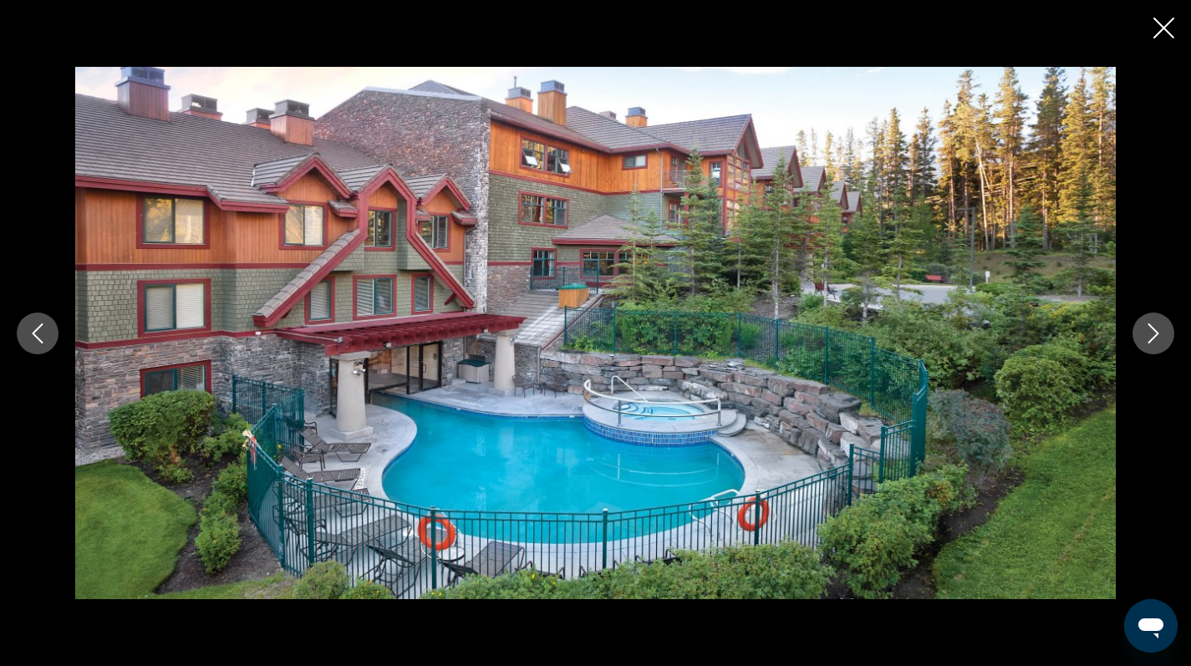
click at [1156, 337] on icon "Next image" at bounding box center [1153, 333] width 20 height 20
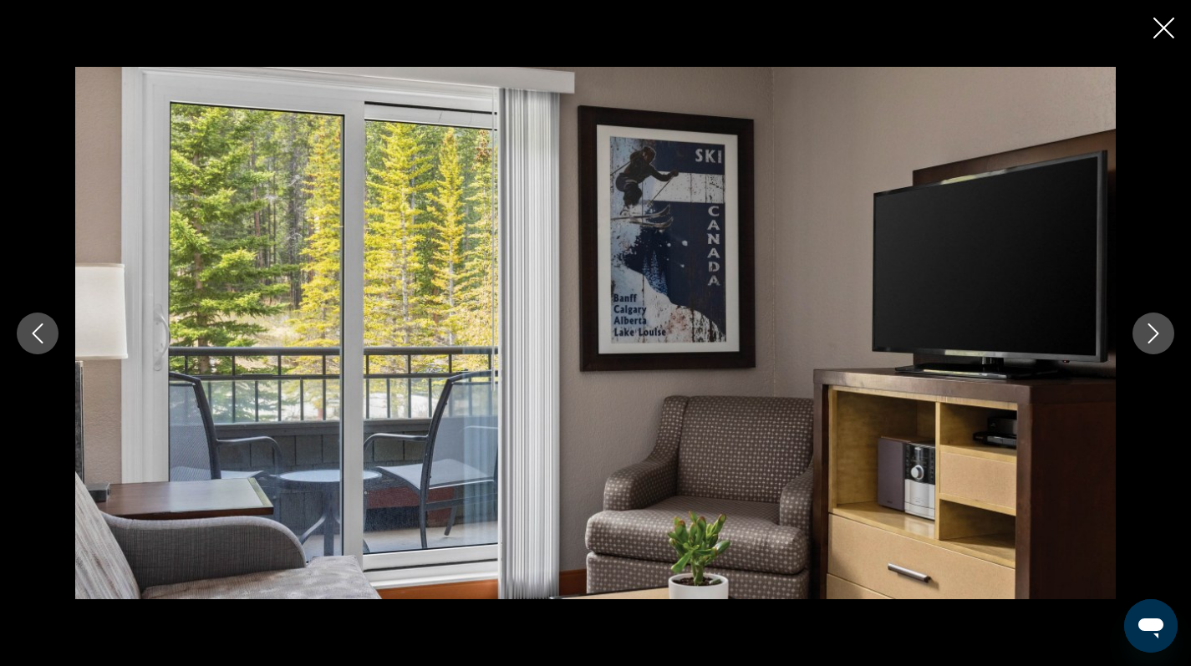
click at [1156, 337] on icon "Next image" at bounding box center [1153, 333] width 20 height 20
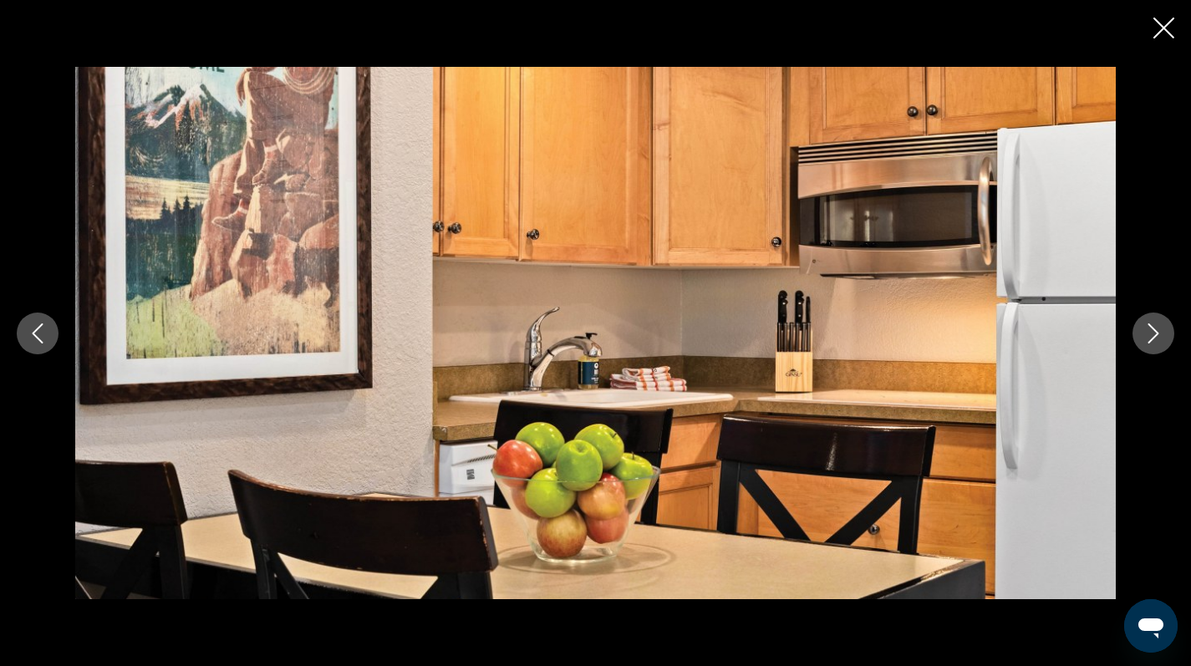
click at [1156, 337] on icon "Next image" at bounding box center [1153, 333] width 20 height 20
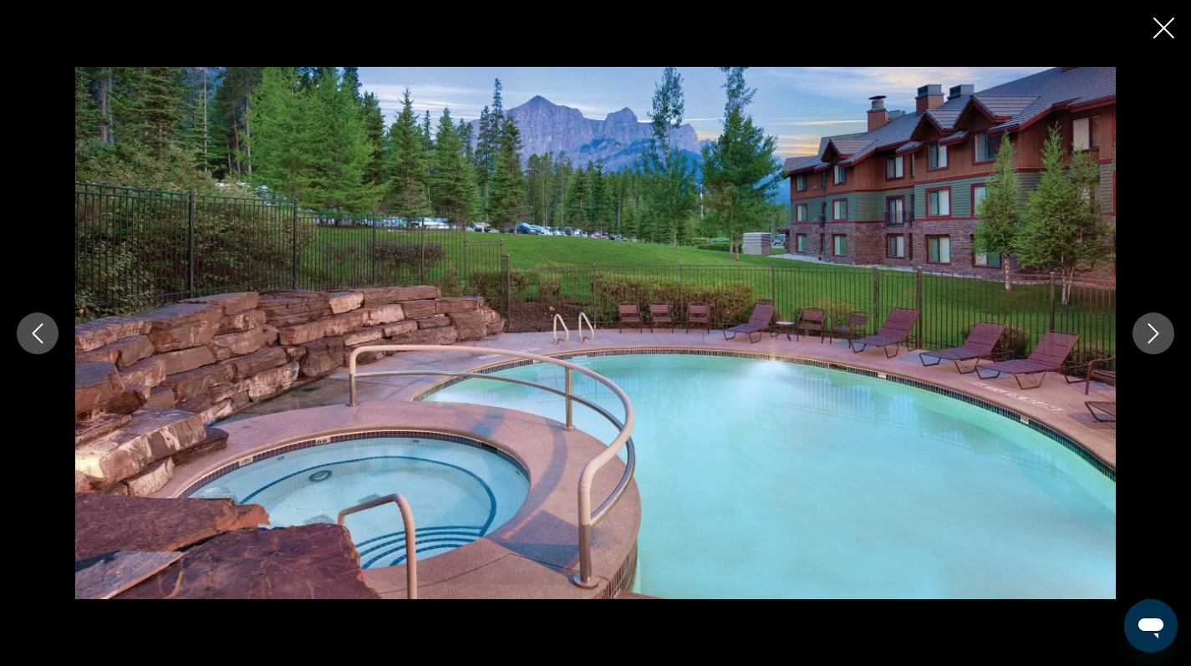
click at [1156, 337] on icon "Next image" at bounding box center [1153, 333] width 20 height 20
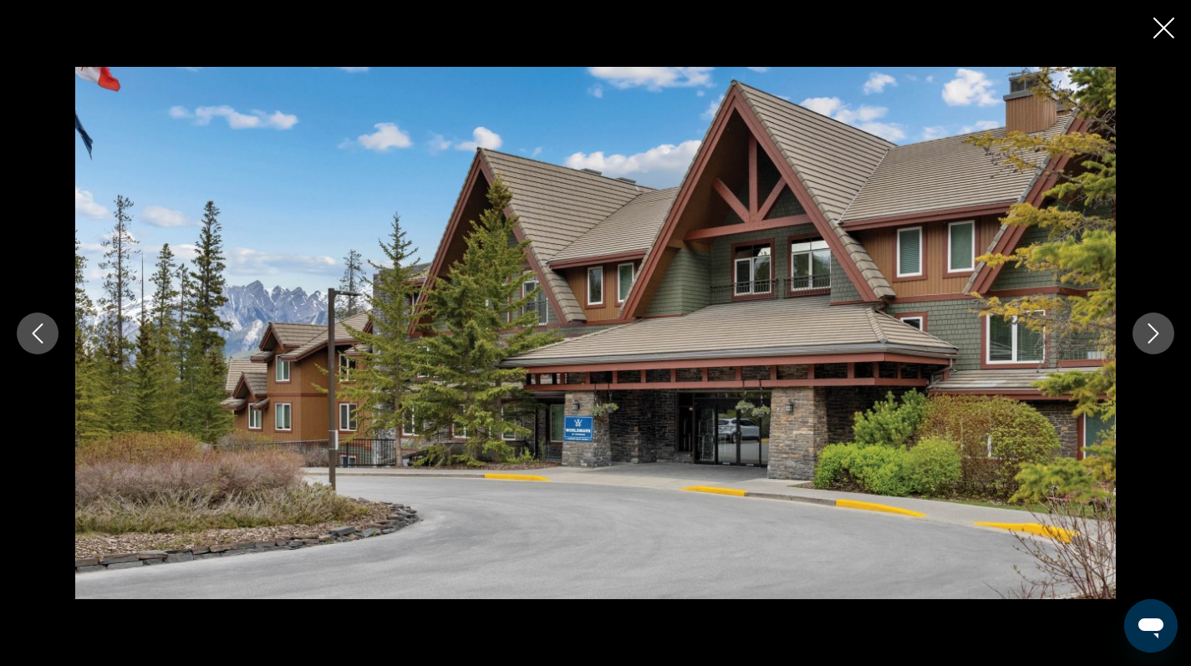
click at [1156, 337] on icon "Next image" at bounding box center [1153, 333] width 20 height 20
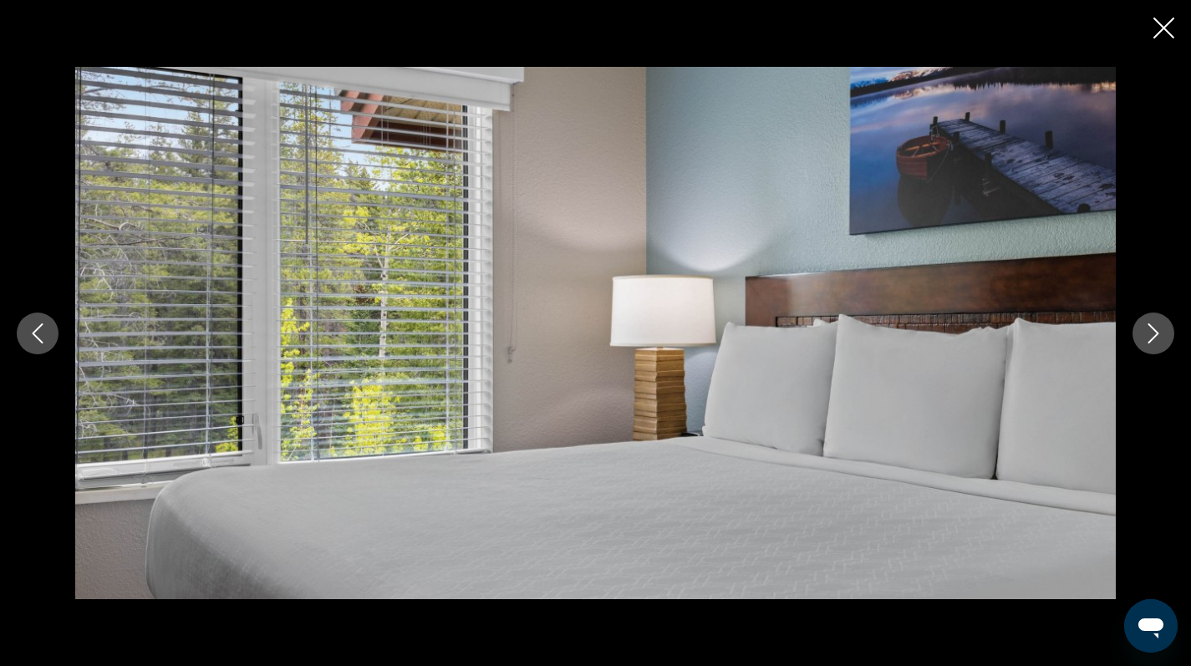
click at [1156, 337] on icon "Next image" at bounding box center [1153, 333] width 20 height 20
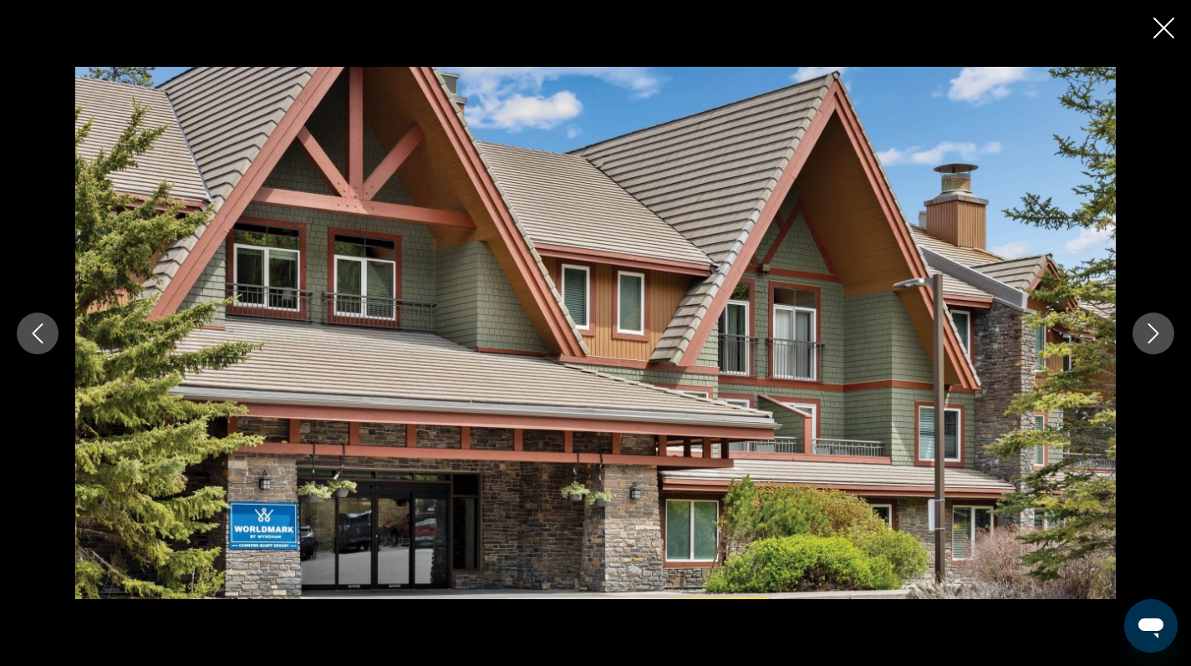
click at [1156, 337] on icon "Next image" at bounding box center [1153, 333] width 20 height 20
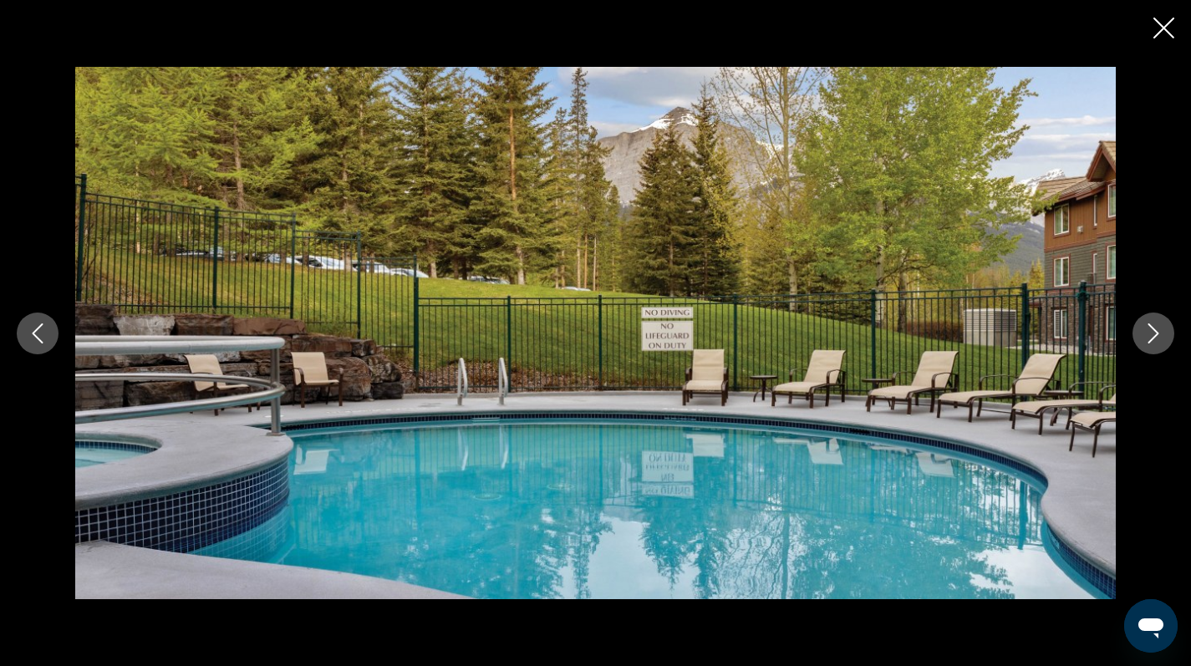
click at [1156, 337] on icon "Next image" at bounding box center [1153, 333] width 20 height 20
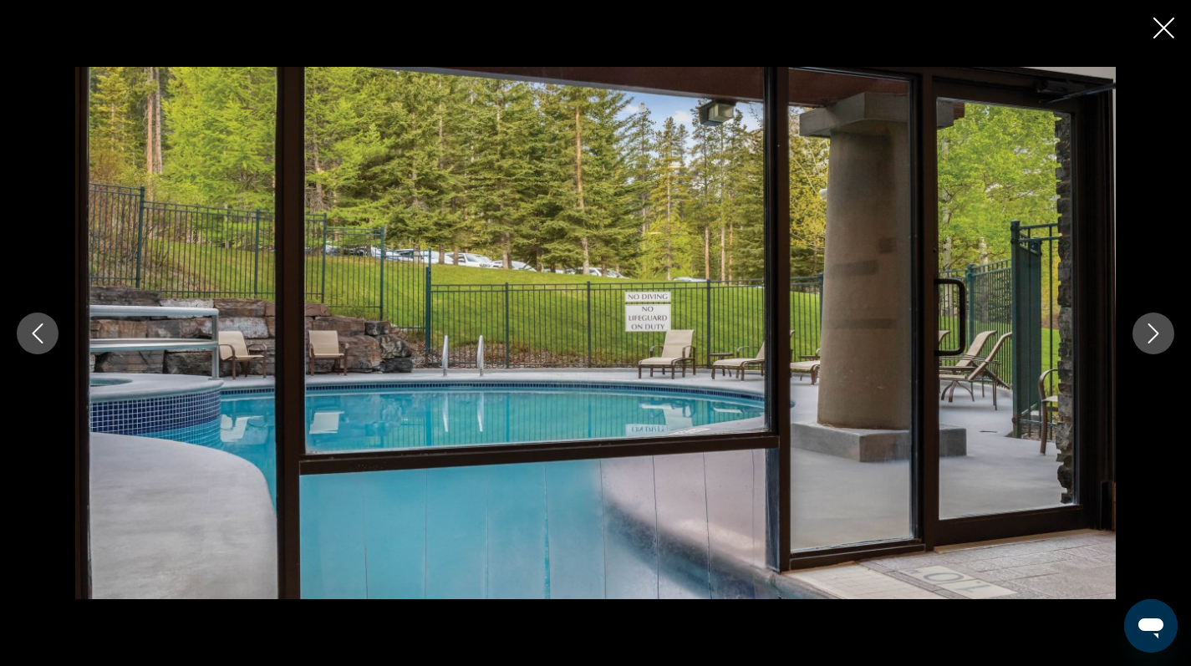
click at [1156, 337] on icon "Next image" at bounding box center [1153, 333] width 20 height 20
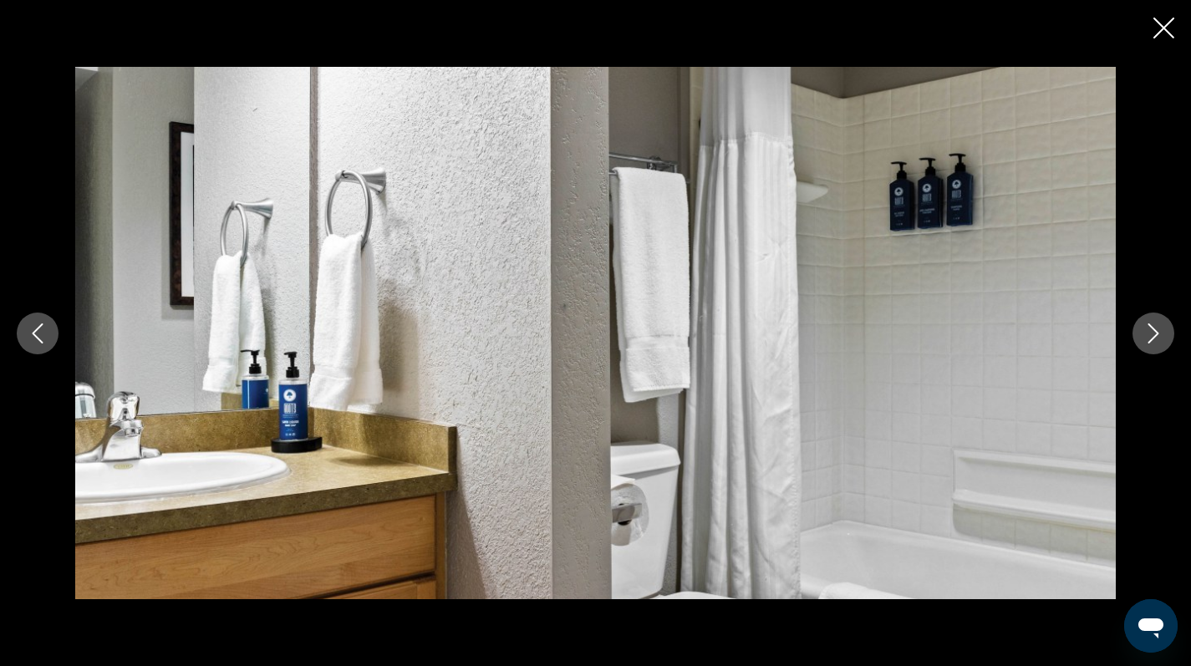
click at [1156, 337] on icon "Next image" at bounding box center [1153, 333] width 20 height 20
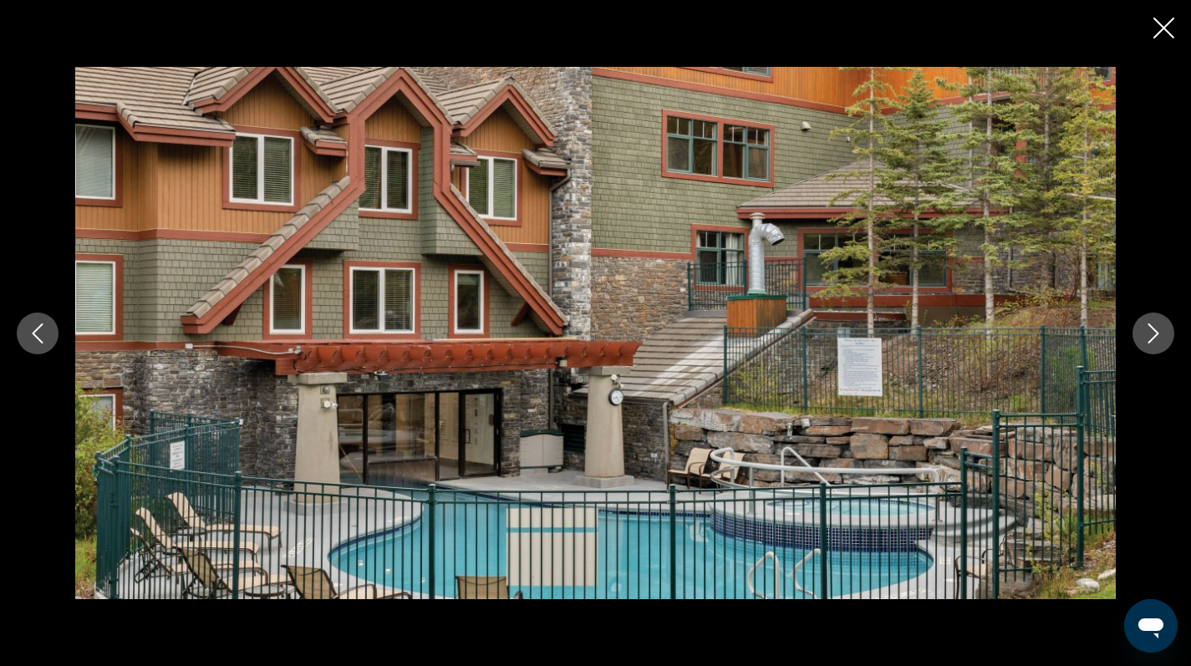
click at [1156, 337] on icon "Next image" at bounding box center [1153, 333] width 20 height 20
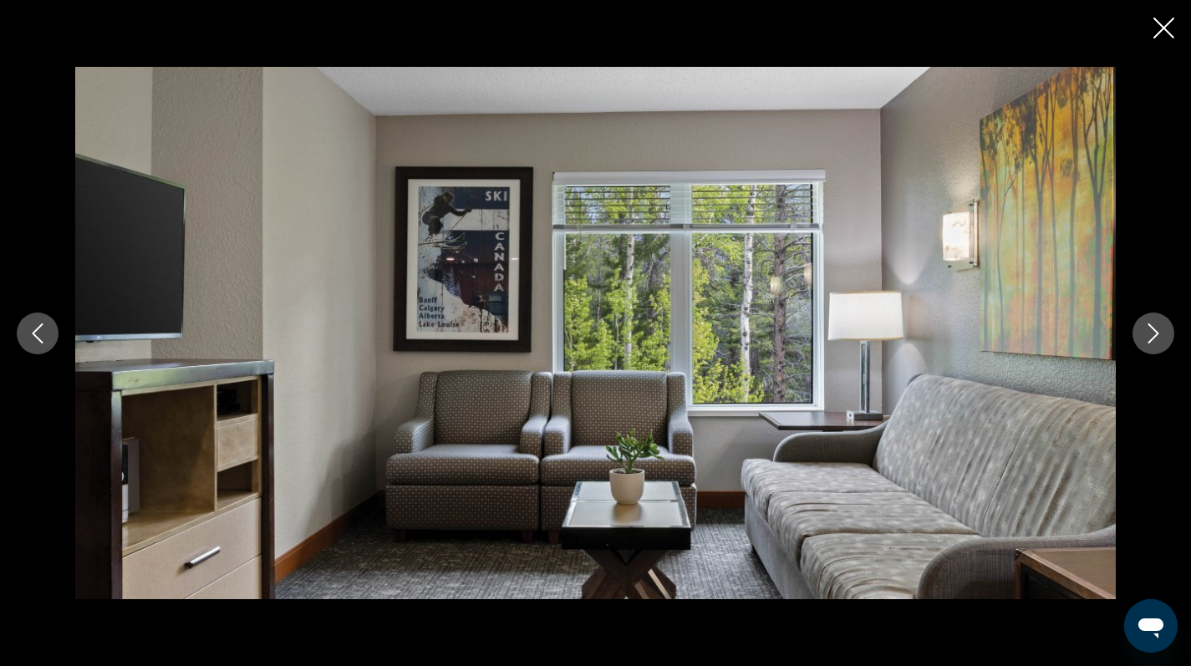
click at [1156, 337] on icon "Next image" at bounding box center [1153, 333] width 20 height 20
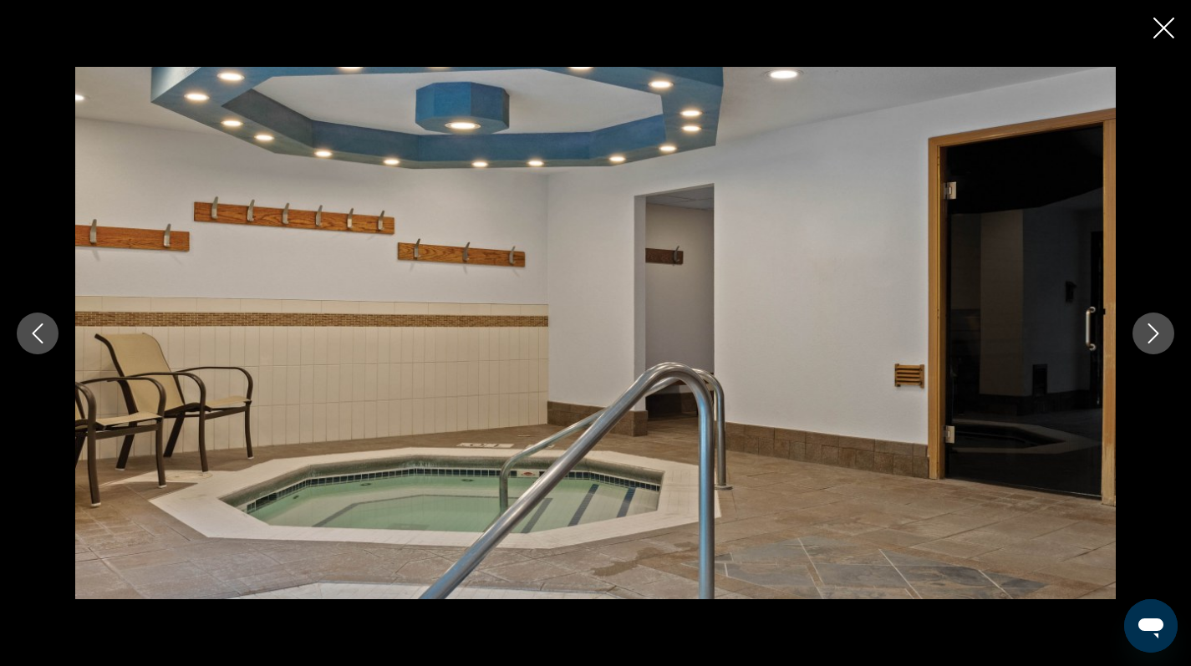
click at [1156, 337] on icon "Next image" at bounding box center [1153, 333] width 20 height 20
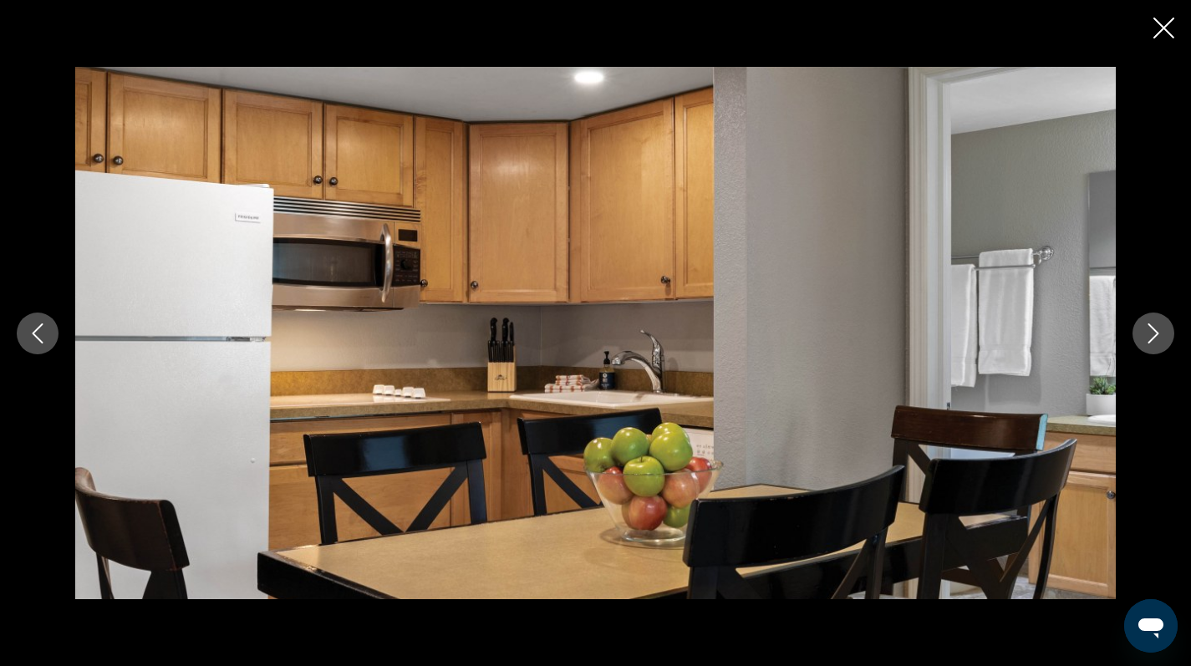
click at [1156, 337] on icon "Next image" at bounding box center [1153, 333] width 20 height 20
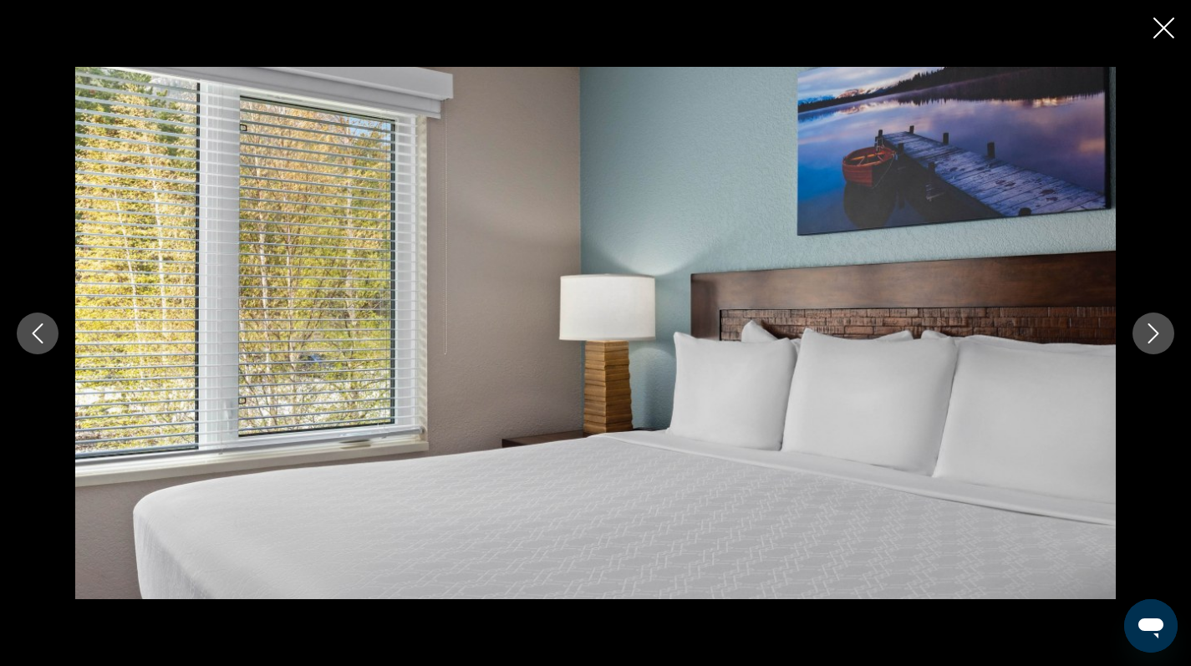
click at [1156, 337] on icon "Next image" at bounding box center [1153, 333] width 20 height 20
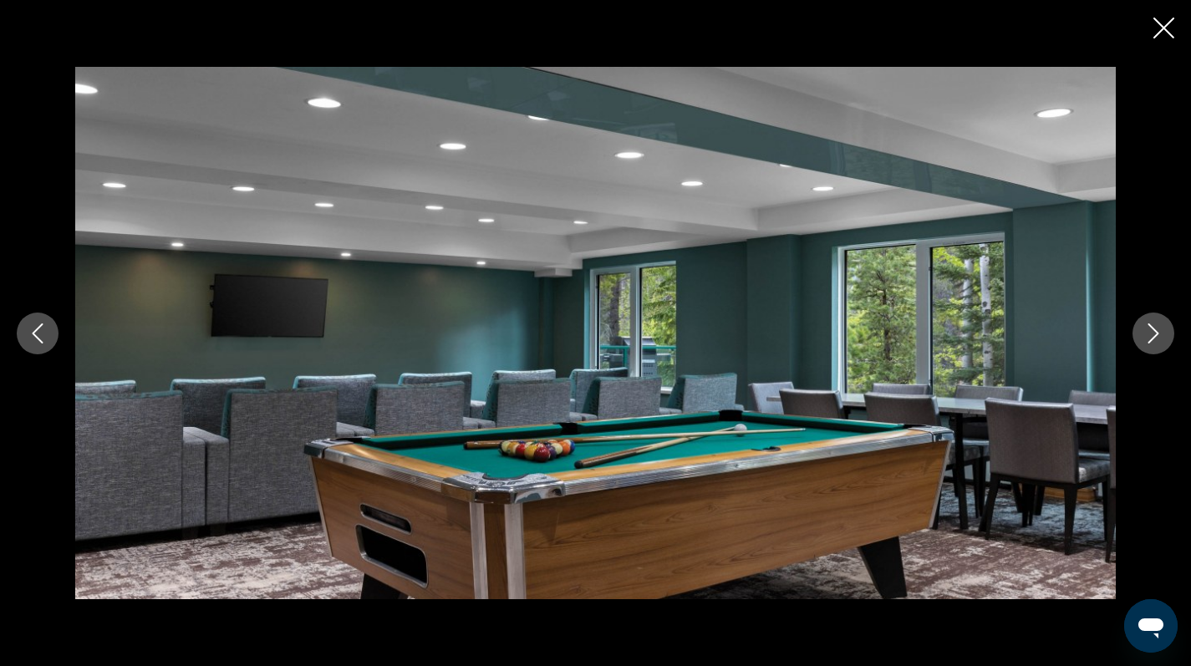
click at [1156, 337] on icon "Next image" at bounding box center [1153, 333] width 20 height 20
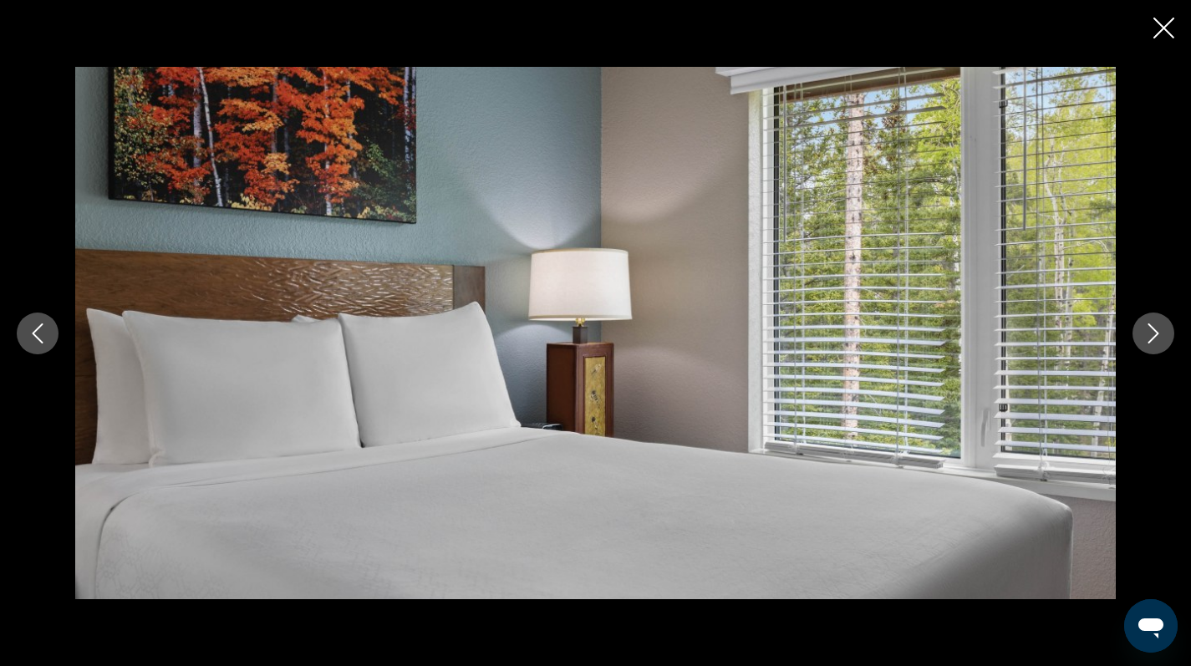
click at [1156, 337] on icon "Next image" at bounding box center [1153, 333] width 20 height 20
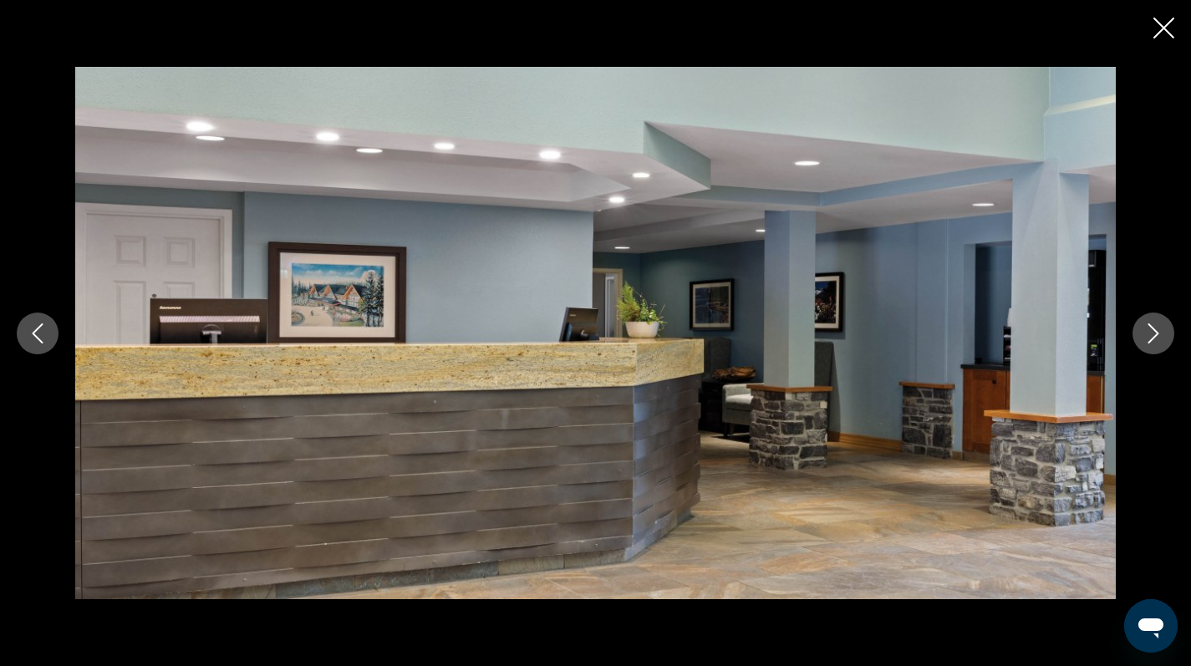
click at [1156, 337] on icon "Next image" at bounding box center [1153, 333] width 20 height 20
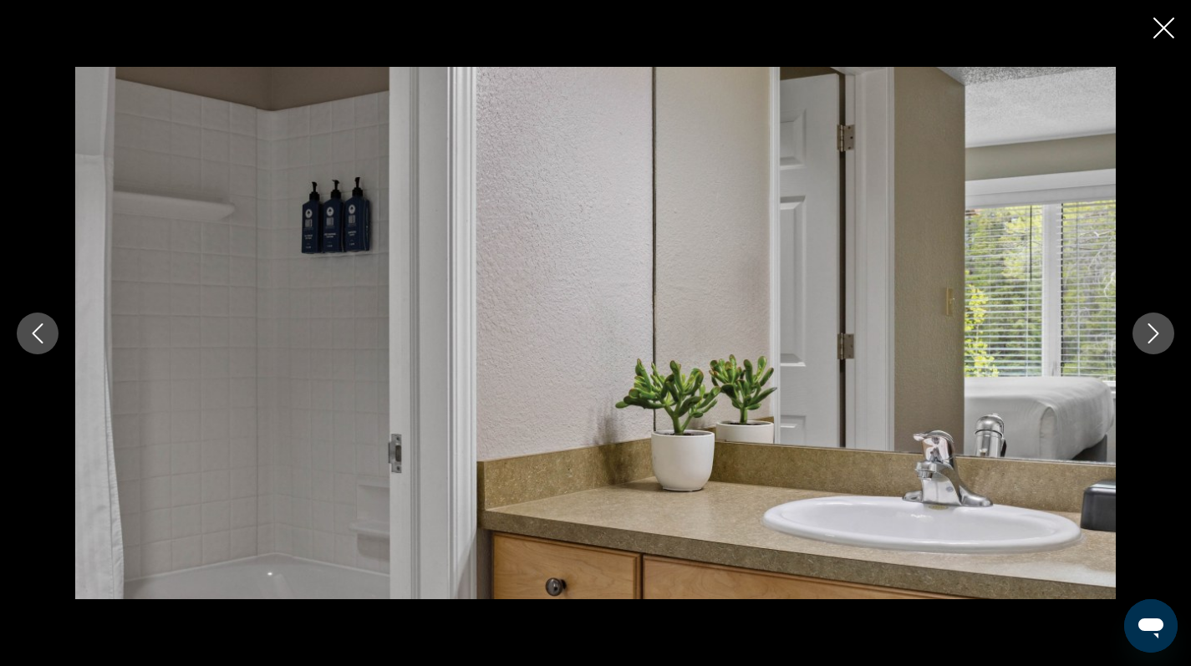
click at [1156, 337] on icon "Next image" at bounding box center [1153, 333] width 20 height 20
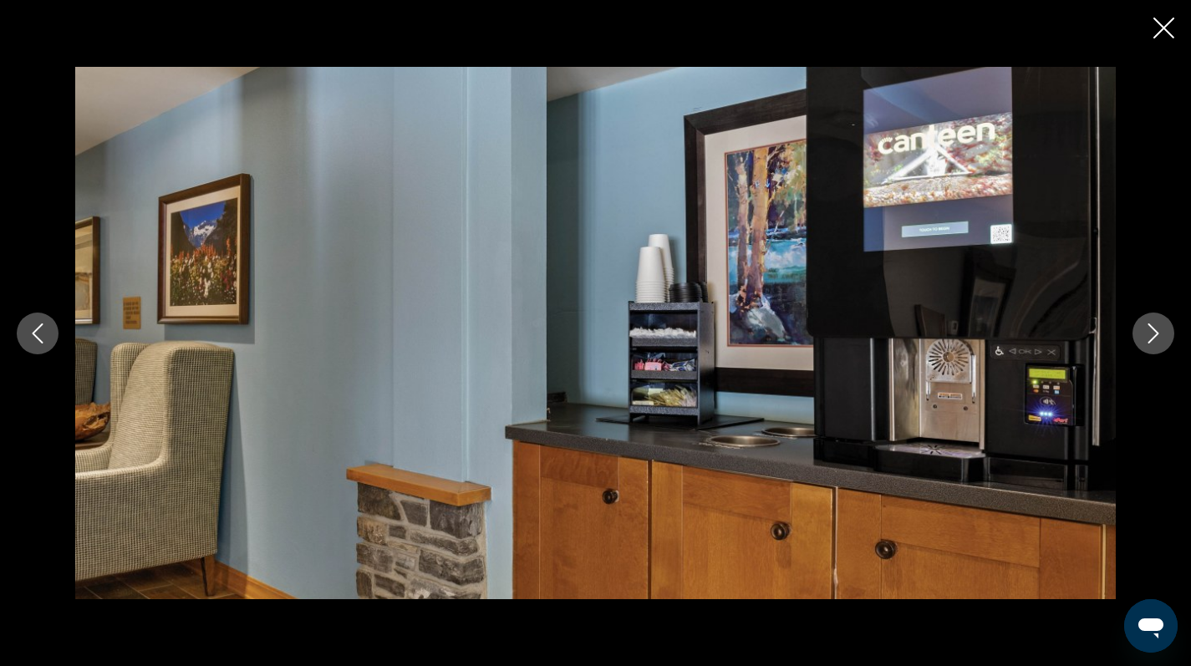
click at [1156, 337] on icon "Next image" at bounding box center [1153, 333] width 20 height 20
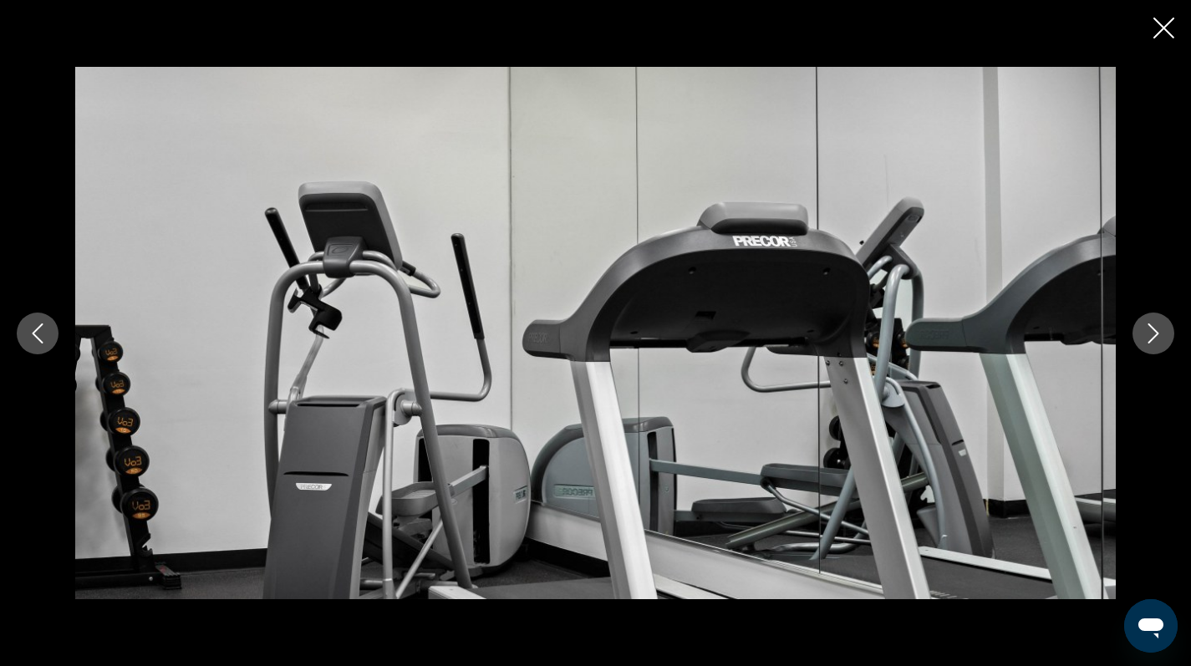
click at [1156, 337] on icon "Next image" at bounding box center [1153, 333] width 20 height 20
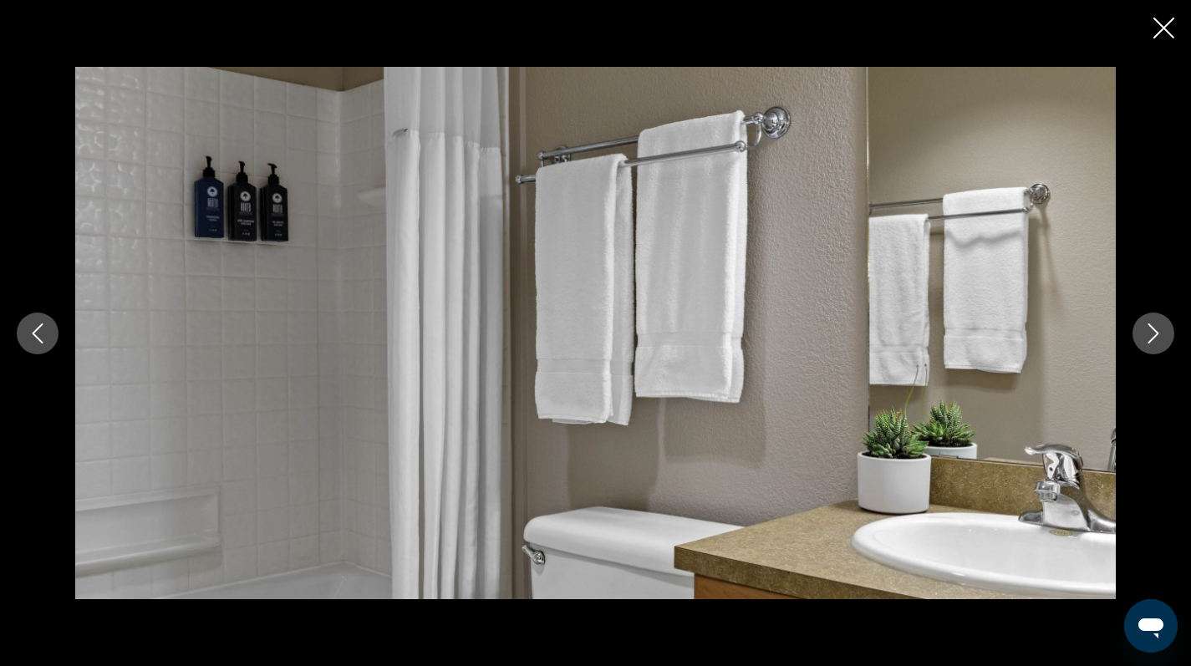
click at [1156, 337] on icon "Next image" at bounding box center [1153, 333] width 20 height 20
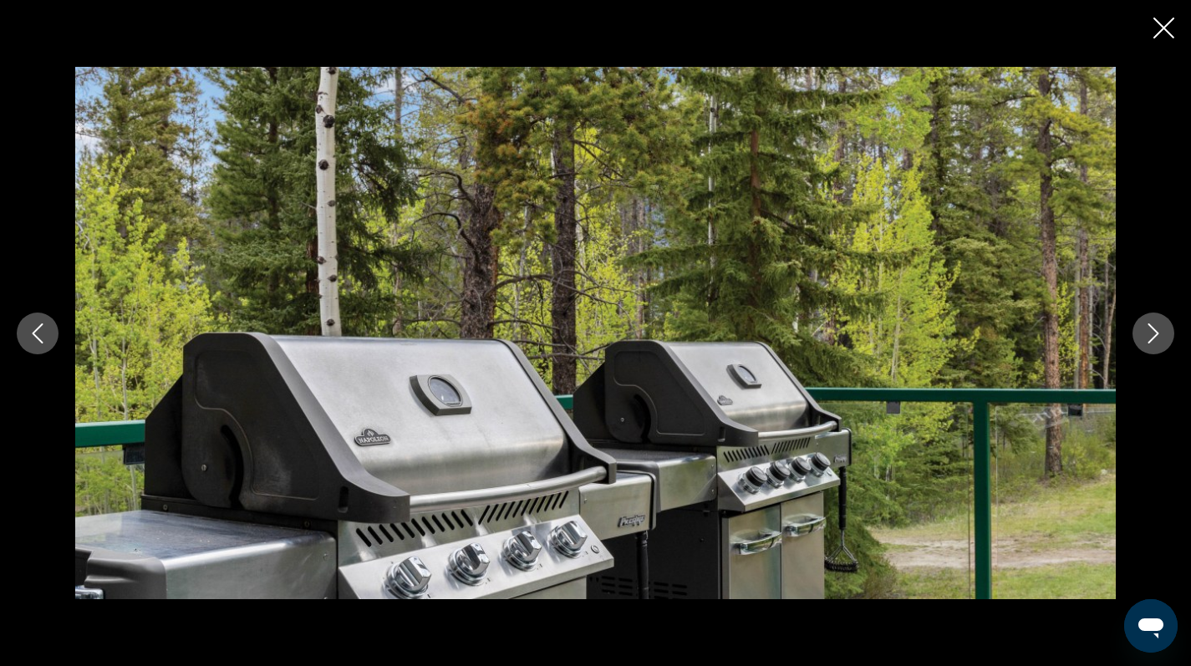
click at [1156, 337] on icon "Next image" at bounding box center [1153, 333] width 20 height 20
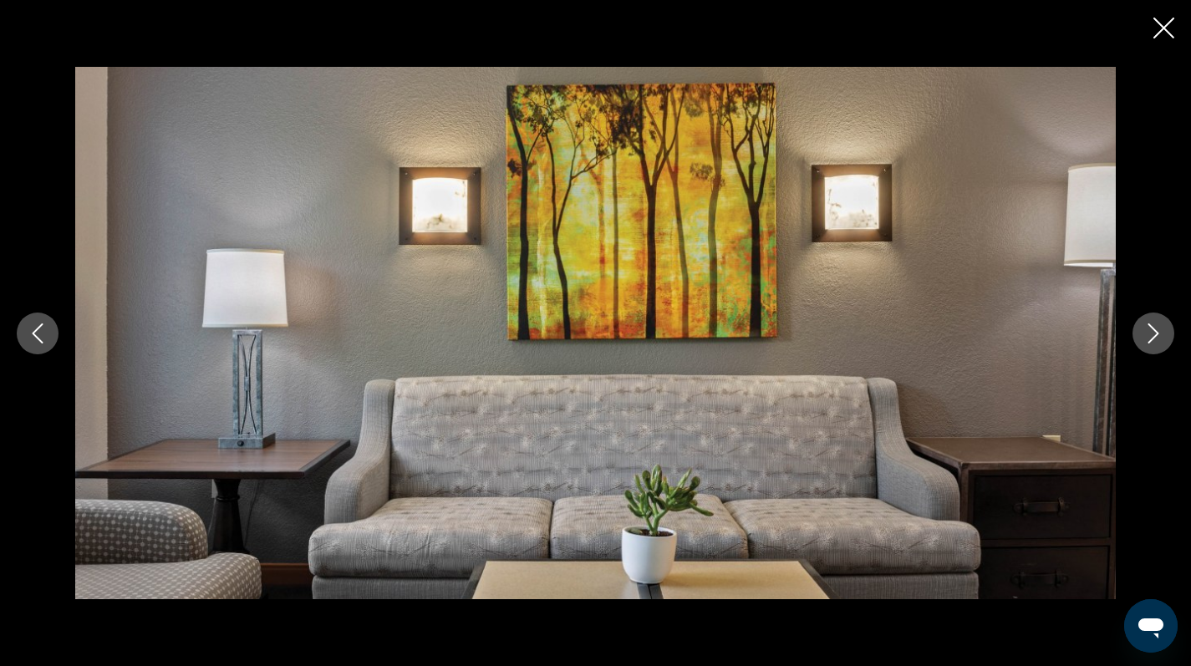
click at [1156, 337] on icon "Next image" at bounding box center [1153, 333] width 20 height 20
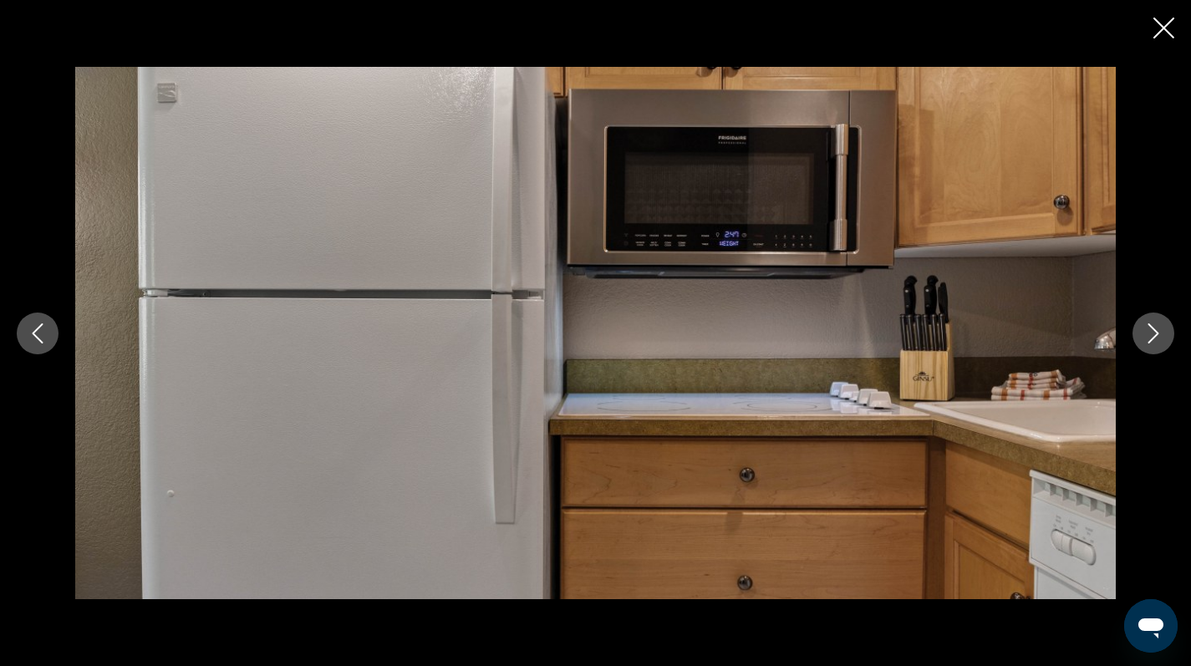
click at [1156, 337] on icon "Next image" at bounding box center [1153, 333] width 20 height 20
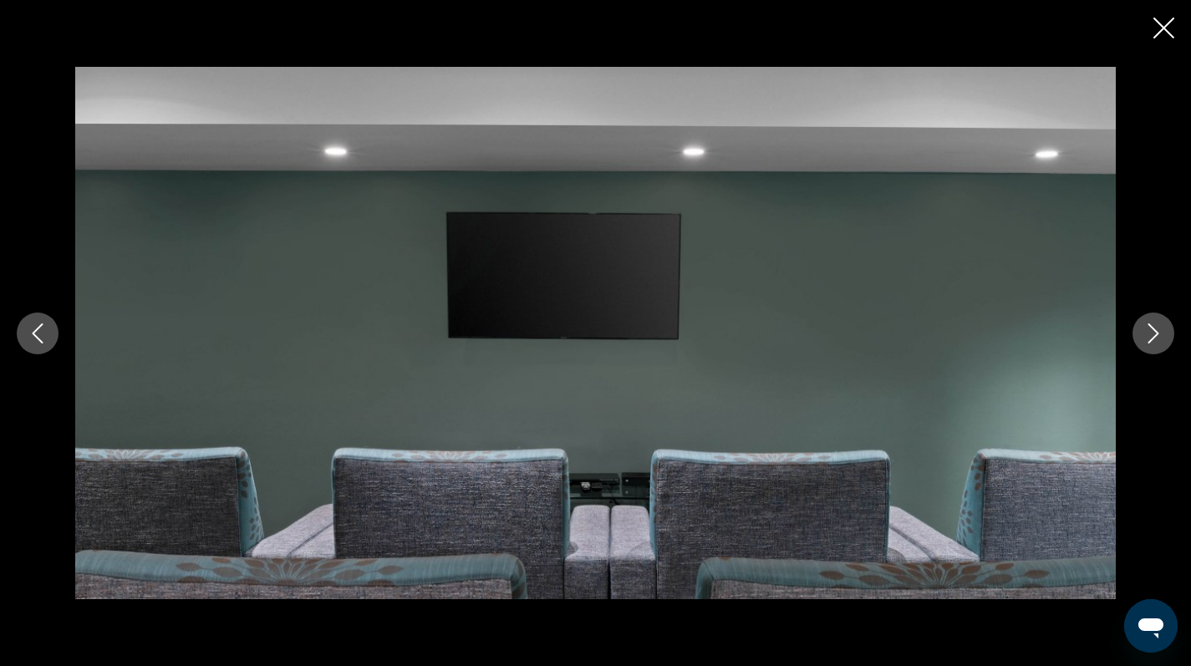
click at [1156, 337] on icon "Next image" at bounding box center [1153, 333] width 20 height 20
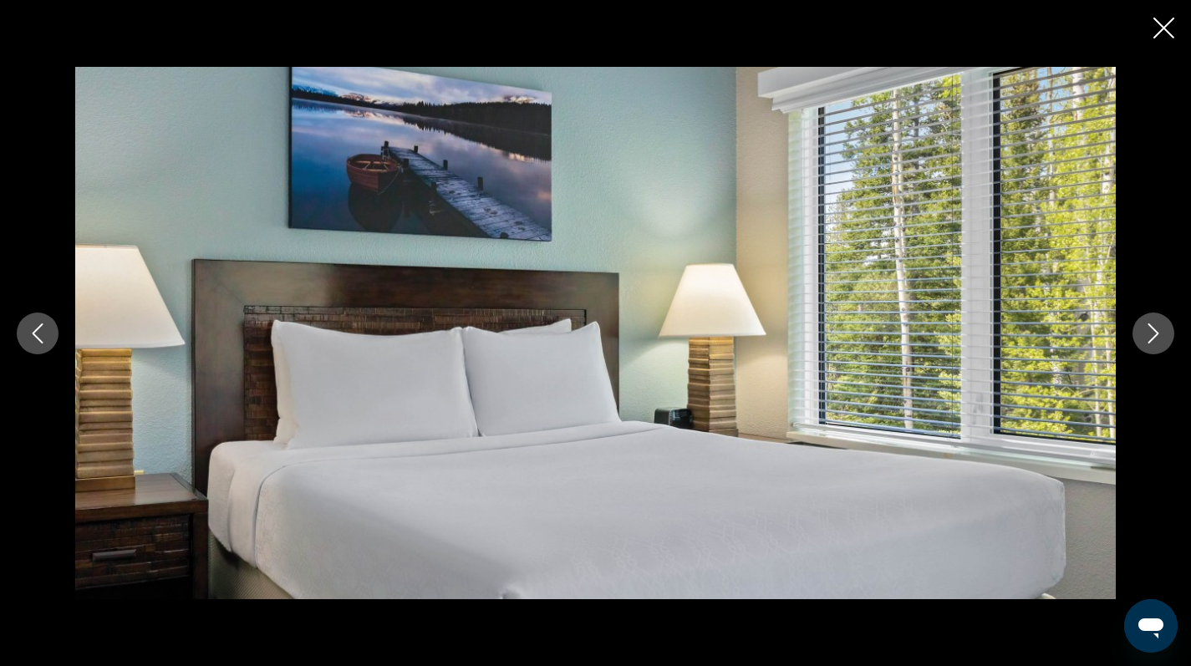
click at [1156, 337] on icon "Next image" at bounding box center [1153, 333] width 20 height 20
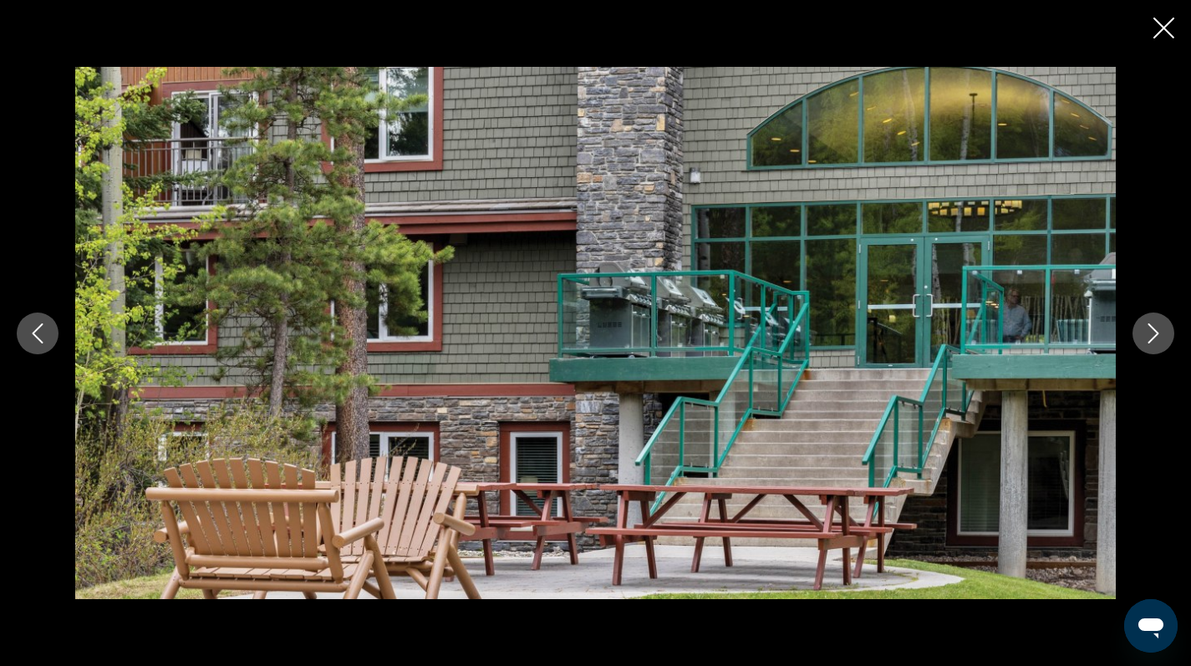
click at [1156, 337] on icon "Next image" at bounding box center [1153, 333] width 20 height 20
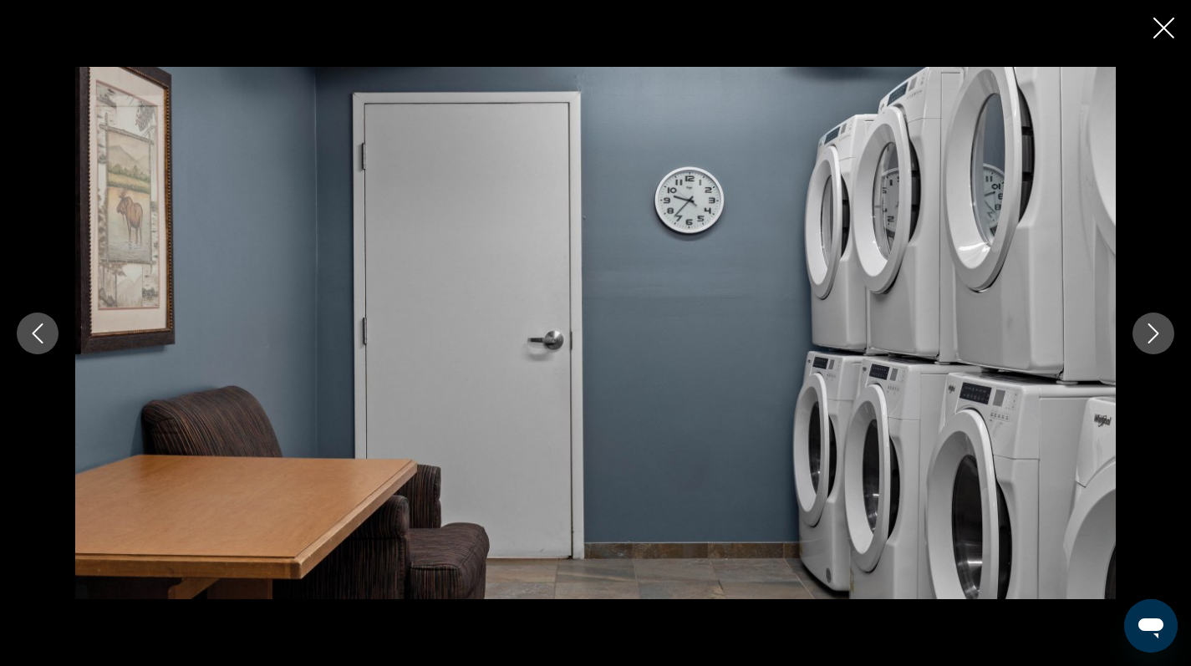
click at [1156, 337] on icon "Next image" at bounding box center [1153, 333] width 20 height 20
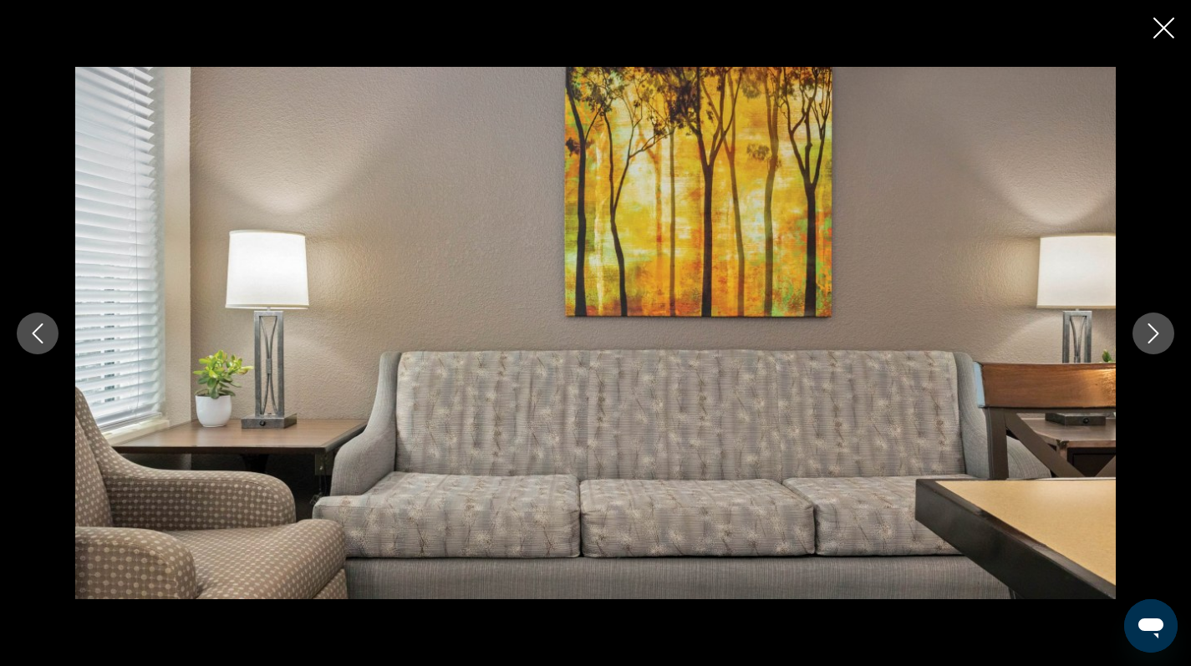
click at [1156, 337] on icon "Next image" at bounding box center [1153, 333] width 20 height 20
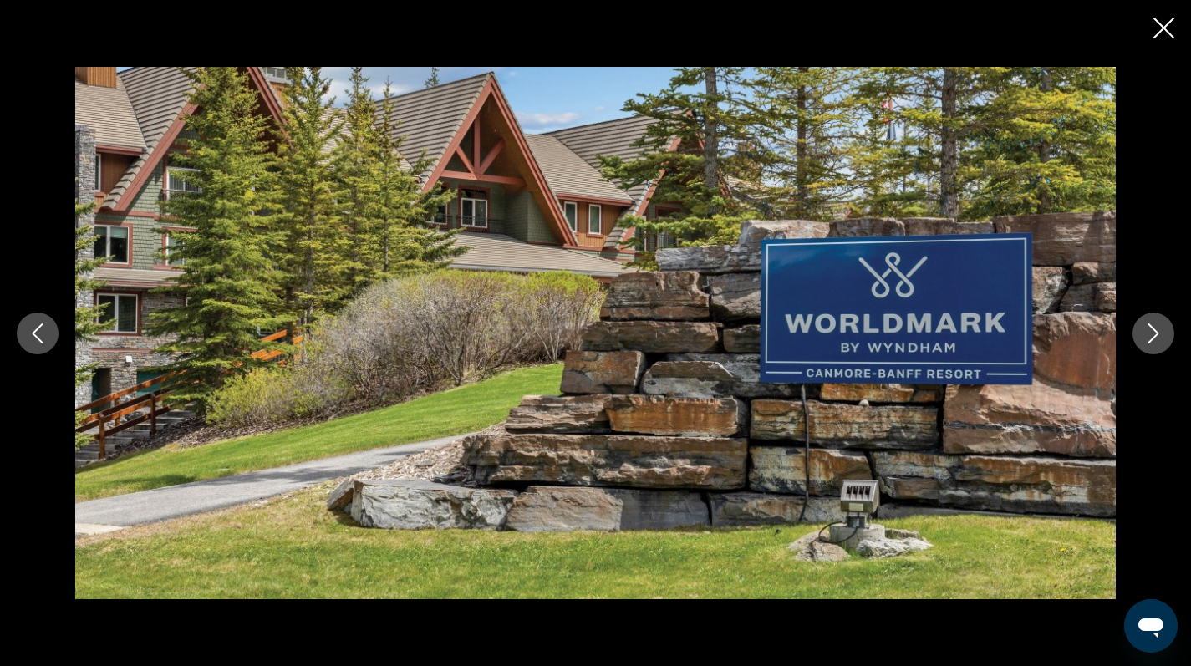
click at [1160, 28] on icon "Close slideshow" at bounding box center [1163, 28] width 21 height 21
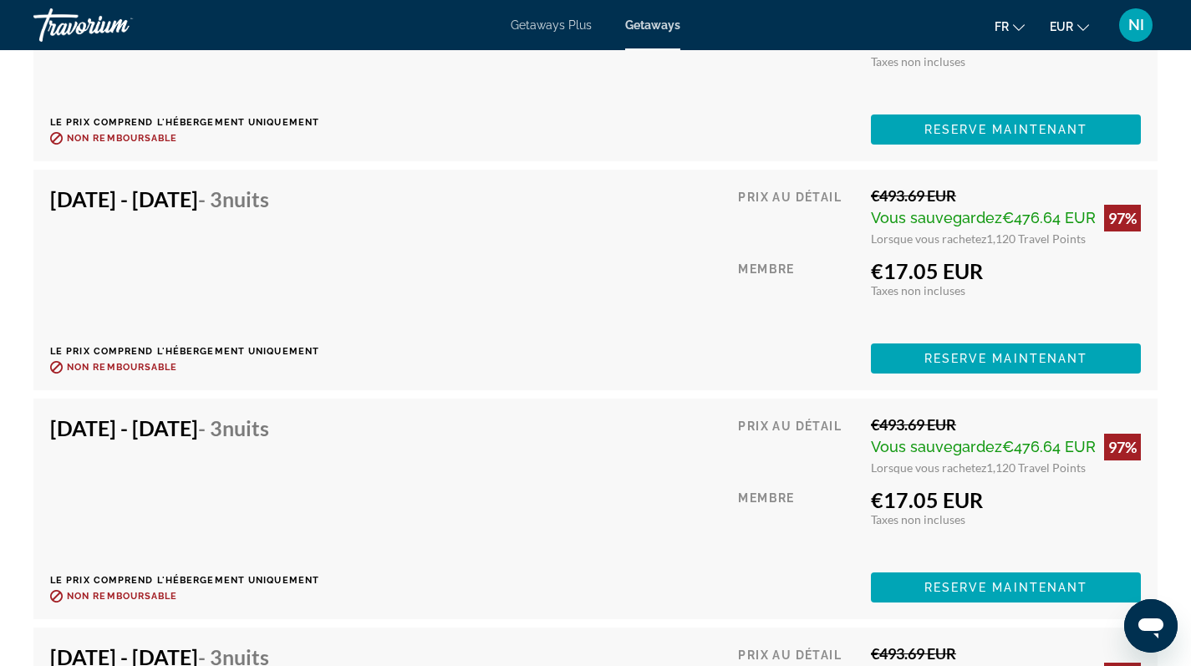
scroll to position [3257, 0]
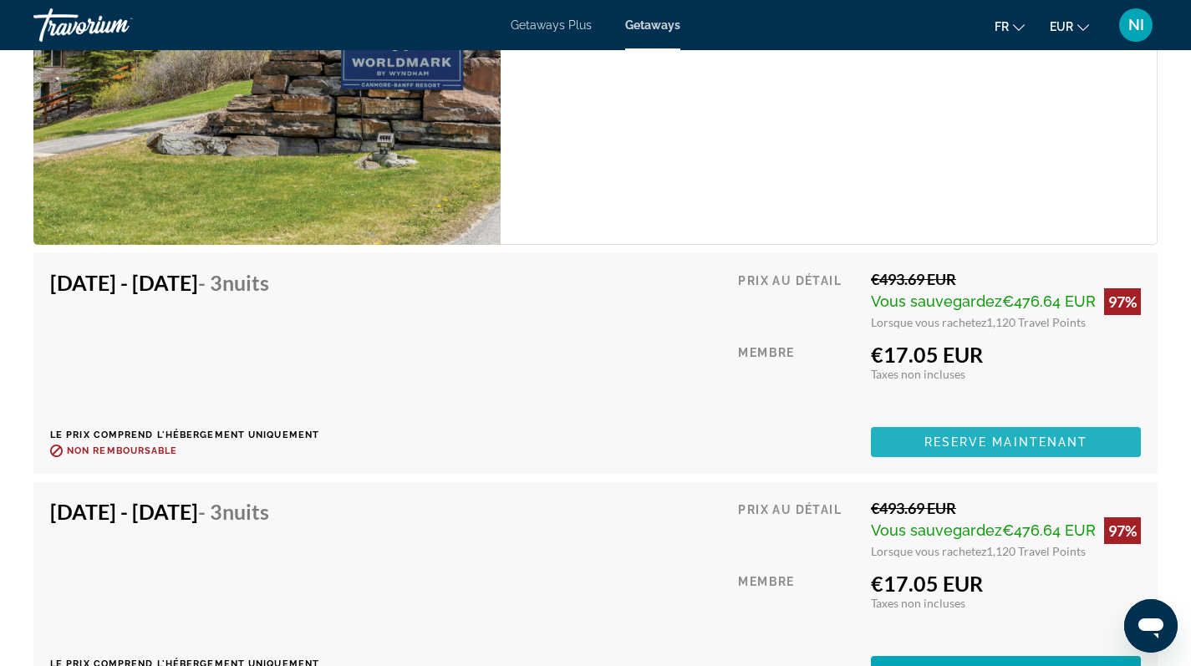
click at [989, 438] on span "Reserve maintenant" at bounding box center [1006, 441] width 164 height 13
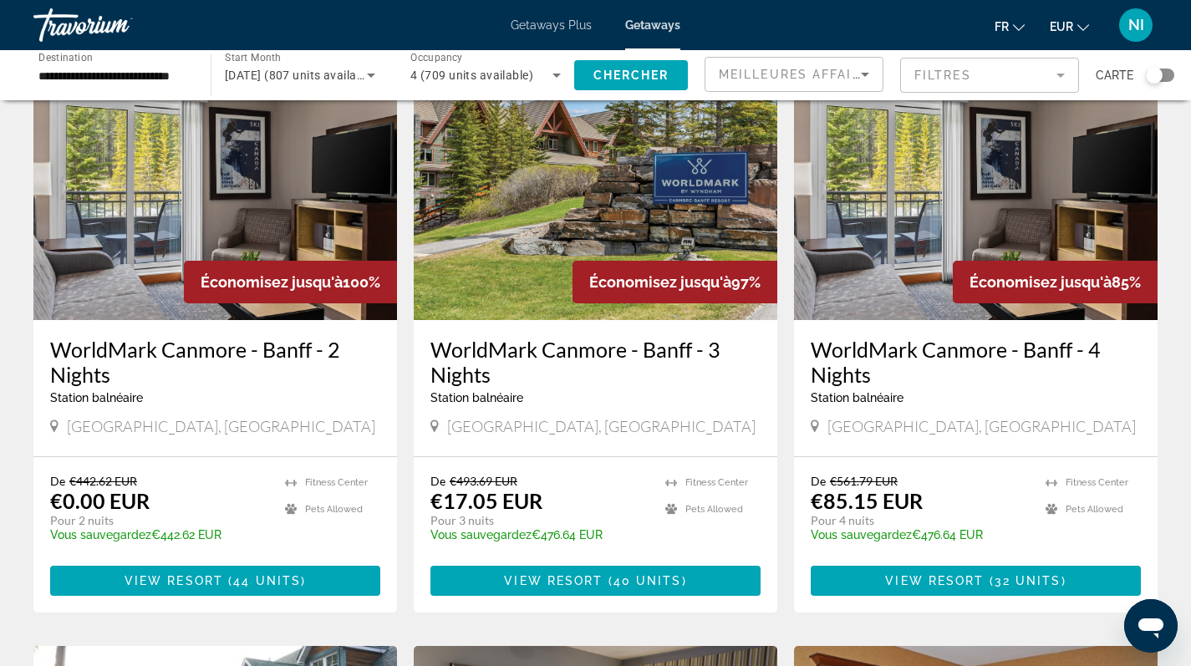
scroll to position [160, 0]
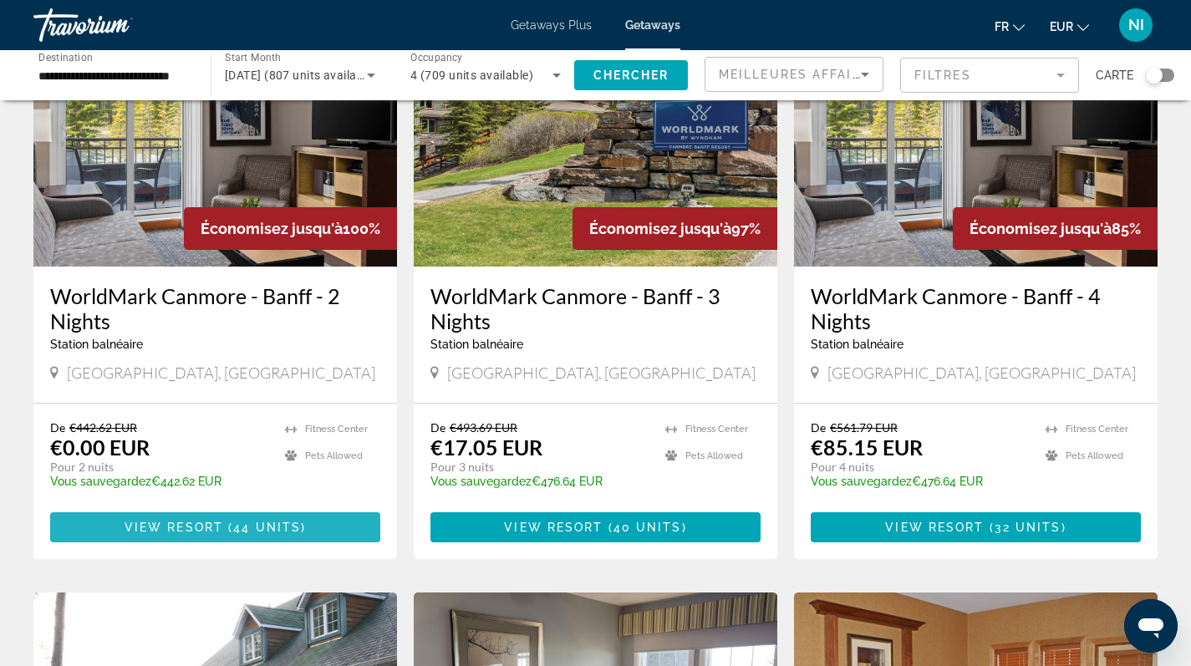
click at [214, 532] on span "View Resort" at bounding box center [174, 527] width 99 height 13
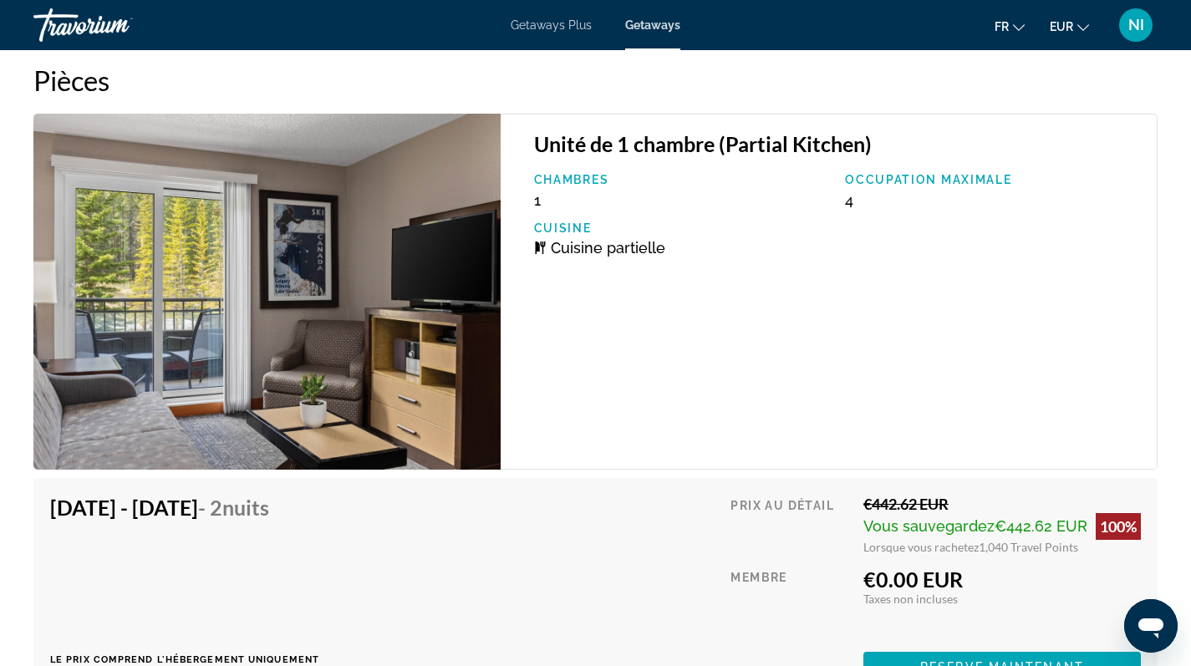
scroll to position [3067, 0]
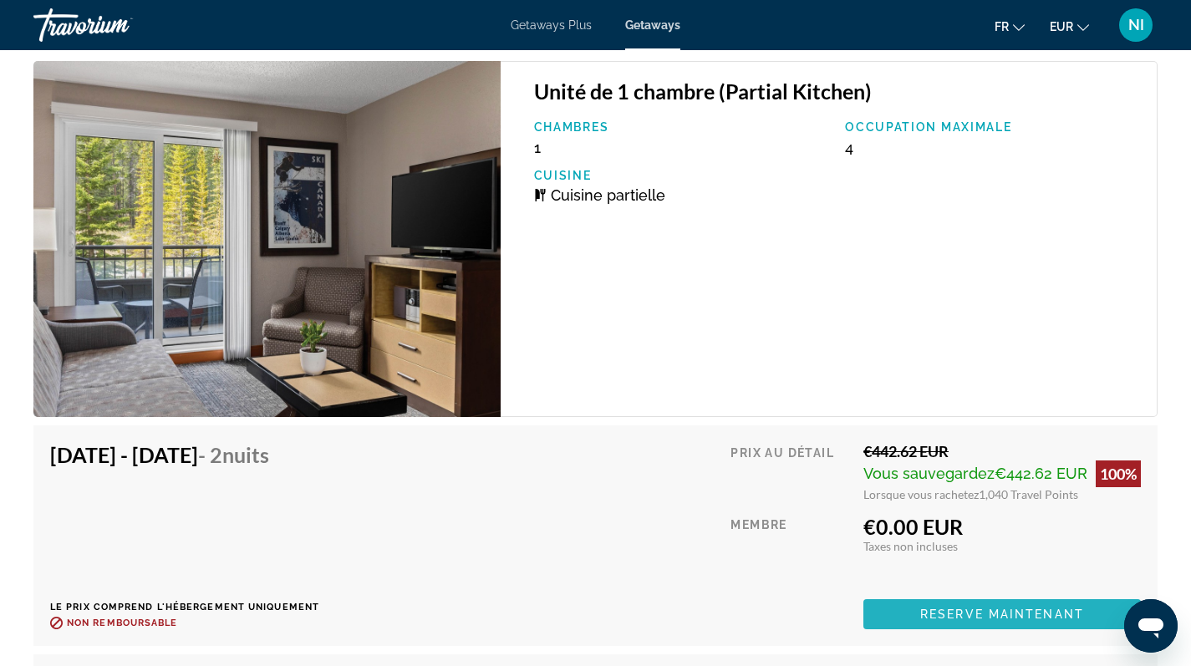
click at [915, 613] on span "Main content" at bounding box center [1001, 614] width 277 height 40
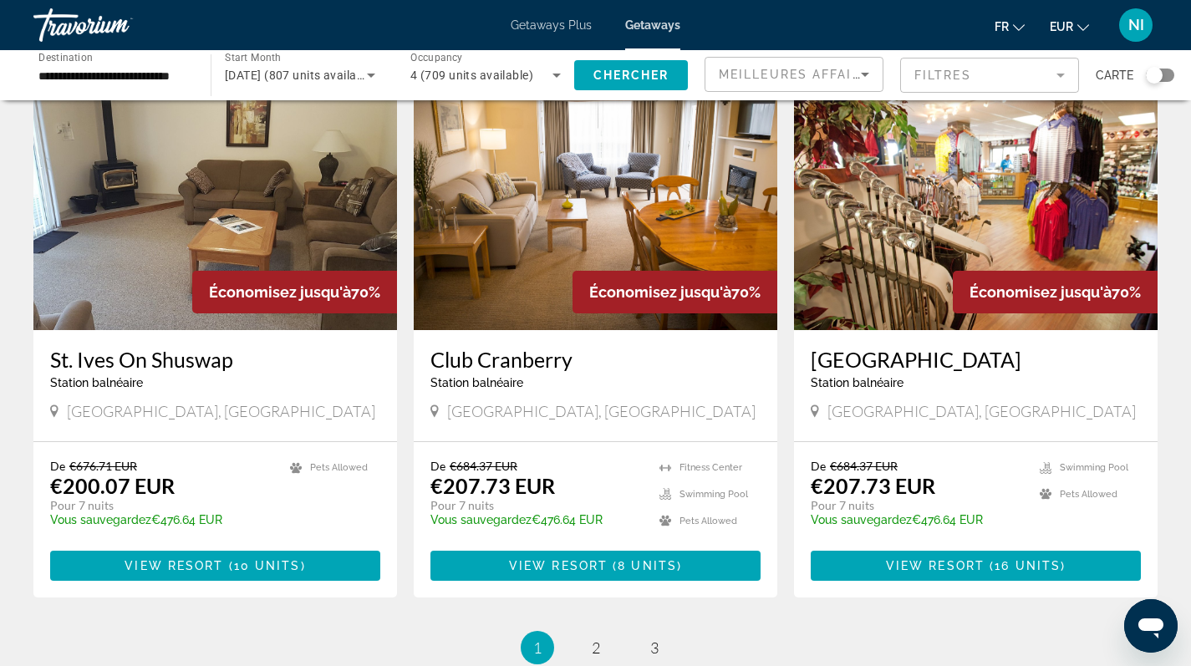
scroll to position [2005, 0]
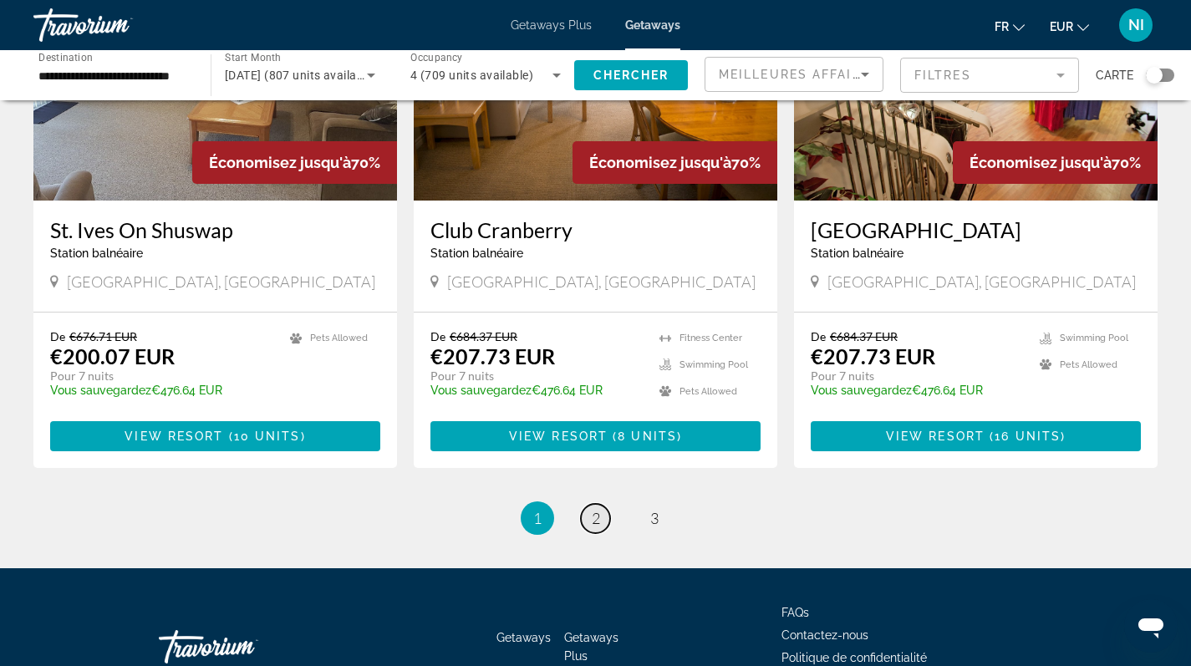
click at [595, 519] on span "2" at bounding box center [596, 518] width 8 height 18
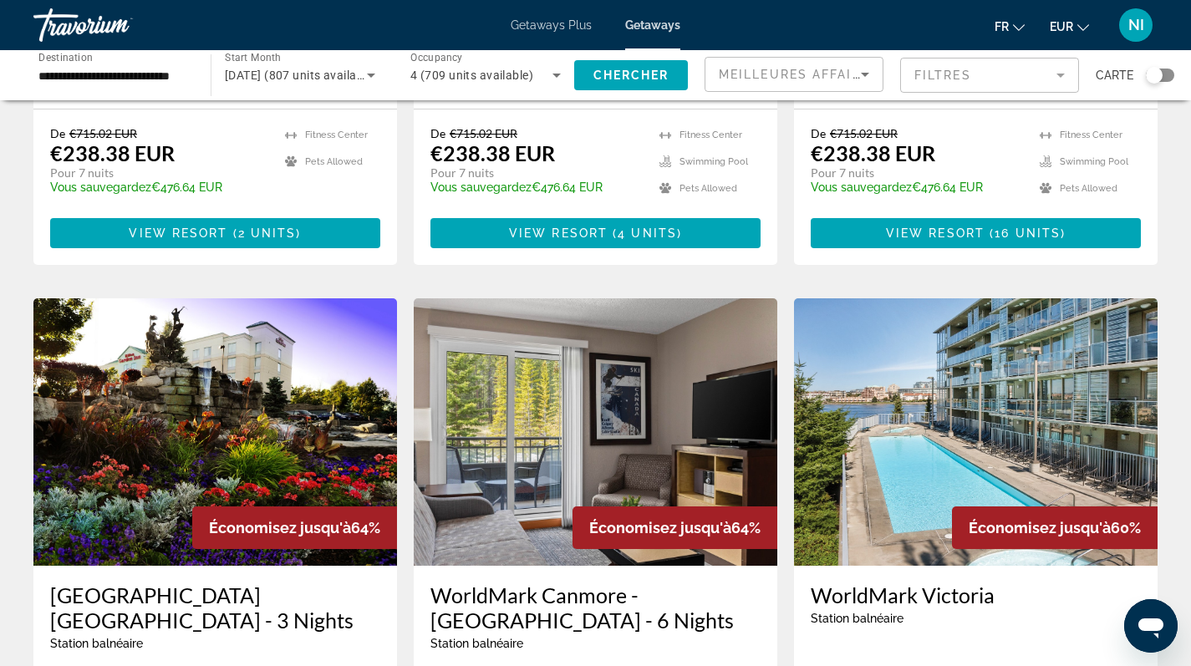
scroll to position [1877, 0]
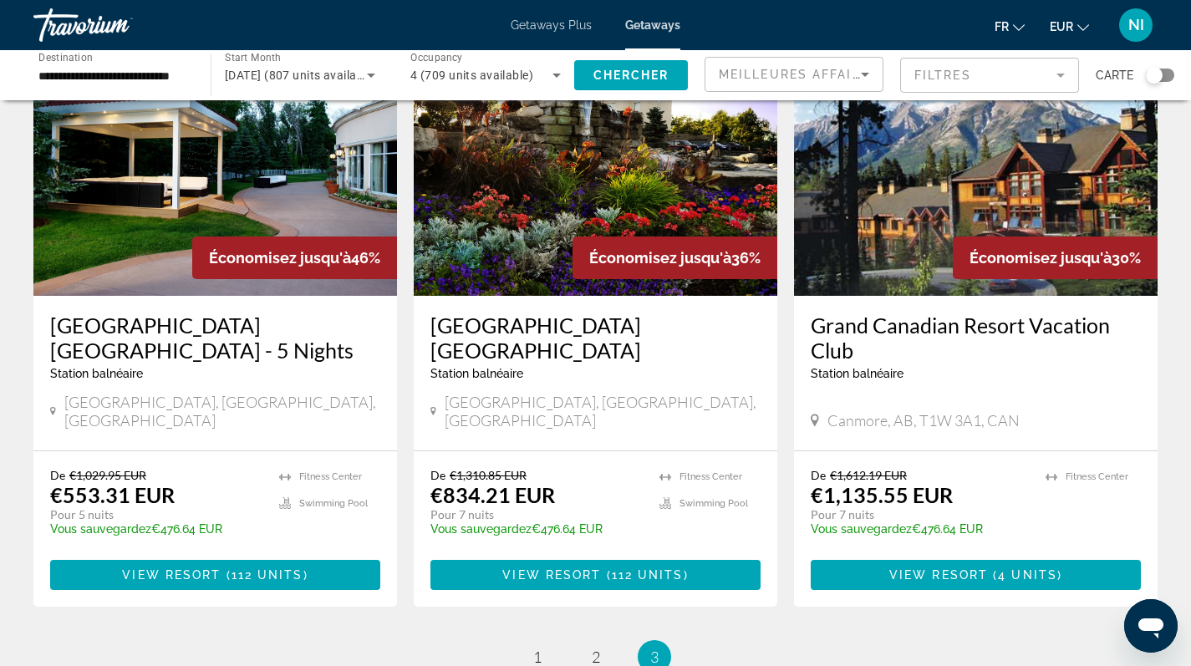
scroll to position [1265, 0]
